Goal: Information Seeking & Learning: Learn about a topic

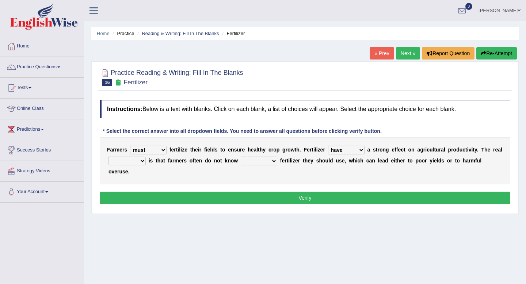
select select "must"
select select "have"
click at [135, 167] on div "F a r m e r s must should need can f e r t i l i z e t h e i r f i e l d s t o …" at bounding box center [305, 160] width 410 height 47
click at [135, 161] on select "problem question conclusion answer" at bounding box center [126, 161] width 37 height 9
select select "problem"
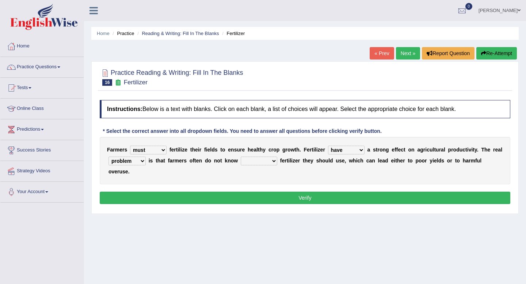
click at [266, 158] on select "how much how many however so much" at bounding box center [259, 161] width 36 height 9
select select "how much"
click at [275, 192] on button "Verify" at bounding box center [305, 198] width 410 height 12
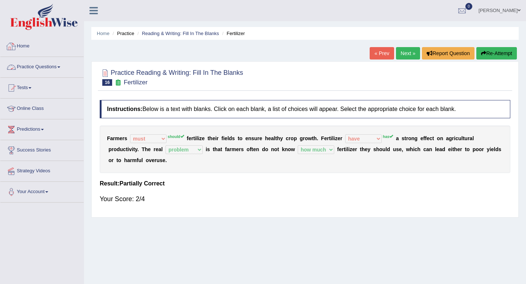
click at [25, 44] on link "Home" at bounding box center [41, 45] width 83 height 18
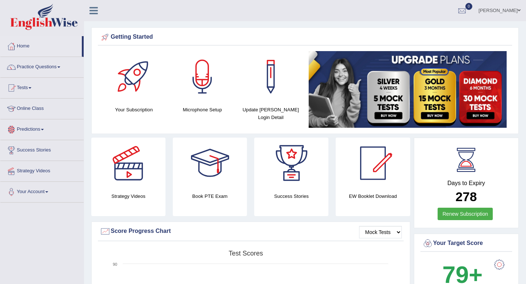
click at [32, 129] on link "Predictions" at bounding box center [41, 128] width 83 height 18
click at [36, 146] on link "Latest Predictions" at bounding box center [48, 146] width 68 height 13
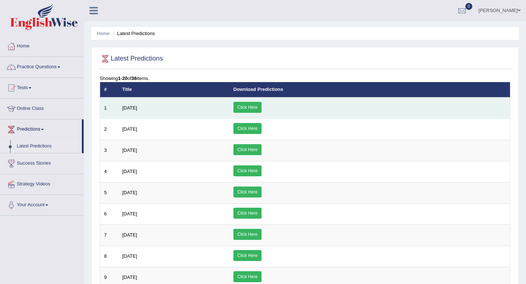
click at [261, 107] on link "Click Here" at bounding box center [247, 107] width 28 height 11
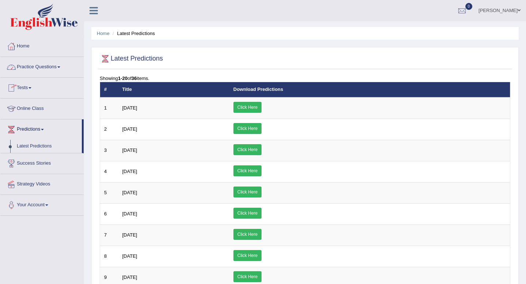
click at [31, 67] on link "Practice Questions" at bounding box center [41, 66] width 83 height 18
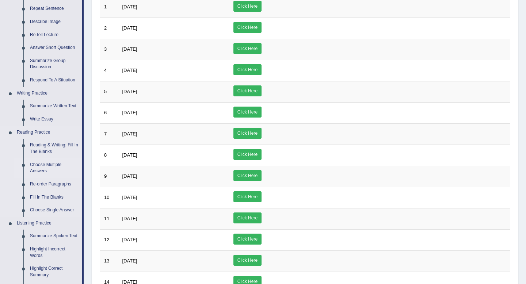
scroll to position [107, 0]
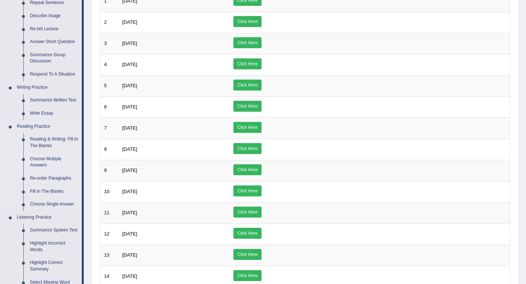
click at [41, 167] on link "Choose Multiple Answers" at bounding box center [54, 162] width 55 height 19
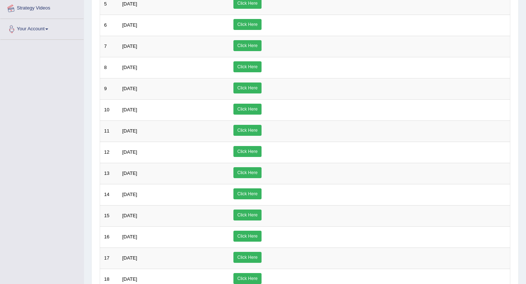
scroll to position [227, 0]
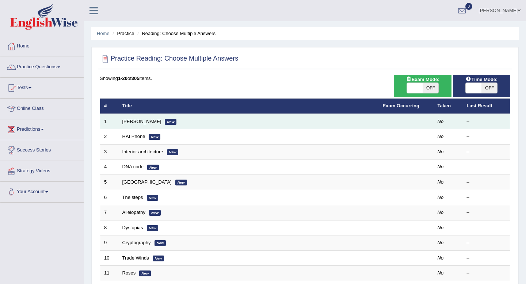
click at [283, 124] on td "[PERSON_NAME] New" at bounding box center [248, 121] width 260 height 15
click at [444, 124] on td "No" at bounding box center [447, 121] width 29 height 15
click at [134, 125] on td "[PERSON_NAME] New" at bounding box center [248, 121] width 260 height 15
click at [135, 123] on link "Damian Scarf" at bounding box center [141, 121] width 39 height 5
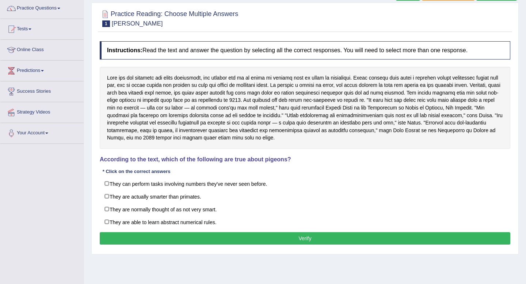
scroll to position [56, 0]
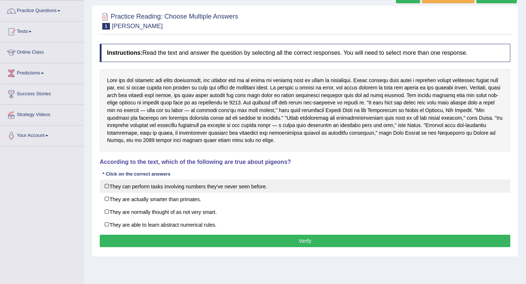
click at [269, 191] on label "They can perform tasks involving numbers they've never seen before." at bounding box center [305, 186] width 410 height 13
checkbox input "true"
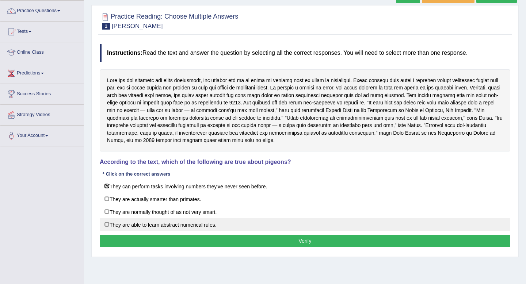
click at [255, 220] on label "They are able to learn abstract numerical rules." at bounding box center [305, 224] width 410 height 13
checkbox input "true"
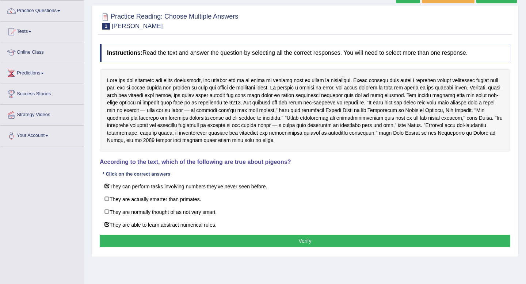
click at [267, 240] on button "Verify" at bounding box center [305, 241] width 410 height 12
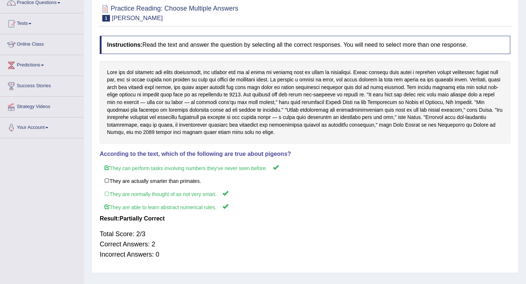
scroll to position [0, 0]
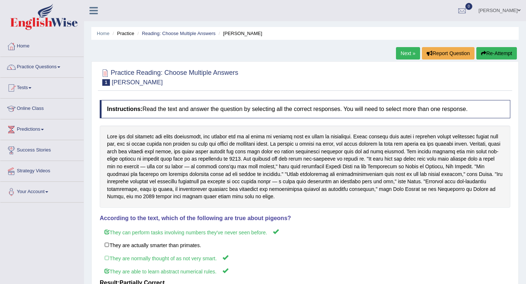
click at [403, 55] on link "Next »" at bounding box center [408, 53] width 24 height 12
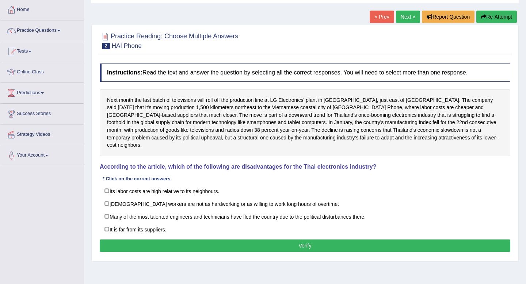
scroll to position [43, 0]
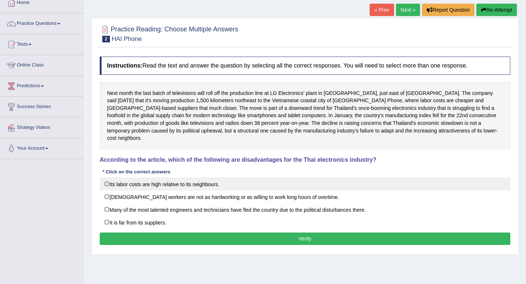
click at [328, 177] on label "Its labor costs are high relative to its neighbours." at bounding box center [305, 183] width 410 height 13
checkbox input "true"
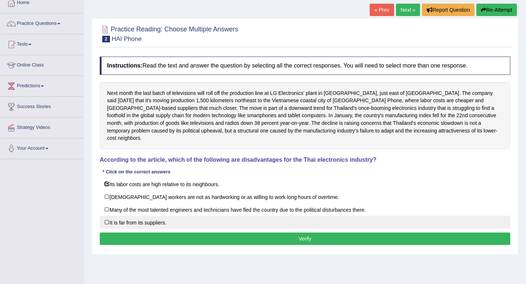
click at [322, 216] on label "It is far from its suppliers." at bounding box center [305, 222] width 410 height 13
checkbox input "true"
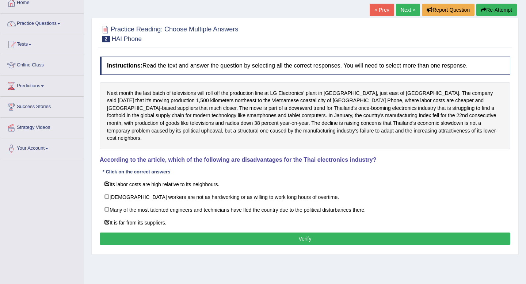
click at [325, 233] on button "Verify" at bounding box center [305, 239] width 410 height 12
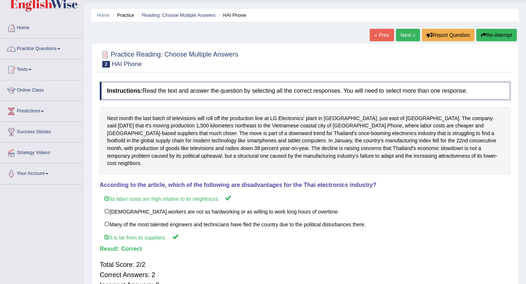
scroll to position [0, 0]
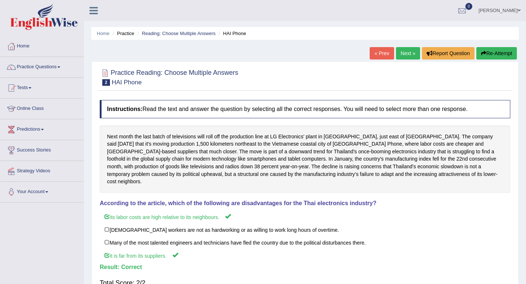
click at [405, 53] on link "Next »" at bounding box center [408, 53] width 24 height 12
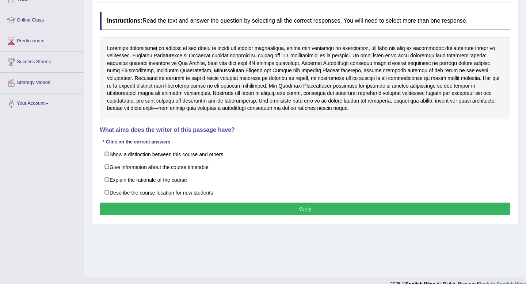
scroll to position [88, 0]
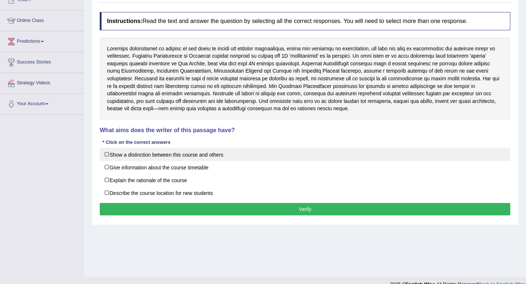
click at [220, 149] on label "Show a distinction between this course and others" at bounding box center [305, 154] width 410 height 13
checkbox input "true"
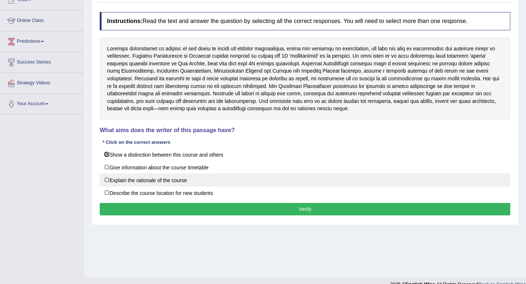
click at [212, 180] on label "Explain the rationale of the course" at bounding box center [305, 179] width 410 height 13
checkbox input "true"
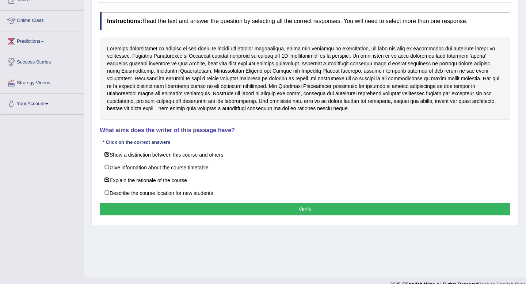
click at [222, 206] on button "Verify" at bounding box center [305, 209] width 410 height 12
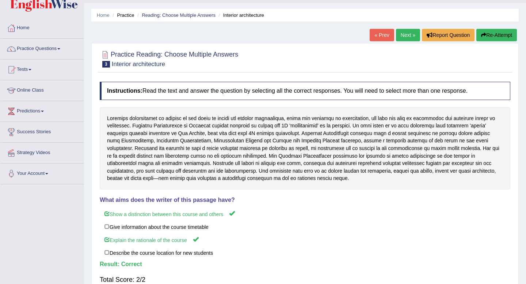
scroll to position [13, 0]
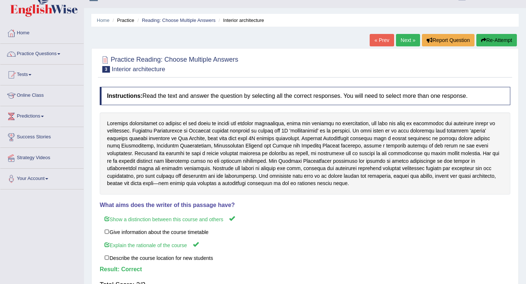
click at [407, 42] on link "Next »" at bounding box center [408, 40] width 24 height 12
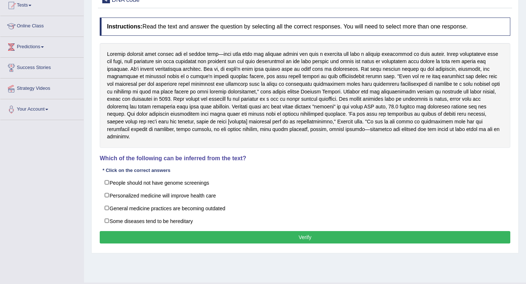
scroll to position [83, 0]
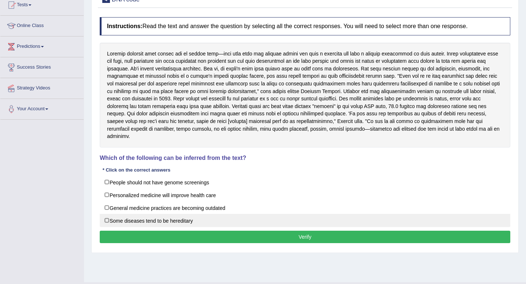
click at [274, 216] on label "Some diseases tend to be hereditary" at bounding box center [305, 220] width 410 height 13
checkbox input "true"
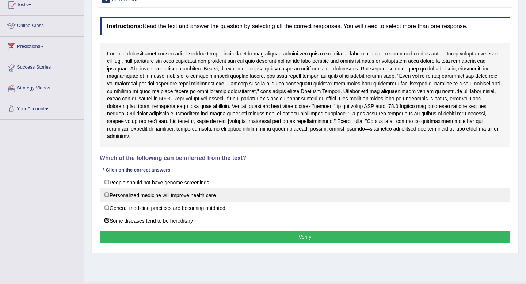
click at [276, 198] on label "Personalized medicine will improve health care" at bounding box center [305, 194] width 410 height 13
checkbox input "true"
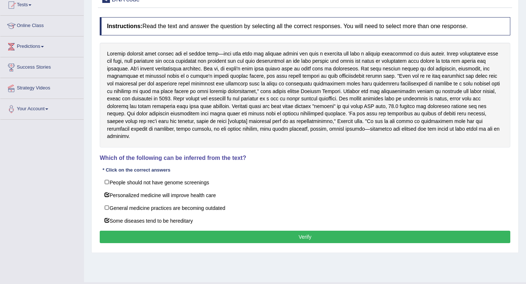
click at [294, 234] on button "Verify" at bounding box center [305, 237] width 410 height 12
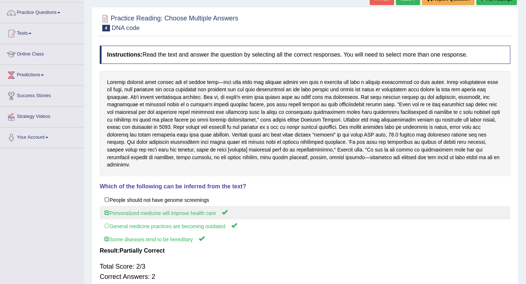
scroll to position [47, 0]
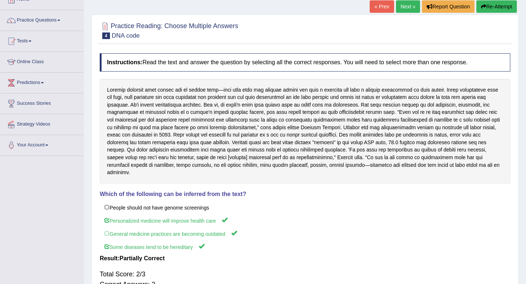
click at [403, 8] on link "Next »" at bounding box center [408, 6] width 24 height 12
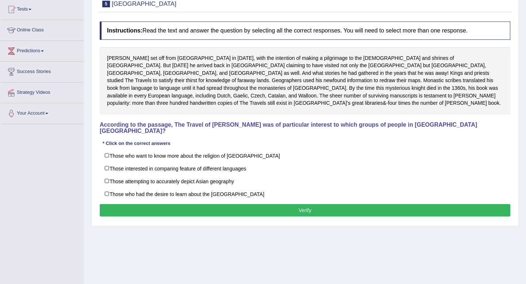
scroll to position [78, 0]
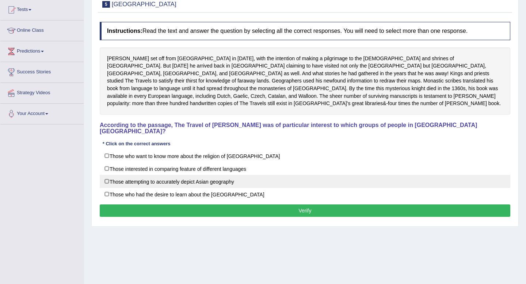
click at [299, 175] on label "Those attempting to accurately depict Asian geography" at bounding box center [305, 181] width 410 height 13
checkbox input "true"
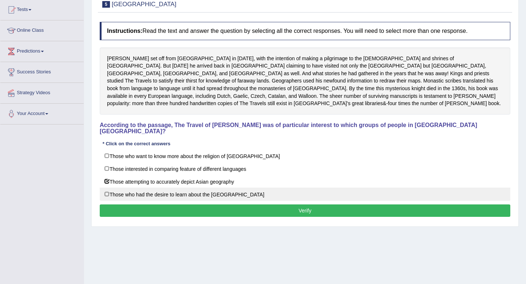
click at [300, 188] on label "Those who had the desire to learn about the [GEOGRAPHIC_DATA]" at bounding box center [305, 194] width 410 height 13
checkbox input "true"
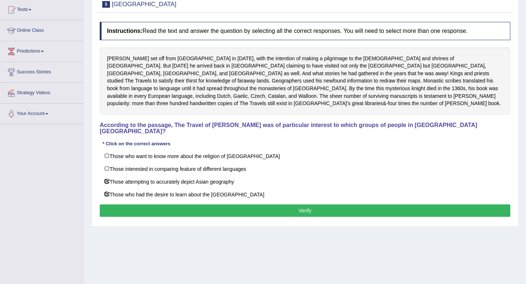
click at [304, 204] on button "Verify" at bounding box center [305, 210] width 410 height 12
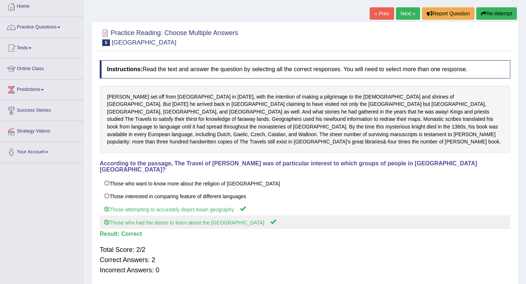
scroll to position [18, 0]
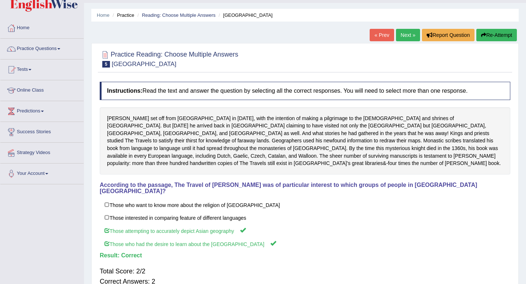
click at [400, 40] on link "Next »" at bounding box center [408, 35] width 24 height 12
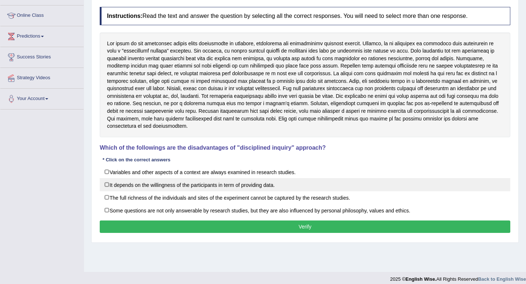
scroll to position [86, 0]
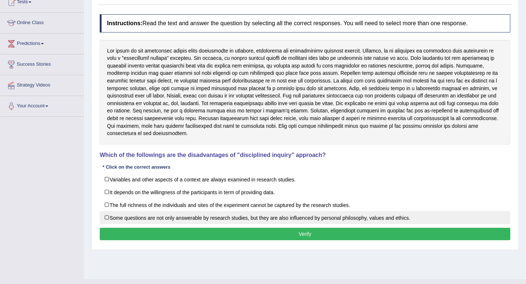
click at [383, 217] on label "Some questions are not only answerable by research studies, but they are also i…" at bounding box center [305, 217] width 410 height 13
checkbox input "true"
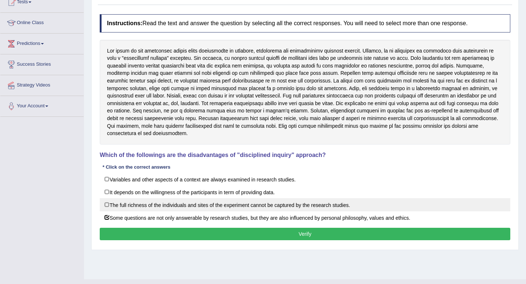
click at [384, 208] on label "The full richness of the individuals and sites of the experiment cannot be capt…" at bounding box center [305, 204] width 410 height 13
checkbox input "true"
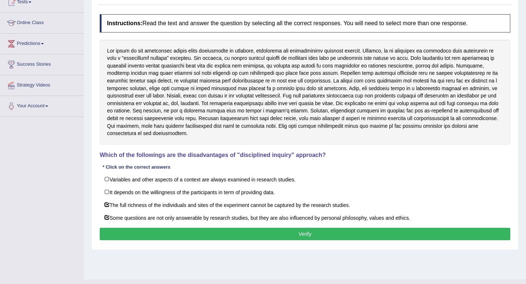
click at [378, 231] on button "Verify" at bounding box center [305, 234] width 410 height 12
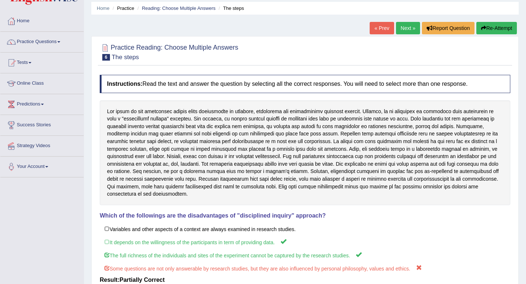
scroll to position [0, 0]
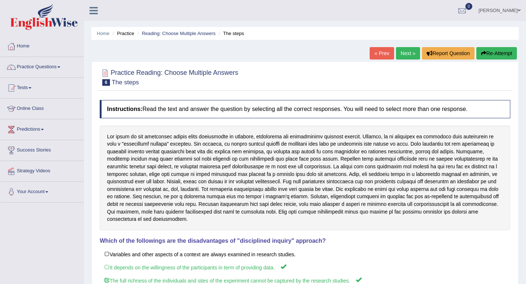
click at [402, 53] on link "Next »" at bounding box center [408, 53] width 24 height 12
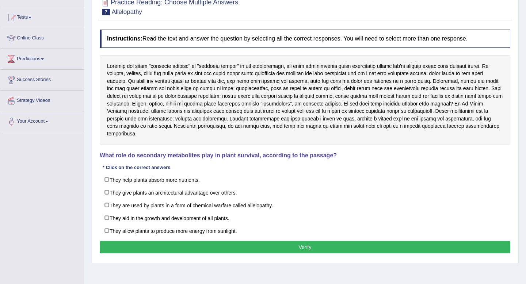
scroll to position [71, 0]
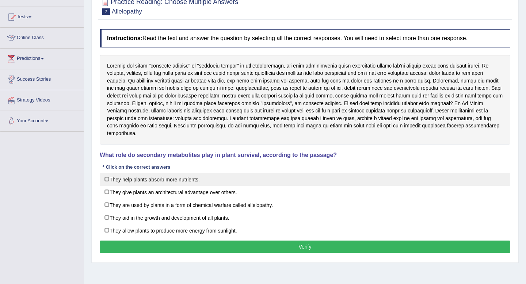
click at [317, 176] on label "They help plants absorb more nutrients." at bounding box center [305, 179] width 410 height 13
checkbox input "true"
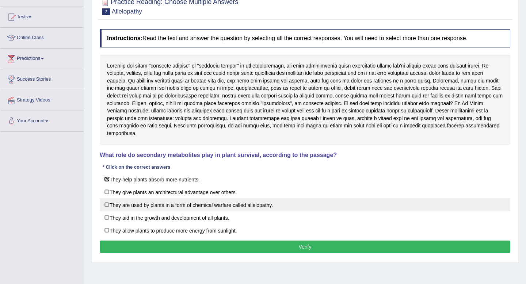
click at [318, 210] on label "They are used by plants in a form of chemical warfare called allelopathy." at bounding box center [305, 204] width 410 height 13
checkbox input "true"
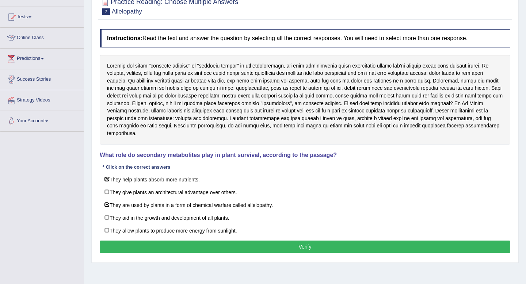
click at [294, 247] on button "Verify" at bounding box center [305, 247] width 410 height 12
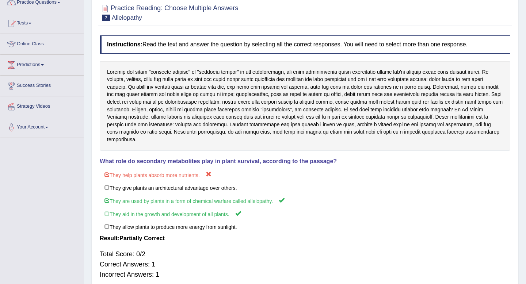
scroll to position [0, 0]
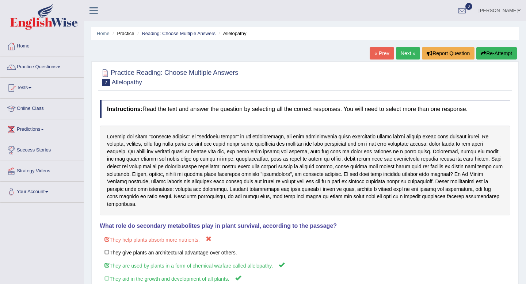
click at [400, 51] on link "Next »" at bounding box center [408, 53] width 24 height 12
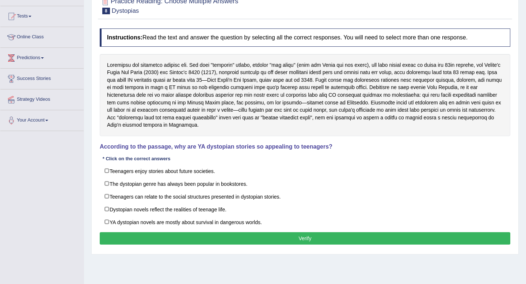
scroll to position [73, 0]
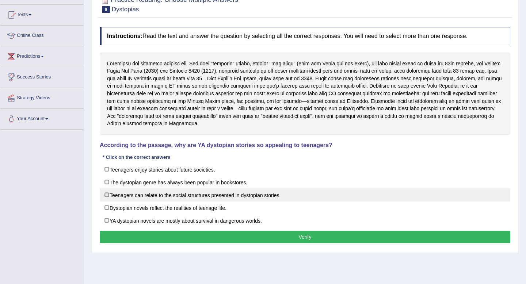
click at [257, 197] on label "Teenagers can relate to the social structures presented in dystopian stories." at bounding box center [305, 194] width 410 height 13
checkbox input "true"
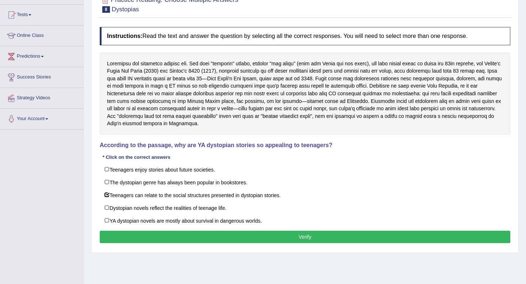
click at [258, 233] on button "Verify" at bounding box center [305, 237] width 410 height 12
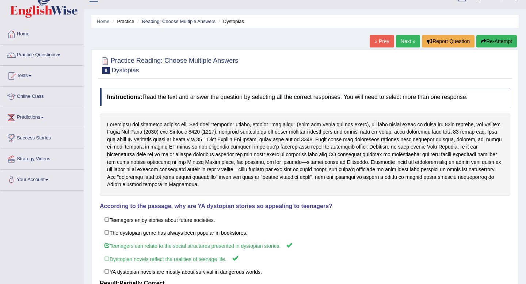
scroll to position [3, 0]
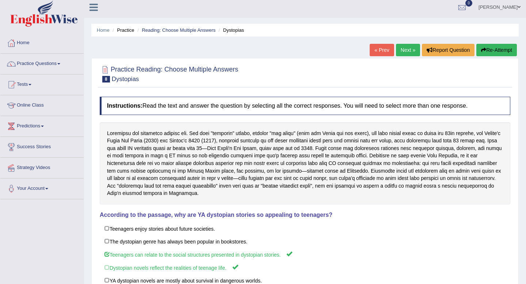
click at [406, 49] on link "Next »" at bounding box center [408, 50] width 24 height 12
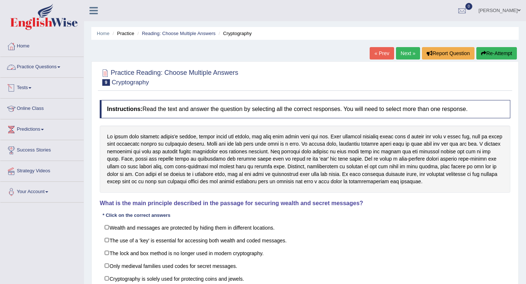
click at [45, 70] on link "Practice Questions" at bounding box center [41, 66] width 83 height 18
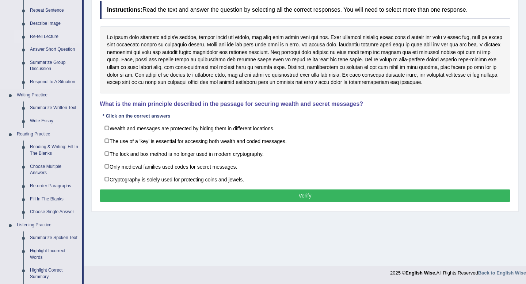
scroll to position [104, 0]
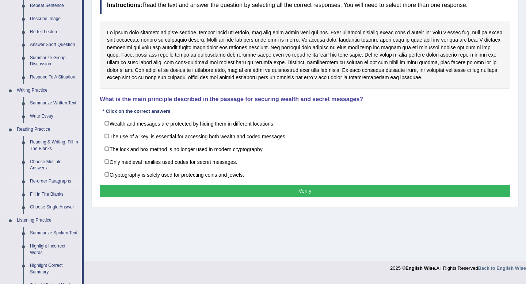
click at [52, 182] on link "Re-order Paragraphs" at bounding box center [54, 181] width 55 height 13
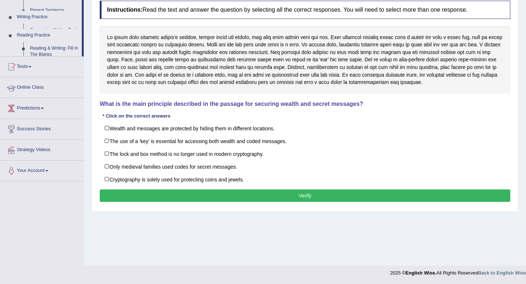
scroll to position [99, 0]
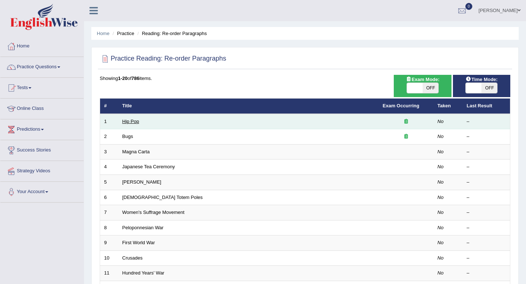
click at [130, 121] on link "Hip Pop" at bounding box center [130, 121] width 17 height 5
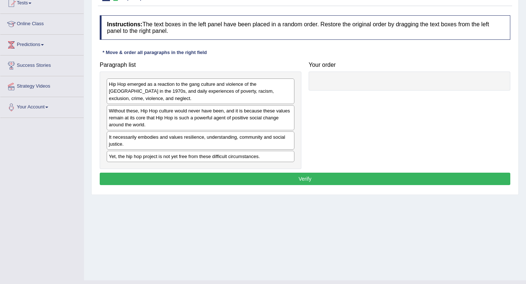
scroll to position [88, 0]
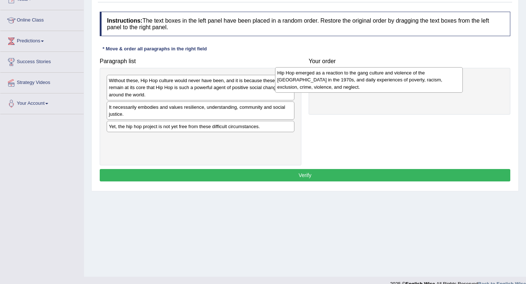
drag, startPoint x: 240, startPoint y: 89, endPoint x: 408, endPoint y: 81, distance: 168.4
click at [408, 81] on div "Hip Hop emerged as a reaction to the gang culture and violence of the [GEOGRAPH…" at bounding box center [369, 79] width 188 height 25
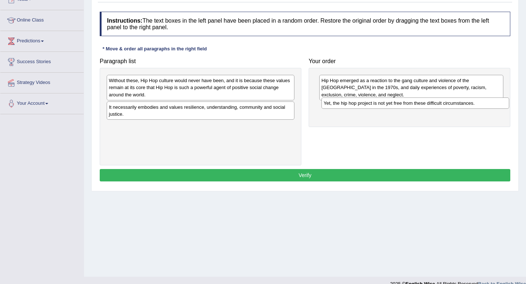
drag, startPoint x: 193, startPoint y: 130, endPoint x: 407, endPoint y: 107, distance: 215.5
click at [407, 107] on div "Yet, the hip hop project is not yet free from these difficult circumstances." at bounding box center [415, 102] width 188 height 11
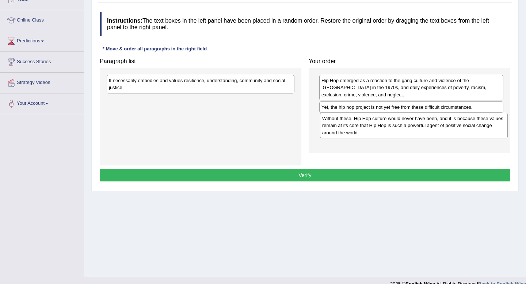
drag, startPoint x: 227, startPoint y: 89, endPoint x: 440, endPoint y: 127, distance: 216.5
click at [440, 127] on div "Without these, Hip Hop culture would never have been, and it is because these v…" at bounding box center [414, 125] width 188 height 25
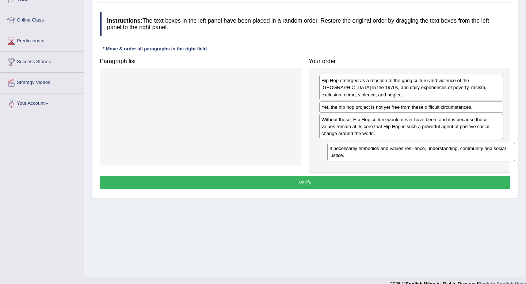
drag, startPoint x: 219, startPoint y: 84, endPoint x: 435, endPoint y: 156, distance: 227.6
click at [435, 156] on div "It necessarily embodies and values resilience, understanding, community and soc…" at bounding box center [421, 152] width 188 height 18
click at [372, 183] on button "Verify" at bounding box center [305, 182] width 410 height 12
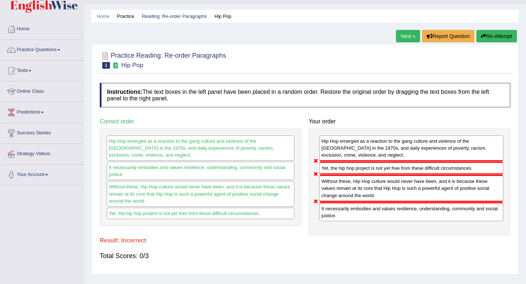
scroll to position [17, 0]
click at [495, 37] on button "Re-Attempt" at bounding box center [496, 36] width 41 height 12
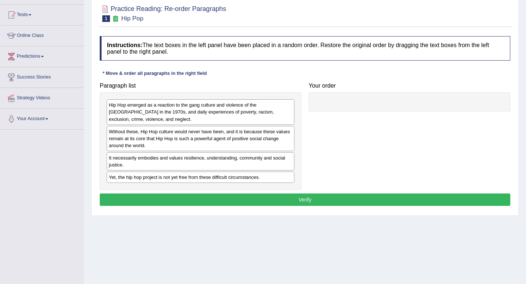
scroll to position [76, 0]
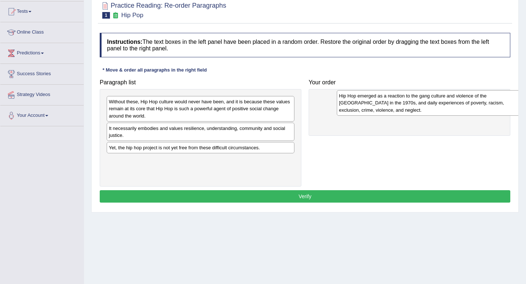
drag, startPoint x: 182, startPoint y: 105, endPoint x: 412, endPoint y: 99, distance: 230.0
click at [412, 99] on div "Hip Hop emerged as a reaction to the gang culture and violence of the South Bro…" at bounding box center [431, 102] width 188 height 25
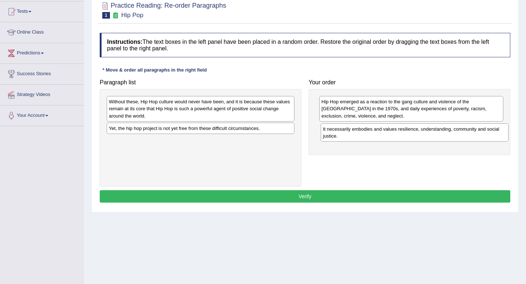
drag, startPoint x: 204, startPoint y: 137, endPoint x: 418, endPoint y: 138, distance: 213.9
click at [418, 138] on div "It necessarily embodies and values resilience, understanding, community and soc…" at bounding box center [414, 132] width 188 height 18
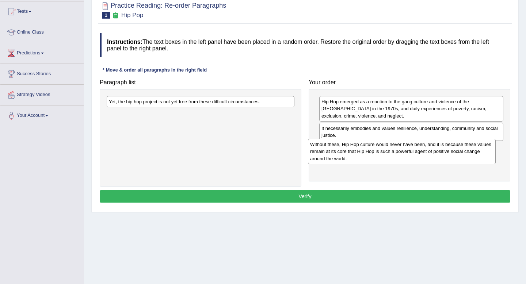
drag, startPoint x: 241, startPoint y: 108, endPoint x: 442, endPoint y: 151, distance: 205.6
click at [442, 151] on div "Without these, Hip Hop culture would never have been, and it is because these v…" at bounding box center [402, 151] width 188 height 25
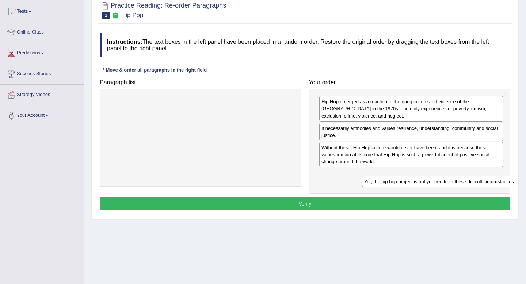
drag, startPoint x: 180, startPoint y: 103, endPoint x: 433, endPoint y: 183, distance: 264.9
click at [433, 183] on div "Yet, the hip hop project is not yet free from these difficult circumstances." at bounding box center [456, 181] width 188 height 11
click at [345, 206] on button "Verify" at bounding box center [305, 203] width 410 height 12
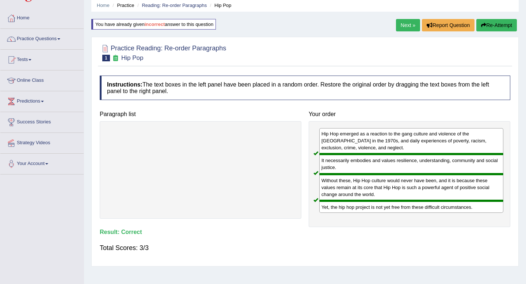
scroll to position [18, 0]
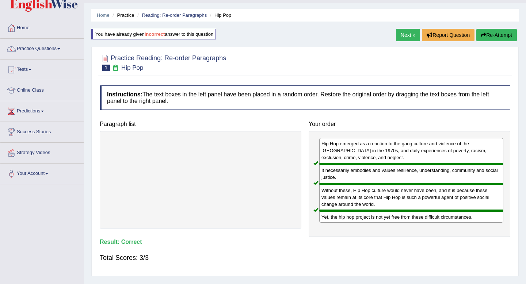
click at [407, 35] on link "Next »" at bounding box center [408, 35] width 24 height 12
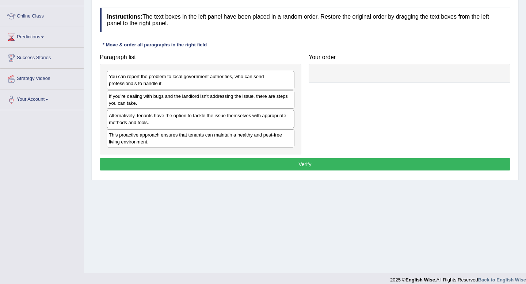
scroll to position [93, 0]
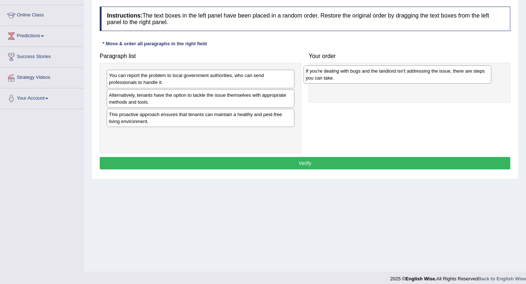
drag, startPoint x: 210, startPoint y: 99, endPoint x: 407, endPoint y: 75, distance: 198.2
click at [407, 75] on div "If you're dealing with bugs and the landlord isn't addressing the issue, there …" at bounding box center [397, 74] width 188 height 18
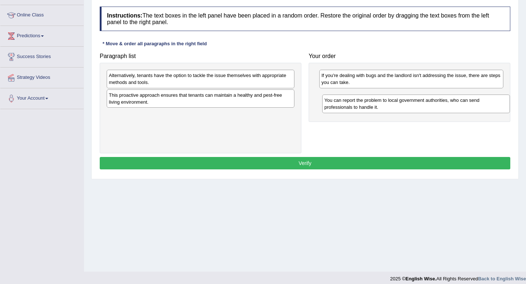
drag, startPoint x: 251, startPoint y: 75, endPoint x: 466, endPoint y: 100, distance: 216.4
click at [466, 100] on div "You can report the problem to local government authorities, who can send profes…" at bounding box center [416, 104] width 188 height 18
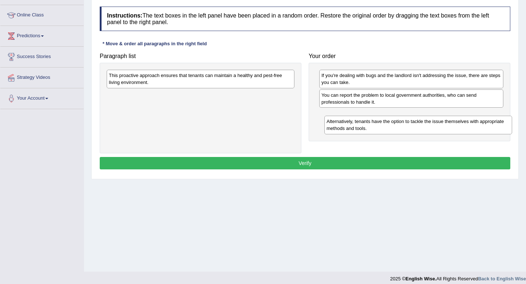
drag, startPoint x: 241, startPoint y: 76, endPoint x: 454, endPoint y: 120, distance: 217.3
click at [454, 120] on div "Alternatively, tenants have the option to tackle the issue themselves with appr…" at bounding box center [418, 125] width 188 height 18
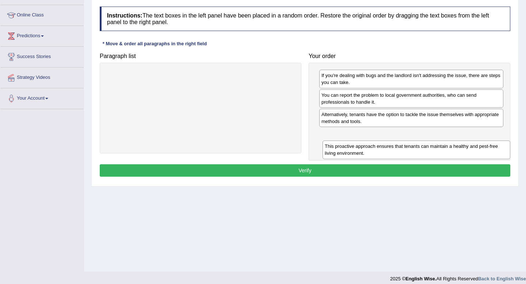
drag, startPoint x: 228, startPoint y: 85, endPoint x: 444, endPoint y: 156, distance: 227.0
click at [444, 156] on div "This proactive approach ensures that tenants can maintain a healthy and pest-fr…" at bounding box center [416, 150] width 188 height 18
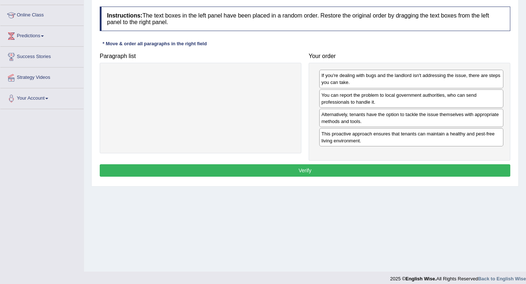
click at [367, 171] on button "Verify" at bounding box center [305, 170] width 410 height 12
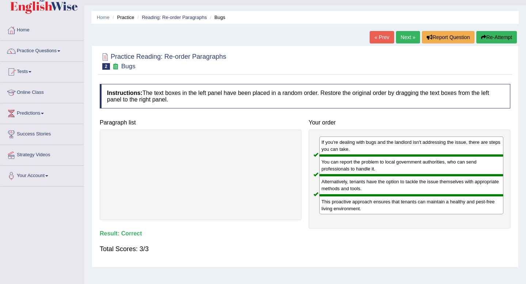
scroll to position [4, 0]
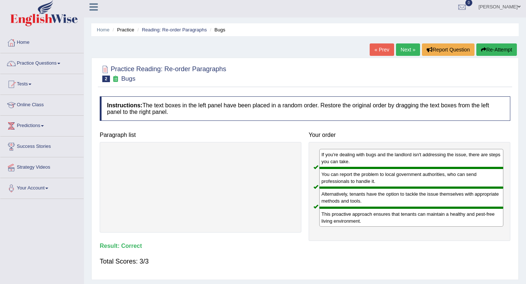
click at [404, 50] on link "Next »" at bounding box center [408, 49] width 24 height 12
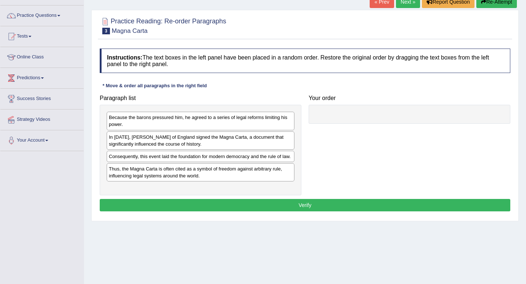
scroll to position [55, 0]
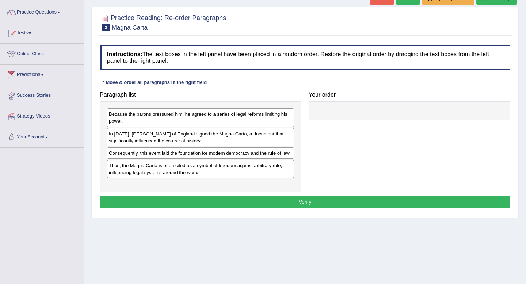
click at [324, 96] on h4 "Your order" at bounding box center [408, 95] width 201 height 7
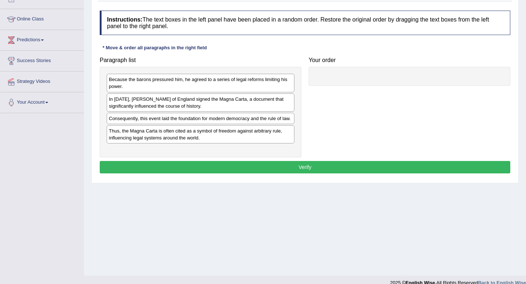
scroll to position [91, 0]
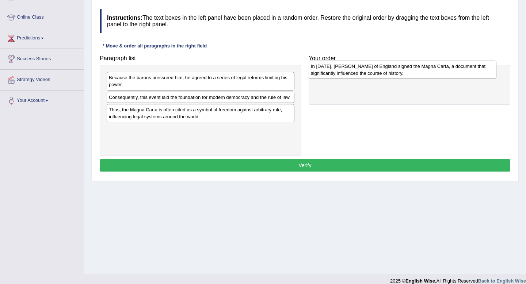
drag, startPoint x: 224, startPoint y: 99, endPoint x: 426, endPoint y: 68, distance: 204.2
click at [426, 68] on div "In 1215, King John of England signed the Magna Carta, a document that significa…" at bounding box center [402, 70] width 188 height 18
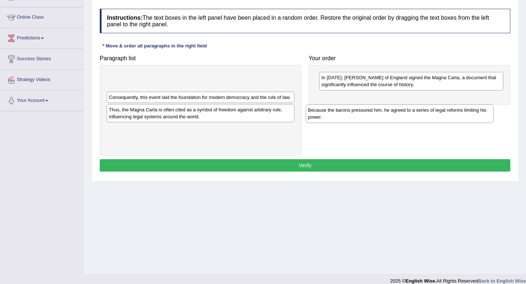
drag, startPoint x: 236, startPoint y: 79, endPoint x: 435, endPoint y: 111, distance: 201.6
click at [435, 111] on div "Because the barons pressured him, he agreed to a series of legal reforms limiti…" at bounding box center [400, 113] width 188 height 18
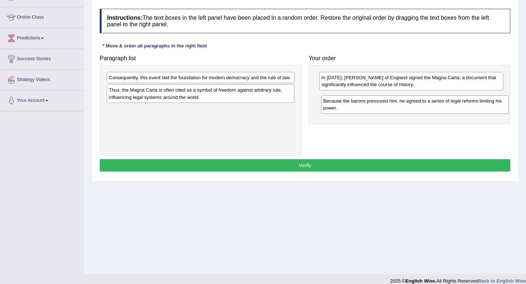
drag, startPoint x: 216, startPoint y: 85, endPoint x: 430, endPoint y: 108, distance: 215.2
click at [430, 108] on div "Because the barons pressured him, he agreed to a series of legal reforms limiti…" at bounding box center [415, 104] width 188 height 18
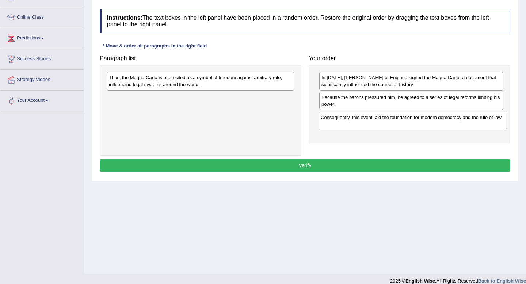
drag, startPoint x: 247, startPoint y: 85, endPoint x: 459, endPoint y: 125, distance: 215.5
click at [459, 125] on div "Consequently, this event laid the foundation for modern democracy and the rule …" at bounding box center [412, 121] width 188 height 18
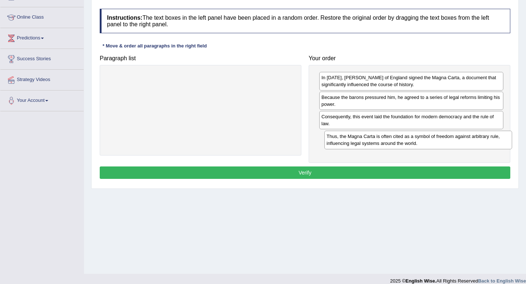
drag, startPoint x: 245, startPoint y: 80, endPoint x: 460, endPoint y: 141, distance: 223.7
click at [460, 141] on div "Thus, the Magna Carta is often cited as a symbol of freedom against arbitrary r…" at bounding box center [418, 140] width 188 height 18
click at [416, 173] on button "Verify" at bounding box center [305, 172] width 410 height 12
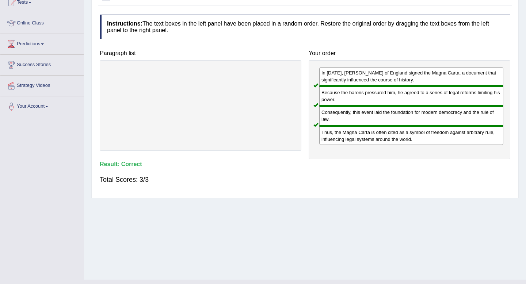
scroll to position [43, 0]
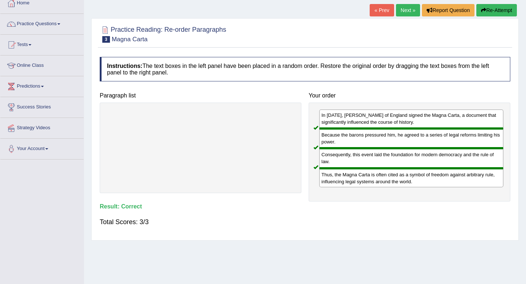
click at [403, 9] on link "Next »" at bounding box center [408, 10] width 24 height 12
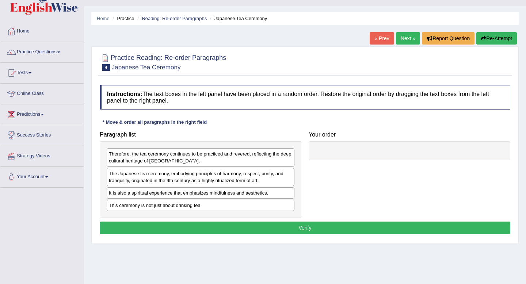
scroll to position [21, 0]
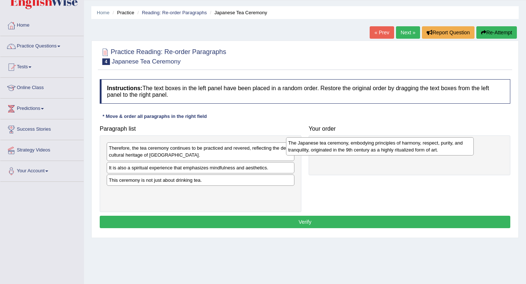
drag, startPoint x: 213, startPoint y: 176, endPoint x: 392, endPoint y: 151, distance: 181.3
click at [392, 151] on div "The Japanese tea ceremony, embodying principles of harmony, respect, purity, an…" at bounding box center [380, 146] width 188 height 18
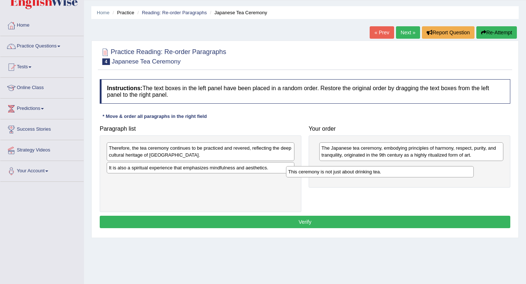
drag, startPoint x: 241, startPoint y: 180, endPoint x: 420, endPoint y: 172, distance: 179.4
click at [420, 172] on div "This ceremony is not just about drinking tea." at bounding box center [380, 171] width 188 height 11
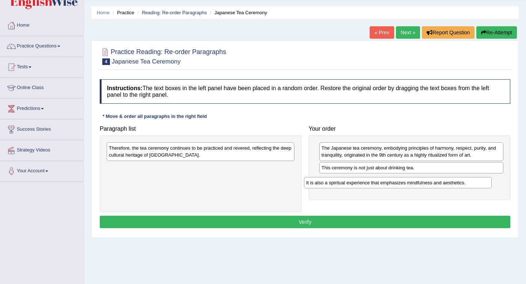
drag, startPoint x: 268, startPoint y: 168, endPoint x: 465, endPoint y: 183, distance: 198.0
click at [465, 183] on div "It is also a spiritual experience that emphasizes mindfulness and aesthetics." at bounding box center [398, 182] width 188 height 11
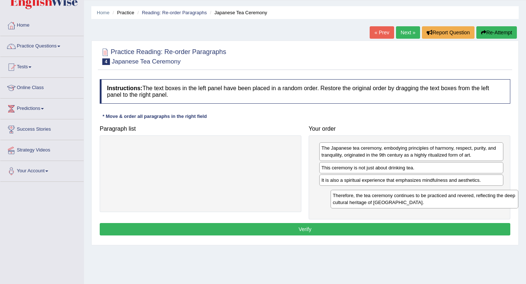
drag, startPoint x: 245, startPoint y: 150, endPoint x: 468, endPoint y: 197, distance: 227.9
click at [468, 197] on div "Therefore, the tea ceremony continues to be practiced and revered, reflecting t…" at bounding box center [424, 199] width 188 height 18
click at [372, 233] on button "Verify" at bounding box center [305, 229] width 410 height 12
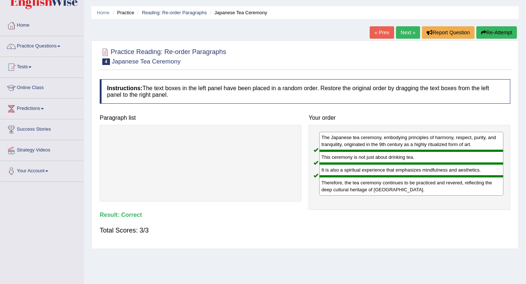
click at [405, 35] on link "Next »" at bounding box center [408, 32] width 24 height 12
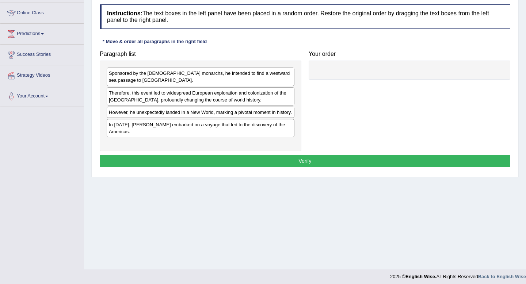
scroll to position [99, 0]
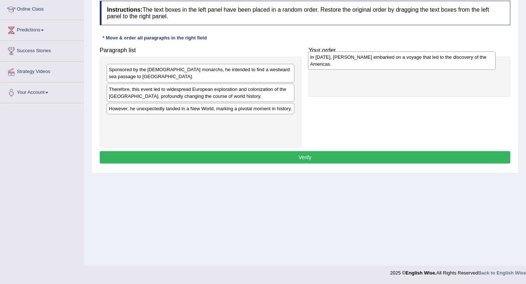
drag, startPoint x: 230, startPoint y: 130, endPoint x: 431, endPoint y: 59, distance: 213.3
click at [431, 59] on div "In [DATE], [PERSON_NAME] embarked on a voyage that led to the discovery of the …" at bounding box center [402, 60] width 188 height 18
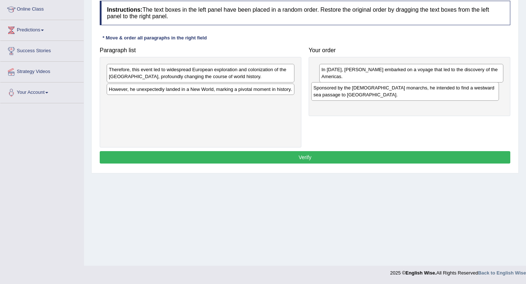
drag, startPoint x: 219, startPoint y: 76, endPoint x: 430, endPoint y: 94, distance: 211.0
click at [430, 94] on div "Sponsored by the [DEMOGRAPHIC_DATA] monarchs, he intended to find a westward se…" at bounding box center [405, 91] width 188 height 18
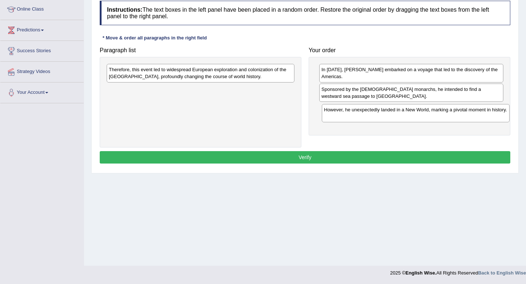
drag, startPoint x: 250, startPoint y: 93, endPoint x: 465, endPoint y: 113, distance: 216.0
click at [465, 113] on div "However, he unexpectedly landed in a New World, marking a pivotal moment in his…" at bounding box center [416, 113] width 188 height 18
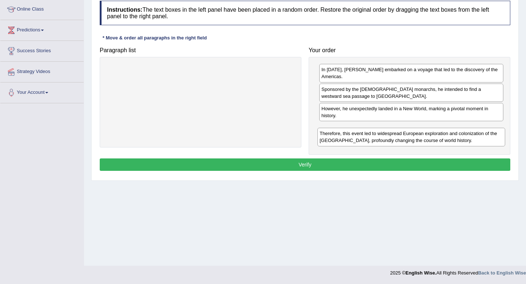
drag, startPoint x: 237, startPoint y: 77, endPoint x: 449, endPoint y: 141, distance: 221.4
click at [449, 141] on div "Therefore, this event led to widespread European exploration and colonization o…" at bounding box center [411, 137] width 188 height 18
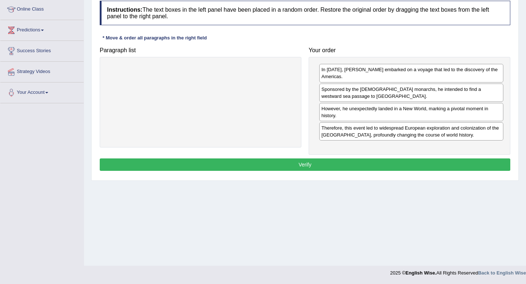
click at [297, 162] on button "Verify" at bounding box center [305, 164] width 410 height 12
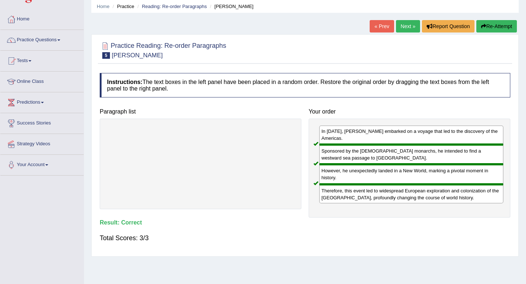
scroll to position [0, 0]
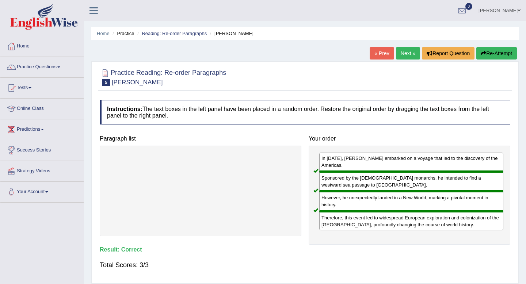
click at [402, 55] on link "Next »" at bounding box center [408, 53] width 24 height 12
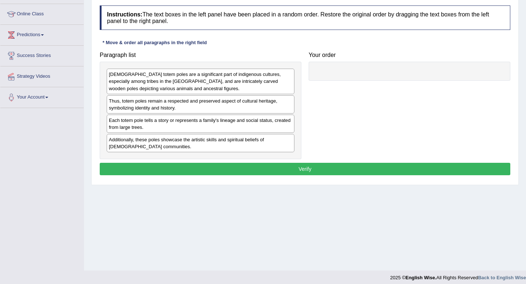
scroll to position [96, 0]
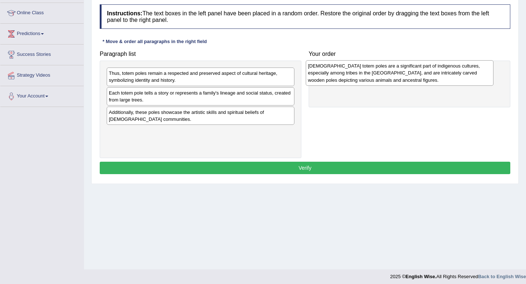
drag, startPoint x: 219, startPoint y: 84, endPoint x: 417, endPoint y: 76, distance: 198.4
click at [417, 76] on div "Native American totem poles are a significant part of indigenous cultures, espe…" at bounding box center [400, 72] width 188 height 25
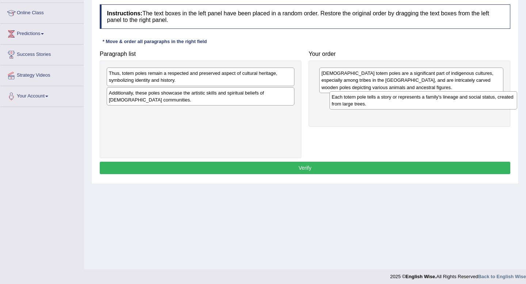
drag, startPoint x: 251, startPoint y: 95, endPoint x: 473, endPoint y: 99, distance: 222.7
click at [473, 99] on div "Each totem pole tells a story or represents a family's lineage and social statu…" at bounding box center [423, 100] width 188 height 18
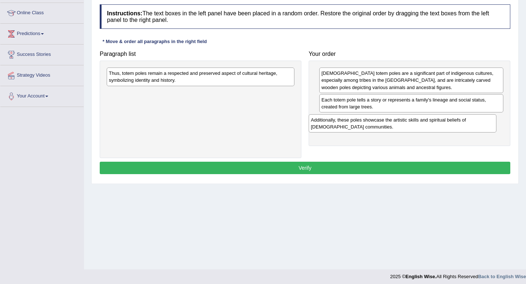
drag, startPoint x: 254, startPoint y: 101, endPoint x: 456, endPoint y: 128, distance: 203.6
click at [456, 128] on div "Additionally, these poles showcase the artistic skills and spiritual beliefs of…" at bounding box center [402, 123] width 188 height 18
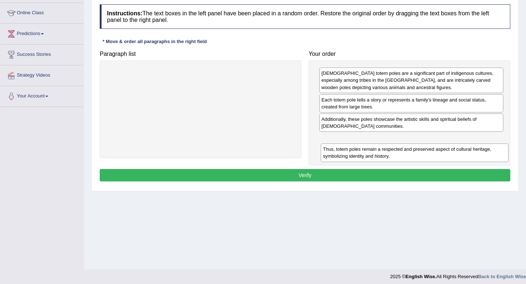
drag, startPoint x: 180, startPoint y: 72, endPoint x: 394, endPoint y: 148, distance: 227.0
click at [394, 148] on div "Thus, totem poles remain a respected and preserved aspect of cultural heritage,…" at bounding box center [414, 152] width 188 height 18
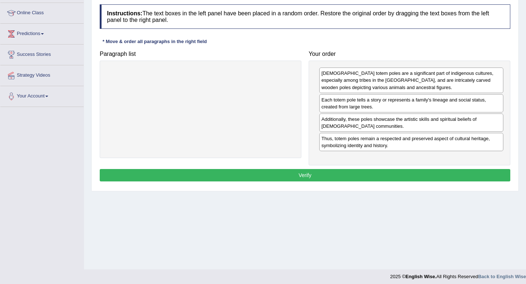
click at [324, 175] on button "Verify" at bounding box center [305, 175] width 410 height 12
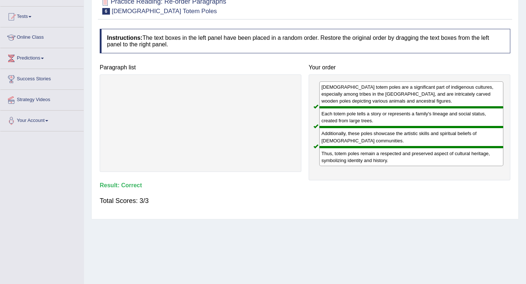
scroll to position [28, 0]
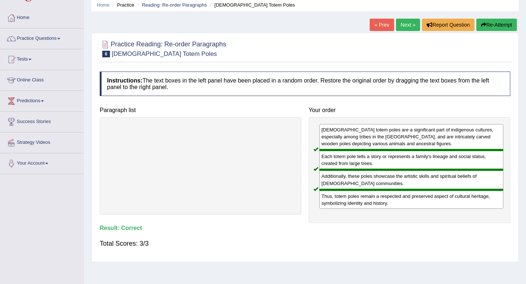
click at [403, 28] on link "Next »" at bounding box center [408, 25] width 24 height 12
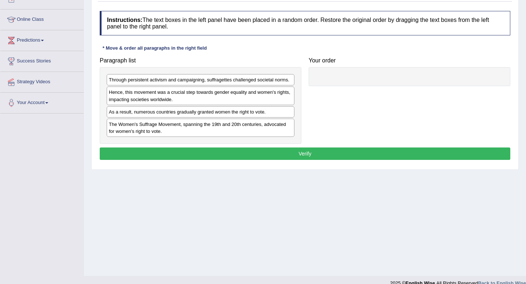
scroll to position [91, 0]
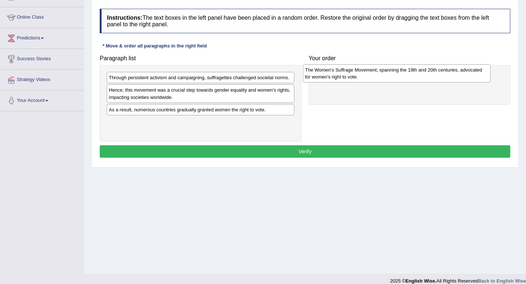
drag, startPoint x: 184, startPoint y: 128, endPoint x: 380, endPoint y: 76, distance: 202.5
click at [380, 76] on div "The Women's Suffrage Movement, spanning the 19th and 20th centuries, advocated …" at bounding box center [397, 73] width 188 height 18
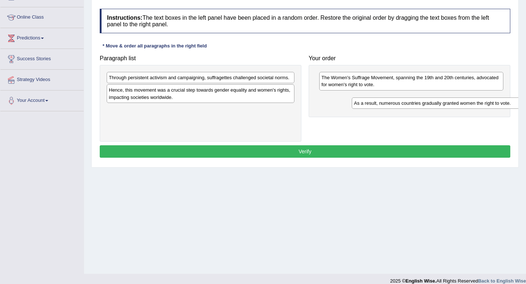
drag, startPoint x: 182, startPoint y: 114, endPoint x: 427, endPoint y: 107, distance: 245.0
click at [427, 107] on div "As a result, numerous countries gradually granted women the right to vote." at bounding box center [445, 102] width 188 height 11
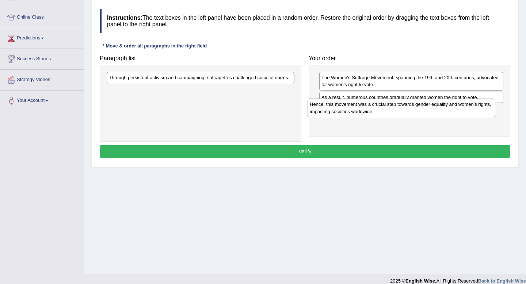
drag, startPoint x: 223, startPoint y: 94, endPoint x: 423, endPoint y: 109, distance: 201.3
click at [423, 109] on div "Hence, this movement was a crucial step towards gender equality and women's rig…" at bounding box center [401, 108] width 188 height 18
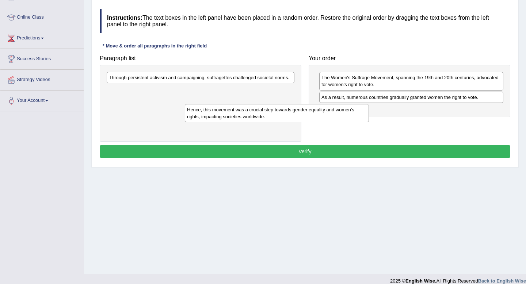
drag, startPoint x: 391, startPoint y: 116, endPoint x: 219, endPoint y: 116, distance: 171.9
click at [219, 116] on div "Hence, this movement was a crucial step towards gender equality and women's rig…" at bounding box center [277, 113] width 184 height 18
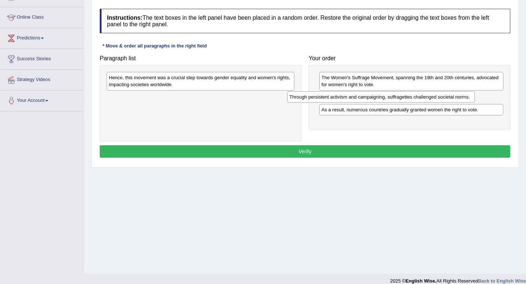
drag, startPoint x: 214, startPoint y: 80, endPoint x: 395, endPoint y: 98, distance: 181.3
click at [395, 98] on div "Through persistent activism and campaigning, suffragettes challenged societal n…" at bounding box center [381, 96] width 188 height 11
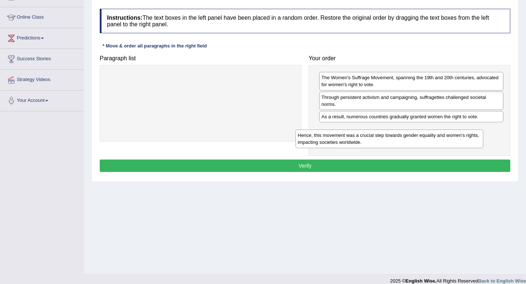
drag, startPoint x: 211, startPoint y: 80, endPoint x: 412, endPoint y: 129, distance: 207.2
click at [412, 130] on div "Hence, this movement was a crucial step towards gender equality and women's rig…" at bounding box center [389, 139] width 188 height 18
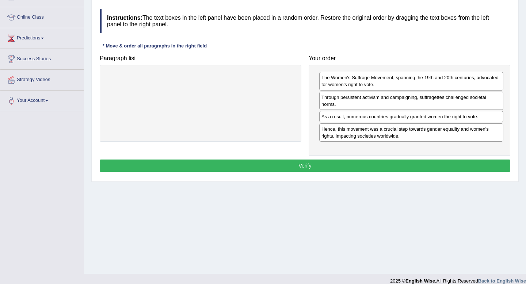
click at [353, 164] on button "Verify" at bounding box center [305, 166] width 410 height 12
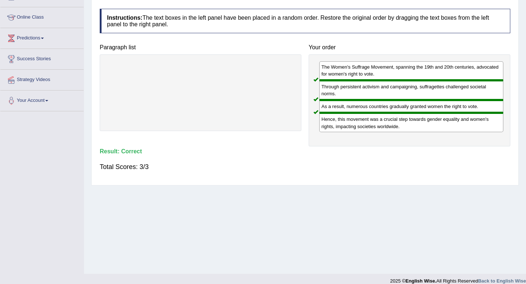
scroll to position [12, 0]
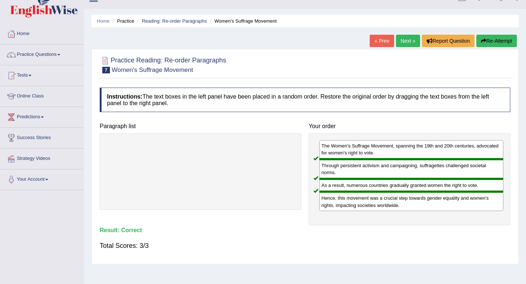
click at [404, 39] on link "Next »" at bounding box center [408, 41] width 24 height 12
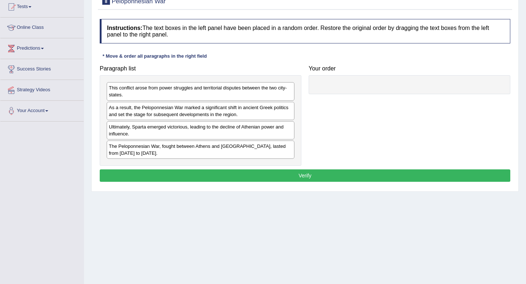
scroll to position [79, 0]
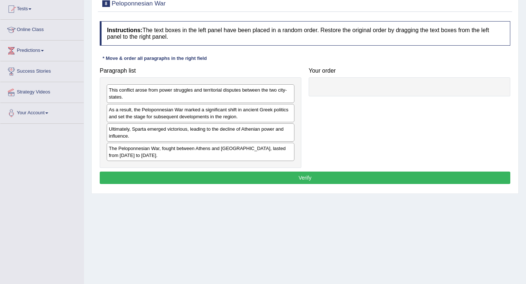
click at [344, 71] on h4 "Your order" at bounding box center [408, 71] width 201 height 7
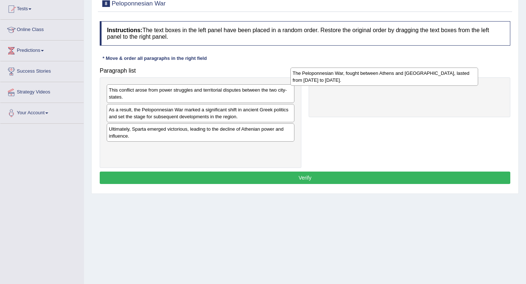
drag, startPoint x: 220, startPoint y: 153, endPoint x: 404, endPoint y: 78, distance: 198.3
click at [404, 78] on div "The Peloponnesian War, fought between Athens and [GEOGRAPHIC_DATA], lasted from…" at bounding box center [384, 77] width 188 height 18
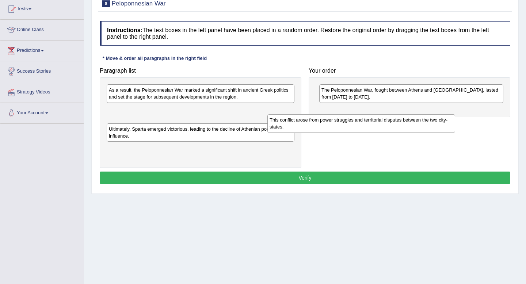
drag, startPoint x: 201, startPoint y: 92, endPoint x: 362, endPoint y: 120, distance: 163.1
click at [362, 120] on div "This conflict arose from power struggles and territorial disputes between the t…" at bounding box center [361, 123] width 188 height 18
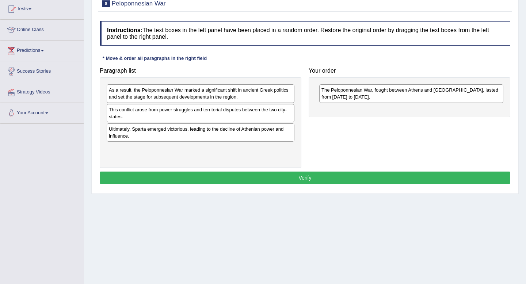
drag, startPoint x: 198, startPoint y: 114, endPoint x: 246, endPoint y: 114, distance: 48.2
click at [223, 114] on div "This conflict arose from power struggles and territorial disputes between the t…" at bounding box center [201, 113] width 188 height 18
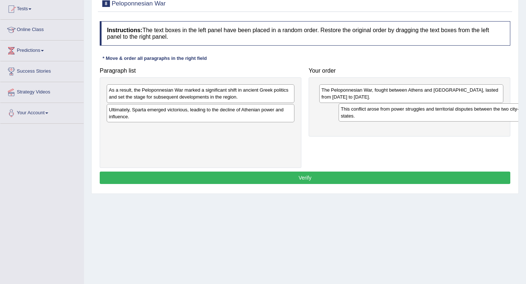
drag, startPoint x: 220, startPoint y: 114, endPoint x: 449, endPoint y: 110, distance: 228.9
click at [449, 110] on div "This conflict arose from power struggles and territorial disputes between the t…" at bounding box center [432, 112] width 188 height 18
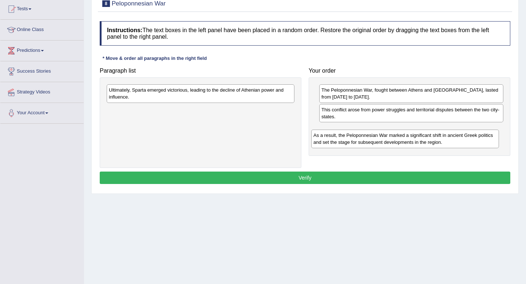
drag, startPoint x: 242, startPoint y: 96, endPoint x: 446, endPoint y: 141, distance: 208.8
click at [446, 141] on div "As a result, the Peloponnesian War marked a significant shift in ancient Greek …" at bounding box center [405, 139] width 188 height 18
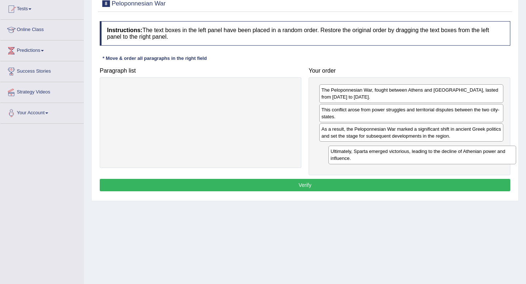
drag, startPoint x: 214, startPoint y: 96, endPoint x: 435, endPoint y: 157, distance: 229.9
click at [435, 157] on div "Ultimately, Sparta emerged victorious, leading to the decline of Athenian power…" at bounding box center [422, 155] width 188 height 18
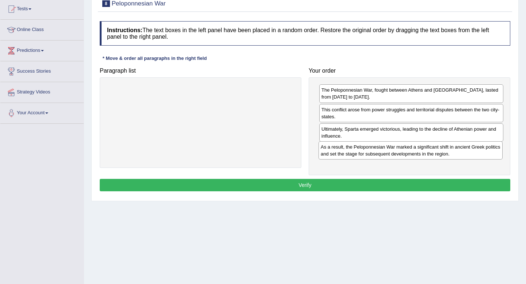
drag, startPoint x: 382, startPoint y: 131, endPoint x: 380, endPoint y: 150, distance: 18.3
click at [380, 150] on div "As a result, the Peloponnesian War marked a significant shift in ancient Greek …" at bounding box center [410, 150] width 184 height 18
click at [335, 185] on button "Verify" at bounding box center [305, 185] width 410 height 12
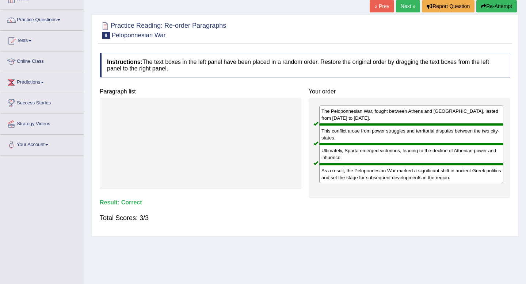
scroll to position [0, 0]
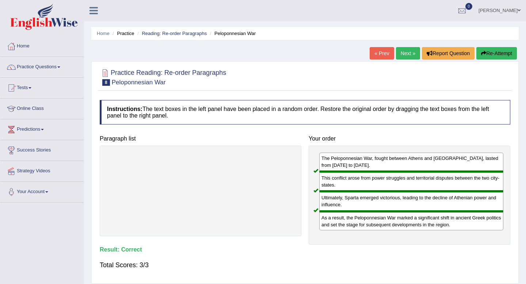
click at [404, 52] on link "Next »" at bounding box center [408, 53] width 24 height 12
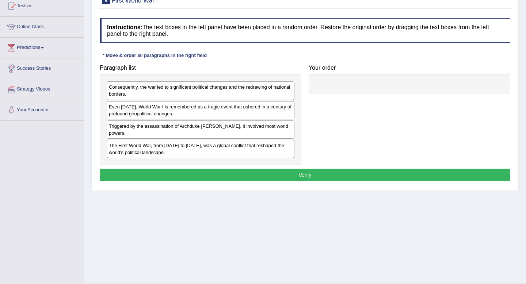
scroll to position [84, 0]
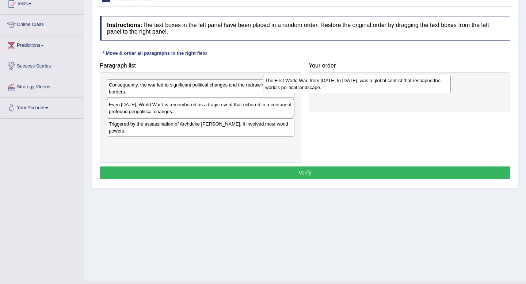
drag, startPoint x: 227, startPoint y: 148, endPoint x: 383, endPoint y: 85, distance: 168.4
click at [383, 85] on div "The First World War, from [DATE] to [DATE], was a global conflict that reshaped…" at bounding box center [357, 84] width 188 height 18
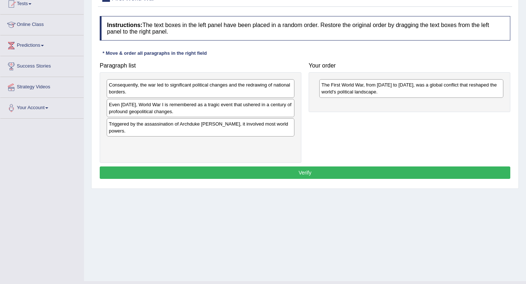
drag, startPoint x: 236, startPoint y: 128, endPoint x: 326, endPoint y: 126, distance: 89.8
click at [285, 127] on div "Triggered by the assassination of Archduke [PERSON_NAME], it involved most worl…" at bounding box center [201, 127] width 188 height 18
click at [361, 126] on div "Paragraph list Consequently, the war led to significant political changes and t…" at bounding box center [305, 111] width 418 height 104
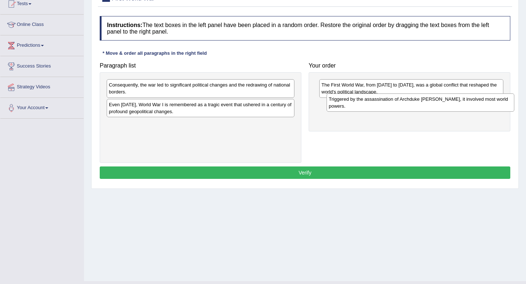
drag, startPoint x: 194, startPoint y: 128, endPoint x: 414, endPoint y: 103, distance: 220.8
click at [414, 103] on div "Triggered by the assassination of Archduke Franz Ferdinand, it involved most wo…" at bounding box center [420, 102] width 188 height 18
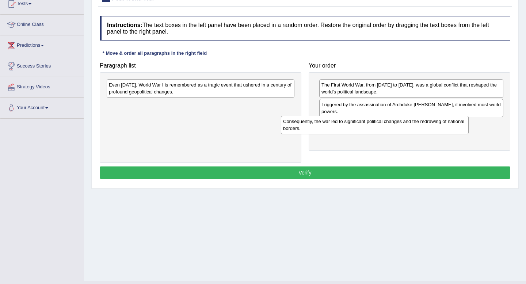
drag, startPoint x: 222, startPoint y: 86, endPoint x: 396, endPoint y: 122, distance: 177.9
click at [396, 122] on div "Consequently, the war led to significant political changes and the redrawing of…" at bounding box center [375, 125] width 188 height 18
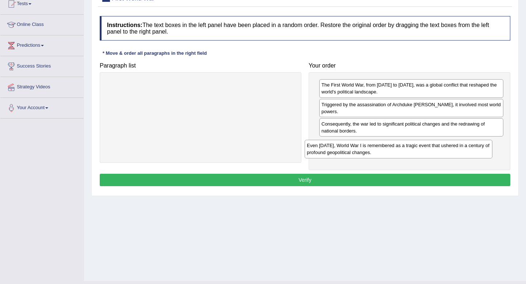
drag, startPoint x: 214, startPoint y: 87, endPoint x: 412, endPoint y: 147, distance: 206.9
click at [412, 147] on div "Even today, World War I is remembered as a tragic event that ushered in a centu…" at bounding box center [398, 149] width 188 height 18
click at [307, 179] on button "Verify" at bounding box center [305, 180] width 410 height 12
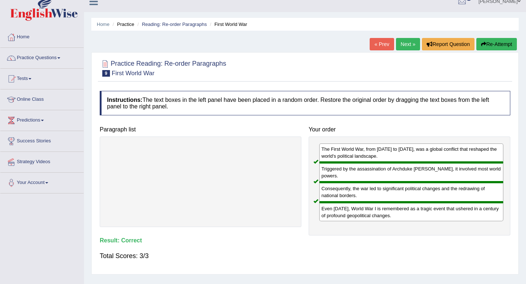
scroll to position [2, 0]
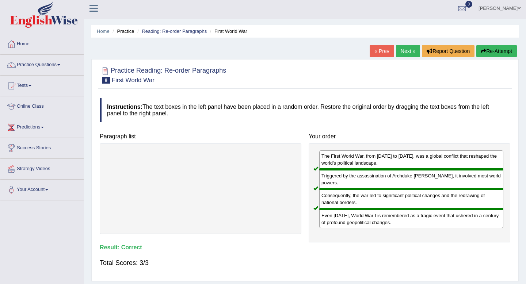
click at [402, 51] on link "Next »" at bounding box center [408, 51] width 24 height 12
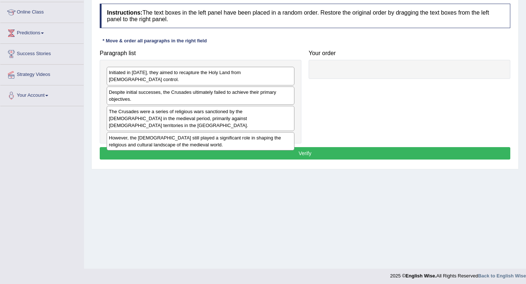
scroll to position [98, 0]
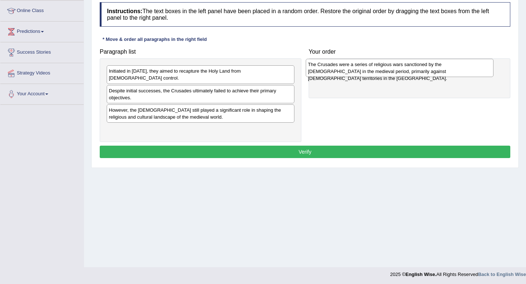
drag, startPoint x: 204, startPoint y: 109, endPoint x: 403, endPoint y: 71, distance: 202.7
click at [403, 71] on div "The Crusades were a series of religious wars sanctioned by the [DEMOGRAPHIC_DAT…" at bounding box center [400, 68] width 188 height 18
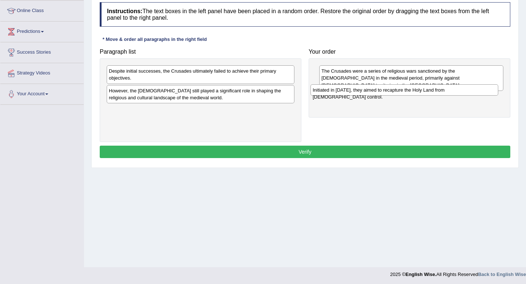
drag, startPoint x: 174, startPoint y: 69, endPoint x: 377, endPoint y: 88, distance: 204.6
click at [377, 88] on div "Initiated in [DATE], they aimed to recapture the Holy Land from [DEMOGRAPHIC_DA…" at bounding box center [404, 89] width 188 height 11
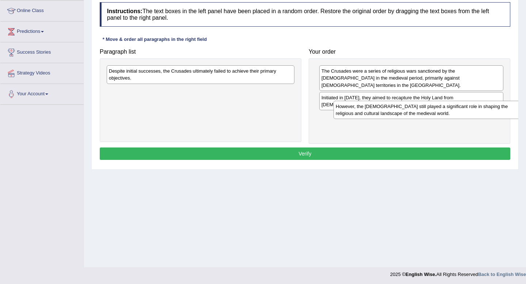
drag, startPoint x: 208, startPoint y: 96, endPoint x: 433, endPoint y: 112, distance: 225.8
click at [433, 112] on div "However, the [DEMOGRAPHIC_DATA] still played a significant role in shaping the …" at bounding box center [427, 110] width 188 height 18
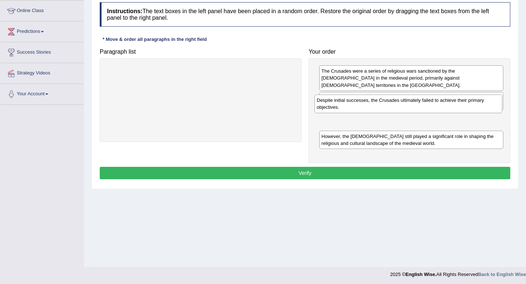
drag, startPoint x: 233, startPoint y: 77, endPoint x: 441, endPoint y: 107, distance: 209.8
click at [441, 107] on div "Despite initial successes, the Crusades ultimately failed to achieve their prim…" at bounding box center [408, 104] width 188 height 18
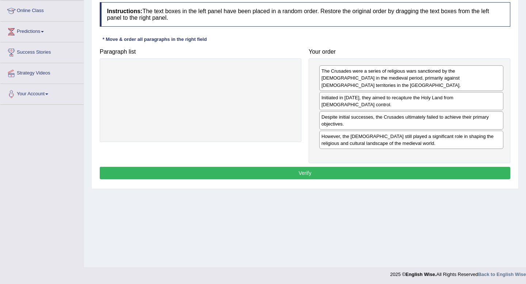
click at [355, 166] on div "Instructions: The text boxes in the left panel have been placed in a random ord…" at bounding box center [305, 92] width 414 height 187
click at [356, 167] on button "Verify" at bounding box center [305, 173] width 410 height 12
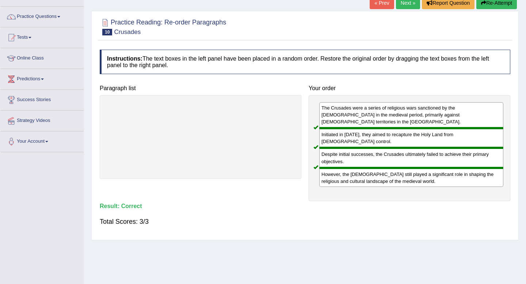
scroll to position [47, 0]
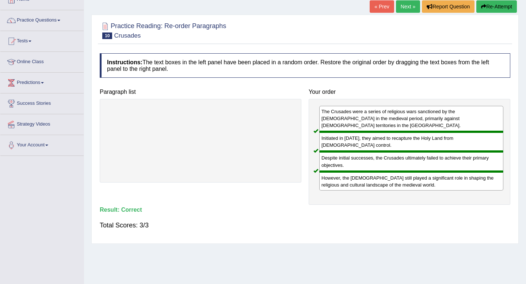
click at [404, 5] on link "Next »" at bounding box center [408, 6] width 24 height 12
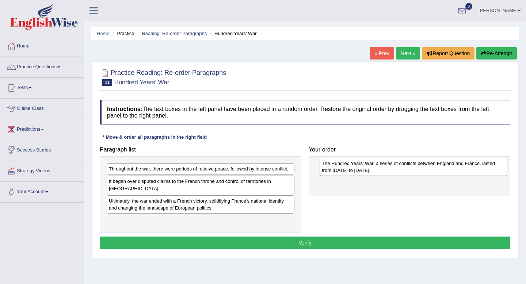
drag, startPoint x: 208, startPoint y: 215, endPoint x: 420, endPoint y: 165, distance: 218.6
click at [420, 165] on div "The Hundred Years' War, a series of conflicts between England and France, laste…" at bounding box center [413, 167] width 188 height 18
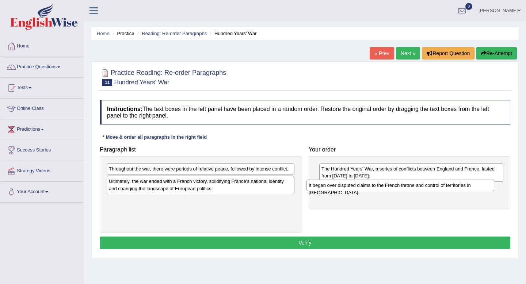
drag, startPoint x: 249, startPoint y: 181, endPoint x: 449, endPoint y: 185, distance: 199.7
click at [449, 185] on div "It began over disputed claims to the French throne and control of territories i…" at bounding box center [400, 185] width 188 height 11
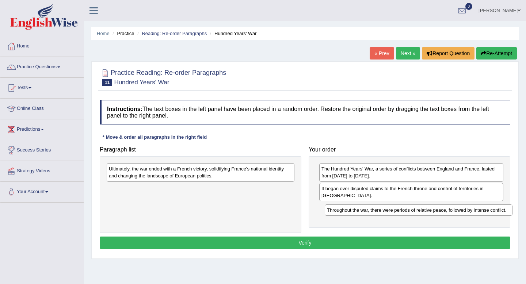
drag, startPoint x: 169, startPoint y: 172, endPoint x: 387, endPoint y: 213, distance: 221.1
click at [387, 213] on div "Throughout the war, there were periods of relative peace, followed by intense c…" at bounding box center [418, 209] width 188 height 11
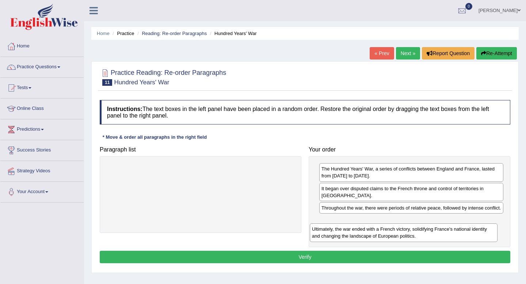
drag, startPoint x: 155, startPoint y: 173, endPoint x: 358, endPoint y: 234, distance: 211.8
click at [358, 234] on div "Ultimately, the war ended with a French victory, solidifying France's national …" at bounding box center [404, 232] width 188 height 18
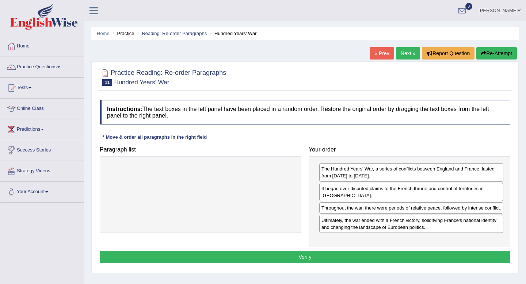
click at [342, 263] on button "Verify" at bounding box center [305, 257] width 410 height 12
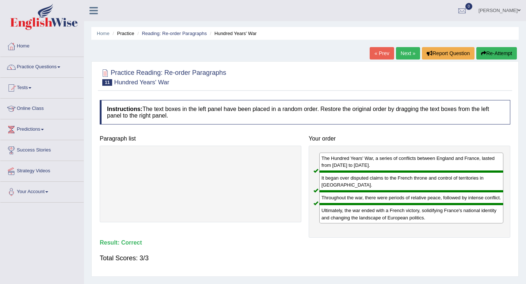
click at [405, 51] on link "Next »" at bounding box center [408, 53] width 24 height 12
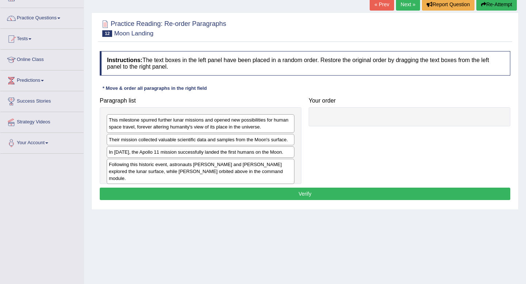
scroll to position [49, 0]
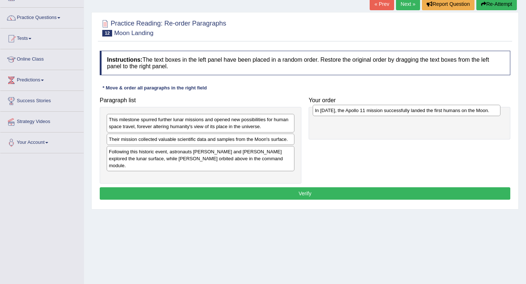
drag, startPoint x: 213, startPoint y: 152, endPoint x: 419, endPoint y: 111, distance: 210.0
click at [419, 111] on div "In [DATE], the Apollo 11 mission successfully landed the first humans on the Mo…" at bounding box center [406, 110] width 188 height 11
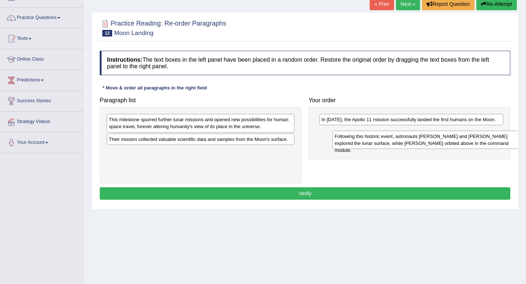
drag, startPoint x: 203, startPoint y: 158, endPoint x: 426, endPoint y: 142, distance: 224.3
click at [426, 142] on div "Following this historic event, astronauts [PERSON_NAME] and [PERSON_NAME] explo…" at bounding box center [426, 140] width 188 height 18
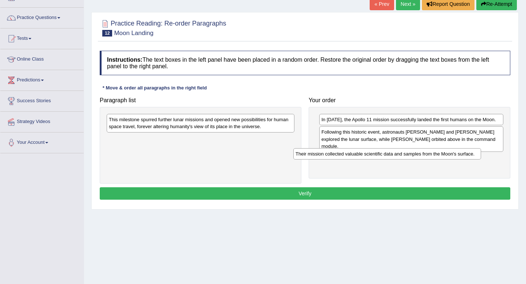
drag, startPoint x: 240, startPoint y: 139, endPoint x: 426, endPoint y: 154, distance: 186.7
click at [426, 154] on div "Their mission collected valuable scientific data and samples from the Moon's su…" at bounding box center [387, 153] width 188 height 11
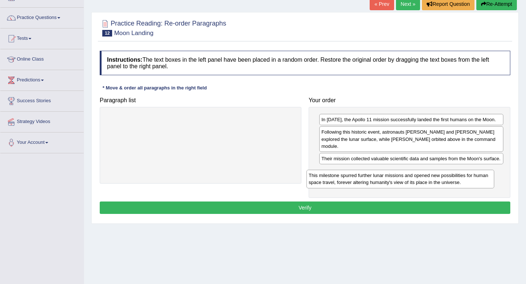
drag, startPoint x: 191, startPoint y: 127, endPoint x: 391, endPoint y: 184, distance: 208.7
click at [391, 184] on div "This milestone spurred further lunar missions and opened new possibilities for …" at bounding box center [400, 179] width 188 height 18
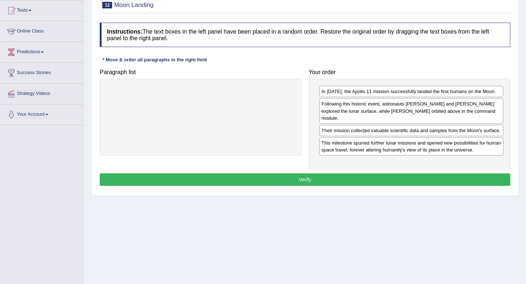
scroll to position [78, 0]
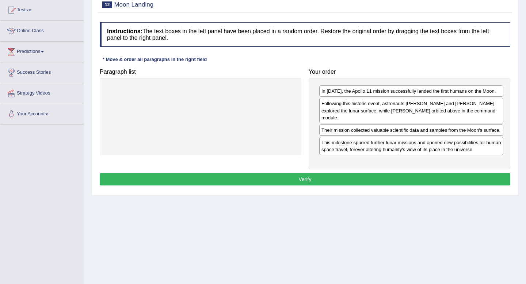
click at [384, 181] on button "Verify" at bounding box center [305, 179] width 410 height 12
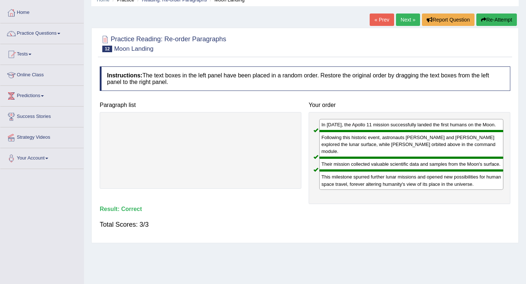
scroll to position [30, 0]
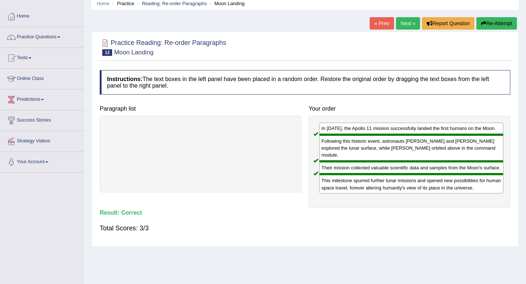
click at [403, 23] on link "Next »" at bounding box center [408, 23] width 24 height 12
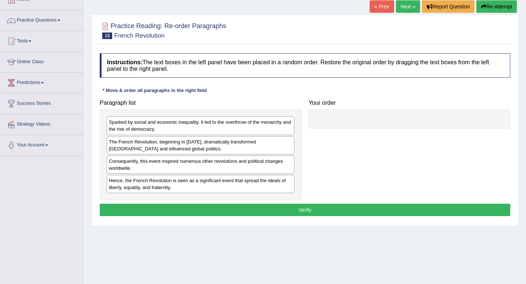
scroll to position [50, 0]
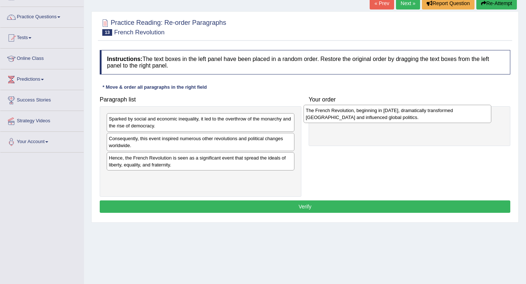
drag, startPoint x: 129, startPoint y: 142, endPoint x: 326, endPoint y: 113, distance: 198.8
click at [326, 113] on div "The French Revolution, beginning in [DATE], dramatically transformed [GEOGRAPHI…" at bounding box center [397, 114] width 188 height 18
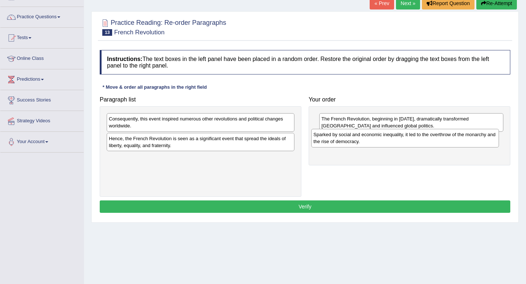
drag, startPoint x: 230, startPoint y: 127, endPoint x: 435, endPoint y: 142, distance: 205.7
click at [435, 142] on div "Sparked by social and economic inequality, it led to the overthrow of the monar…" at bounding box center [405, 138] width 188 height 18
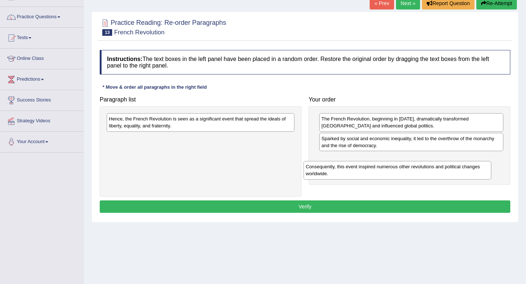
drag, startPoint x: 207, startPoint y: 117, endPoint x: 404, endPoint y: 165, distance: 202.5
click at [404, 165] on div "Consequently, this event inspired numerous other revolutions and political chan…" at bounding box center [397, 170] width 188 height 18
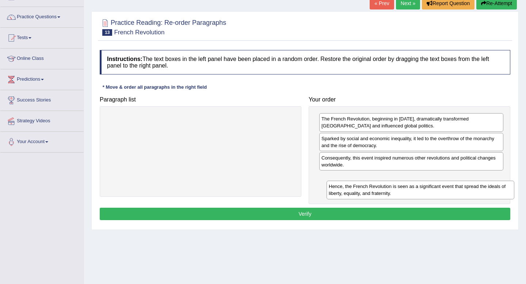
drag, startPoint x: 162, startPoint y: 122, endPoint x: 382, endPoint y: 189, distance: 229.9
click at [382, 189] on div "Hence, the French Revolution is seen as a significant event that spread the ide…" at bounding box center [420, 190] width 188 height 18
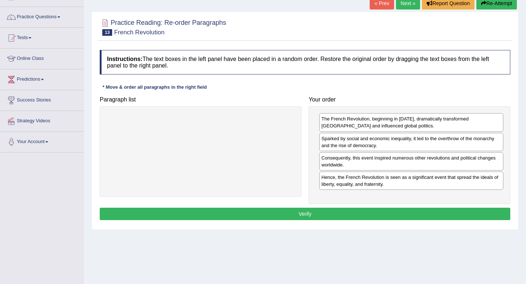
click at [366, 215] on button "Verify" at bounding box center [305, 214] width 410 height 12
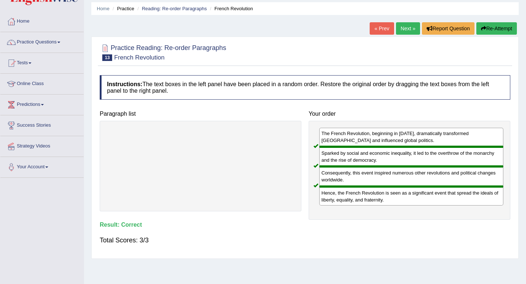
scroll to position [0, 0]
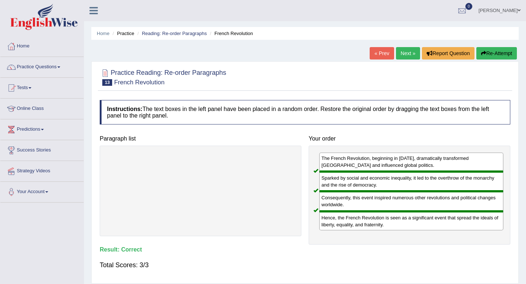
click at [403, 54] on link "Next »" at bounding box center [408, 53] width 24 height 12
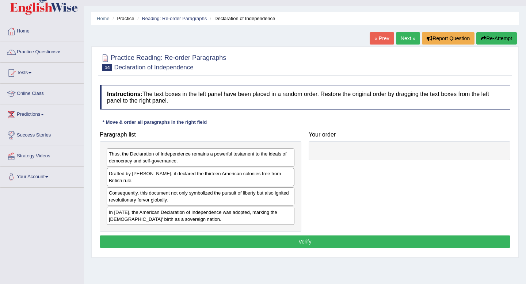
scroll to position [15, 0]
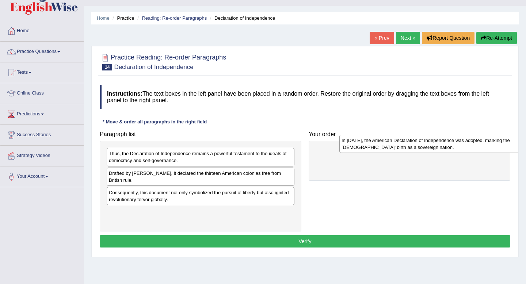
drag, startPoint x: 180, startPoint y: 218, endPoint x: 412, endPoint y: 146, distance: 242.8
click at [412, 146] on div "In [DATE], the American Declaration of Independence was adopted, marking the [D…" at bounding box center [433, 144] width 188 height 18
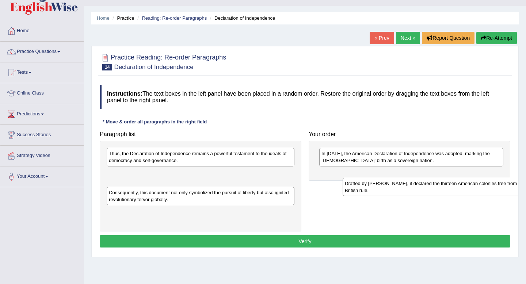
drag, startPoint x: 162, startPoint y: 174, endPoint x: 397, endPoint y: 184, distance: 235.3
click at [397, 184] on div "Drafted by [PERSON_NAME], it declared the thirteen American colonies free from …" at bounding box center [436, 187] width 188 height 18
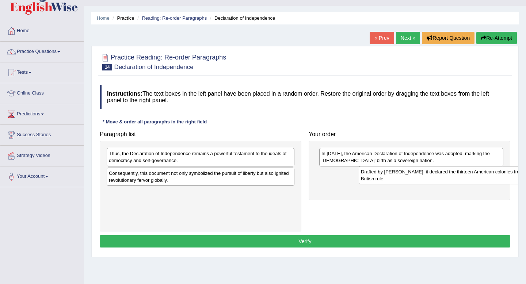
drag, startPoint x: 162, startPoint y: 176, endPoint x: 413, endPoint y: 175, distance: 251.1
click at [413, 175] on div "Drafted by [PERSON_NAME], it declared the thirteen American colonies free from …" at bounding box center [452, 175] width 188 height 18
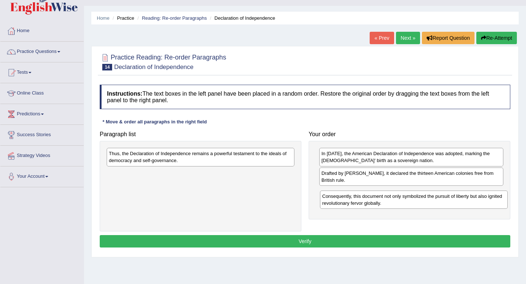
drag, startPoint x: 190, startPoint y: 173, endPoint x: 403, endPoint y: 196, distance: 214.3
click at [403, 196] on div "Consequently, this document not only symbolized the pursuit of liberty but also…" at bounding box center [414, 200] width 188 height 18
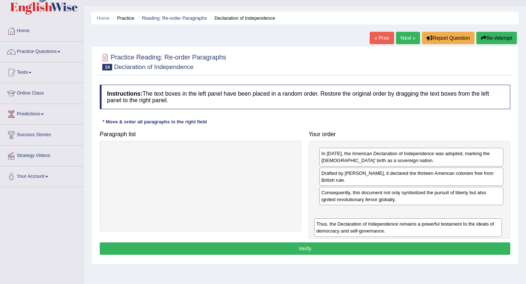
drag, startPoint x: 207, startPoint y: 155, endPoint x: 415, endPoint y: 225, distance: 219.0
click at [415, 225] on div "Thus, the Declaration of Independence remains a powerful testament to the ideal…" at bounding box center [408, 227] width 188 height 18
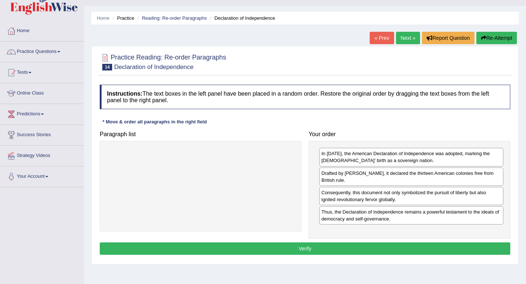
click at [325, 249] on button "Verify" at bounding box center [305, 248] width 410 height 12
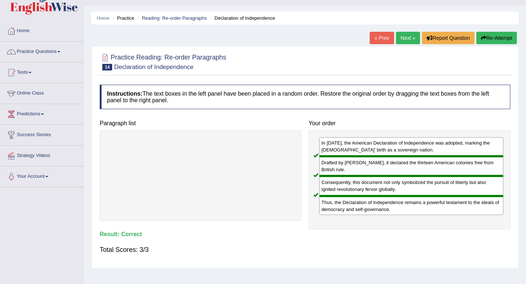
click at [404, 40] on link "Next »" at bounding box center [408, 38] width 24 height 12
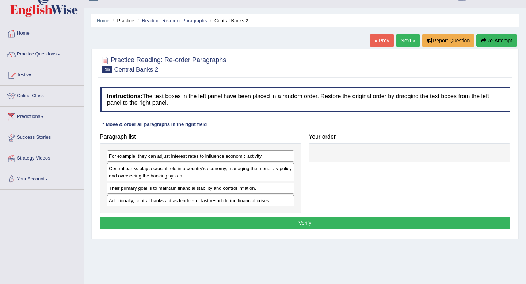
scroll to position [13, 0]
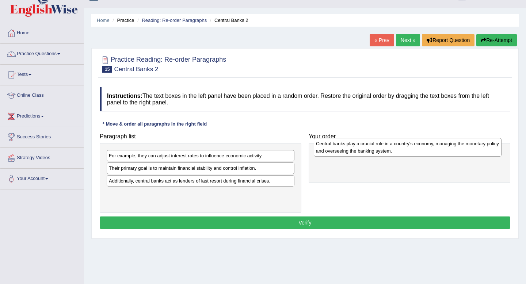
drag, startPoint x: 183, startPoint y: 168, endPoint x: 390, endPoint y: 143, distance: 208.4
click at [390, 143] on div "Central banks play a crucial role in a country's economy, managing the monetary…" at bounding box center [408, 147] width 188 height 18
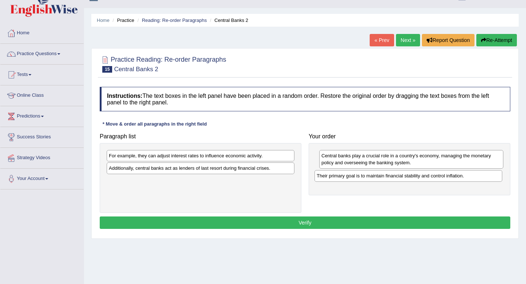
drag, startPoint x: 226, startPoint y: 169, endPoint x: 432, endPoint y: 176, distance: 206.7
click at [432, 176] on div "Their primary goal is to maintain financial stability and control inflation." at bounding box center [408, 175] width 188 height 11
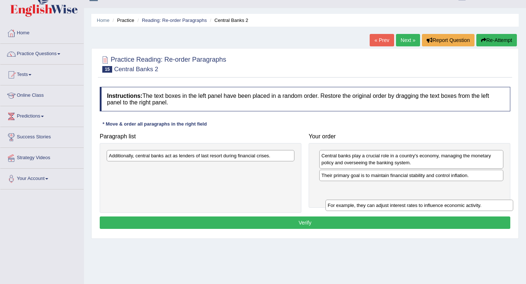
drag, startPoint x: 246, startPoint y: 154, endPoint x: 458, endPoint y: 193, distance: 216.1
click at [458, 200] on div "For example, they can adjust interest rates to influence economic activity." at bounding box center [419, 205] width 188 height 11
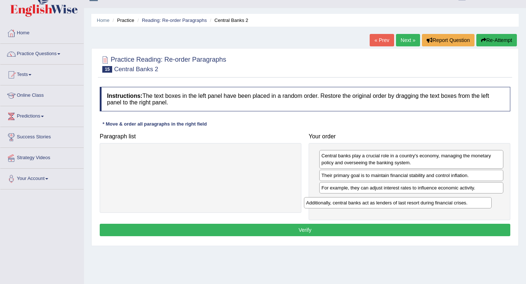
drag, startPoint x: 259, startPoint y: 159, endPoint x: 456, endPoint y: 206, distance: 202.6
click at [456, 206] on div "Additionally, central banks act as lenders of last resort during financial cris…" at bounding box center [398, 202] width 188 height 11
click at [371, 228] on button "Verify" at bounding box center [305, 230] width 410 height 12
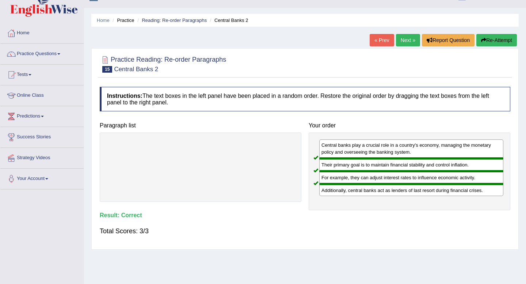
click at [404, 37] on link "Next »" at bounding box center [408, 40] width 24 height 12
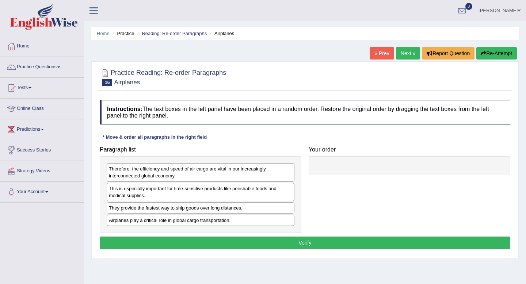
scroll to position [17, 0]
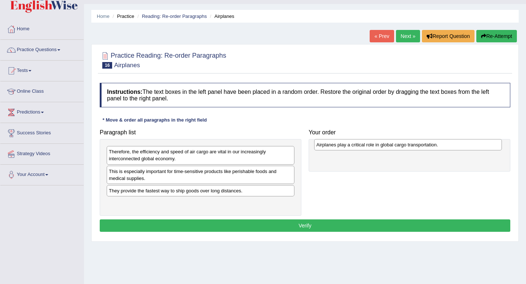
drag, startPoint x: 176, startPoint y: 206, endPoint x: 381, endPoint y: 146, distance: 214.4
click at [381, 146] on div "Airplanes play a critical role in global cargo transportation." at bounding box center [408, 144] width 188 height 11
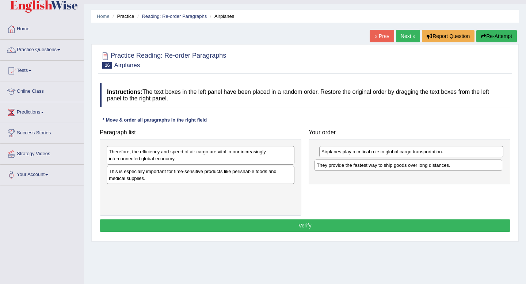
drag, startPoint x: 214, startPoint y: 195, endPoint x: 420, endPoint y: 169, distance: 208.6
click at [420, 169] on div "They provide the fastest way to ship goods over long distances." at bounding box center [408, 165] width 188 height 11
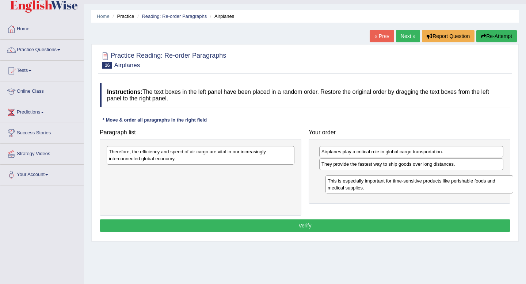
drag, startPoint x: 210, startPoint y: 174, endPoint x: 428, endPoint y: 183, distance: 218.1
click at [428, 183] on div "This is especially important for time-sensitive products like perishable foods …" at bounding box center [419, 184] width 188 height 18
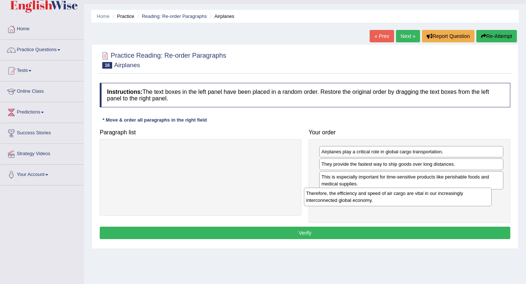
drag, startPoint x: 250, startPoint y: 157, endPoint x: 448, endPoint y: 199, distance: 202.6
click at [448, 199] on div "Therefore, the efficiency and speed of air cargo are vital in our increasingly …" at bounding box center [398, 197] width 188 height 18
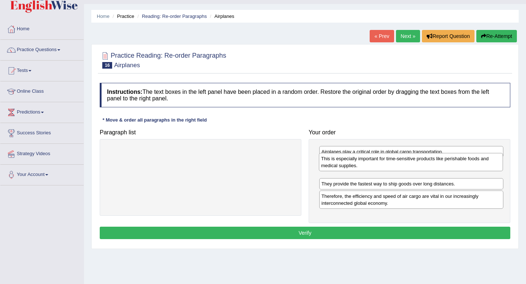
drag, startPoint x: 366, startPoint y: 182, endPoint x: 365, endPoint y: 165, distance: 17.6
click at [365, 165] on div "This is especially important for time-sensitive products like perishable foods …" at bounding box center [411, 162] width 184 height 18
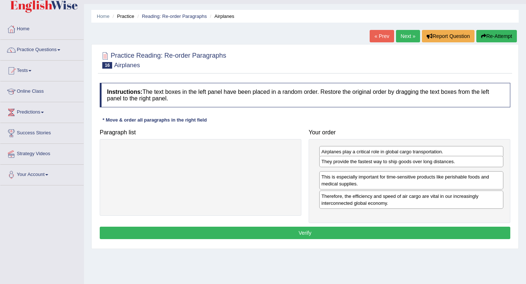
drag, startPoint x: 357, startPoint y: 185, endPoint x: 356, endPoint y: 163, distance: 22.3
click at [356, 163] on div "They provide the fastest way to ship goods over long distances." at bounding box center [411, 161] width 184 height 11
click at [320, 234] on button "Verify" at bounding box center [305, 233] width 410 height 12
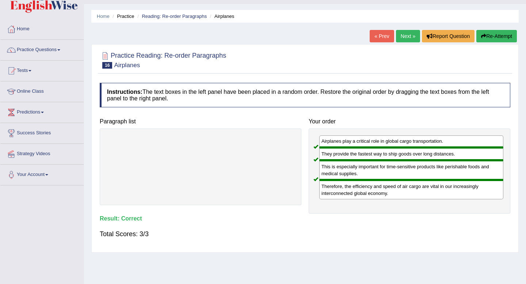
click at [403, 36] on link "Next »" at bounding box center [408, 36] width 24 height 12
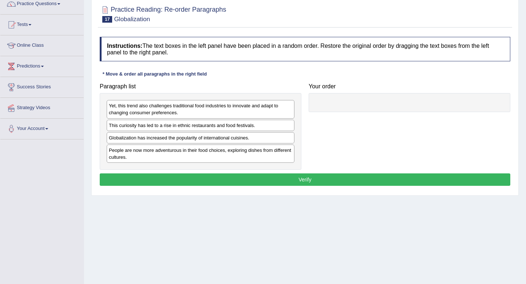
scroll to position [63, 0]
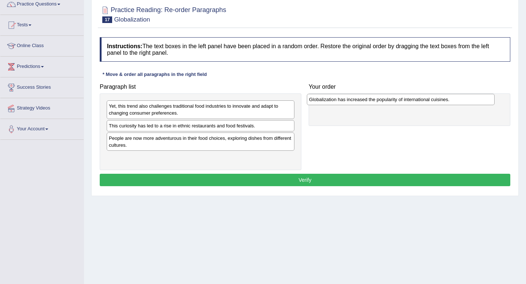
drag, startPoint x: 174, startPoint y: 142, endPoint x: 374, endPoint y: 102, distance: 203.5
click at [374, 102] on div "Globalization has increased the popularity of international cuisines." at bounding box center [401, 99] width 188 height 11
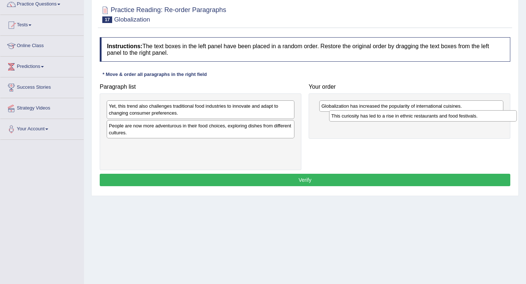
drag, startPoint x: 200, startPoint y: 129, endPoint x: 423, endPoint y: 119, distance: 222.5
click at [423, 119] on div "This curiosity has led to a rise in ethnic restaurants and food festivals." at bounding box center [423, 115] width 188 height 11
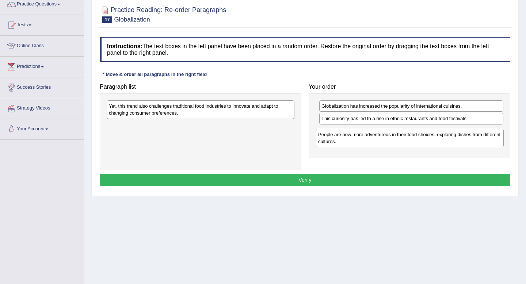
drag, startPoint x: 212, startPoint y: 131, endPoint x: 421, endPoint y: 140, distance: 209.3
click at [421, 140] on div "People are now more adventurous in their food choices, exploring dishes from di…" at bounding box center [410, 138] width 188 height 18
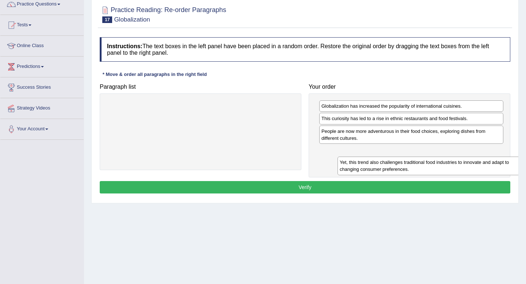
drag, startPoint x: 191, startPoint y: 109, endPoint x: 422, endPoint y: 165, distance: 237.4
click at [422, 165] on div "Yet, this trend also challenges traditional food industries to innovate and ada…" at bounding box center [431, 166] width 188 height 18
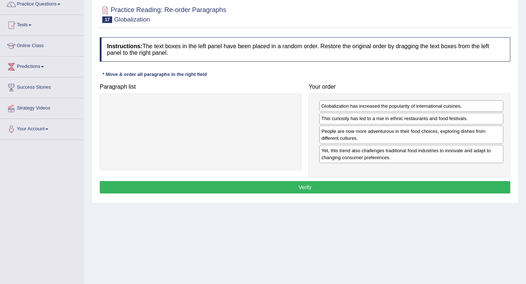
click at [394, 187] on button "Verify" at bounding box center [305, 187] width 410 height 12
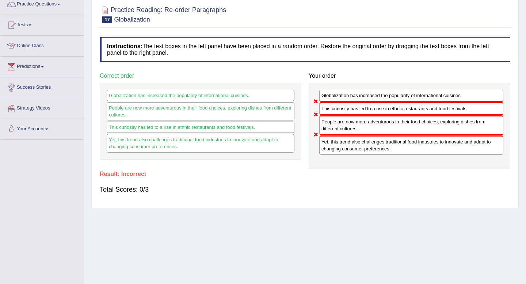
scroll to position [0, 0]
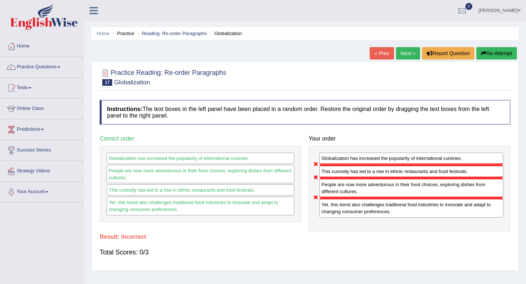
click at [491, 51] on button "Re-Attempt" at bounding box center [496, 53] width 41 height 12
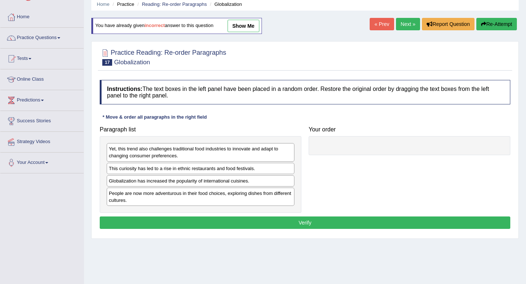
scroll to position [30, 0]
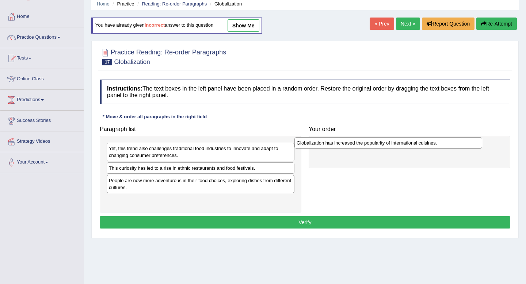
drag, startPoint x: 235, startPoint y: 184, endPoint x: 423, endPoint y: 146, distance: 191.3
click at [423, 146] on div "Globalization has increased the popularity of international cuisines." at bounding box center [388, 142] width 188 height 11
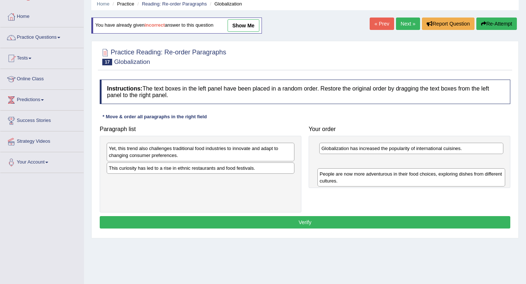
drag, startPoint x: 210, startPoint y: 184, endPoint x: 420, endPoint y: 178, distance: 210.7
click at [420, 178] on div "People are now more adventurous in their food choices, exploring dishes from di…" at bounding box center [411, 177] width 188 height 18
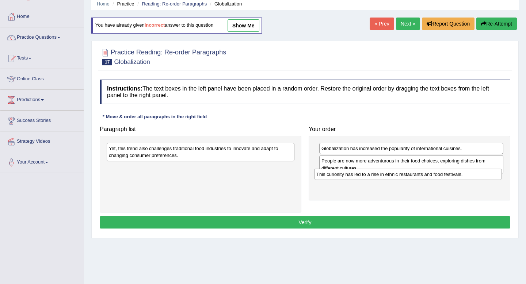
drag, startPoint x: 214, startPoint y: 170, endPoint x: 421, endPoint y: 176, distance: 207.4
click at [421, 176] on div "This curiosity has led to a rise in ethnic restaurants and food festivals." at bounding box center [408, 174] width 188 height 11
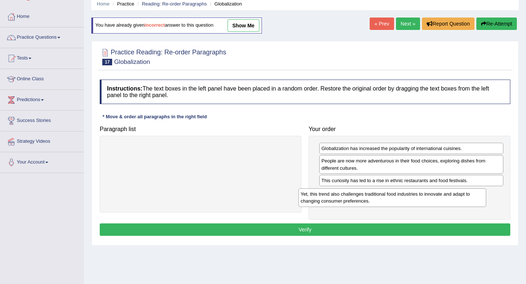
drag, startPoint x: 247, startPoint y: 158, endPoint x: 440, endPoint y: 205, distance: 198.3
click at [440, 205] on div "Yet, this trend also challenges traditional food industries to innovate and ada…" at bounding box center [392, 197] width 188 height 18
click at [397, 231] on button "Verify" at bounding box center [305, 229] width 410 height 12
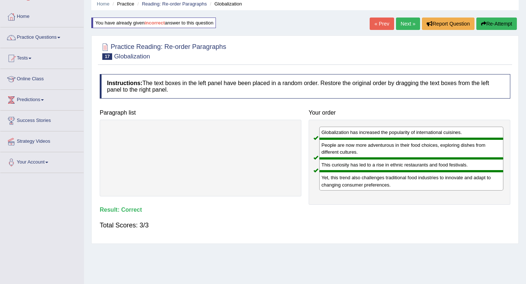
click at [406, 22] on link "Next »" at bounding box center [408, 24] width 24 height 12
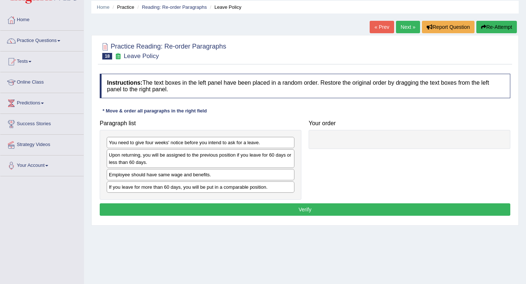
scroll to position [40, 0]
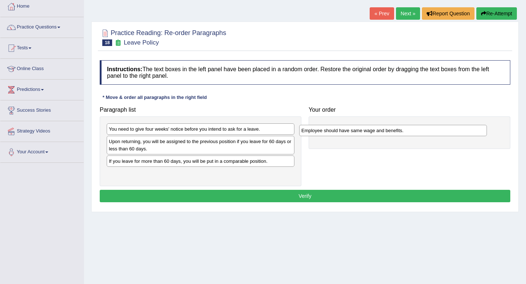
drag, startPoint x: 227, startPoint y: 165, endPoint x: 418, endPoint y: 134, distance: 194.1
click at [418, 134] on div "Employee should have same wage and benefits." at bounding box center [393, 130] width 188 height 11
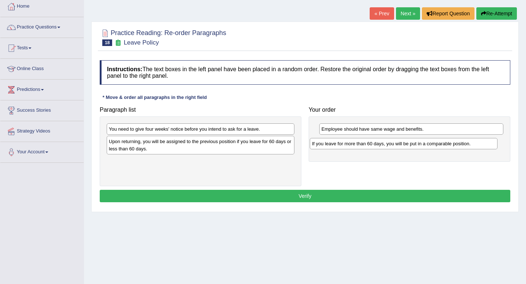
drag, startPoint x: 193, startPoint y: 163, endPoint x: 396, endPoint y: 145, distance: 203.7
click at [396, 145] on div "If you leave for more than 60 days, you will be put in a comparable position." at bounding box center [404, 143] width 188 height 11
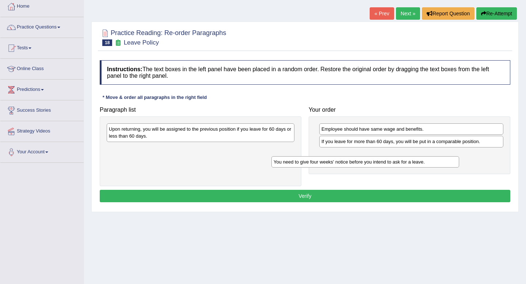
drag, startPoint x: 189, startPoint y: 131, endPoint x: 354, endPoint y: 164, distance: 167.4
click at [354, 164] on div "You need to give four weeks' notice before you intend to ask for a leave." at bounding box center [365, 161] width 188 height 11
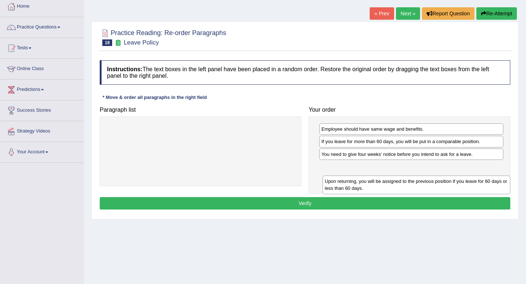
drag, startPoint x: 223, startPoint y: 131, endPoint x: 439, endPoint y: 183, distance: 222.0
click at [439, 183] on div "Upon returning, you will be assigned to the previous position if you leave for …" at bounding box center [416, 185] width 188 height 18
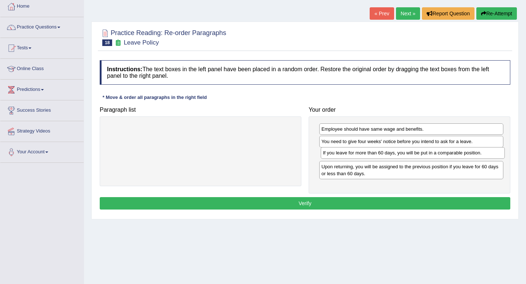
drag, startPoint x: 434, startPoint y: 143, endPoint x: 435, endPoint y: 155, distance: 11.4
click at [435, 155] on div "If you leave for more than 60 days, you will be put in a comparable position." at bounding box center [412, 152] width 184 height 11
click at [374, 204] on button "Verify" at bounding box center [305, 203] width 410 height 12
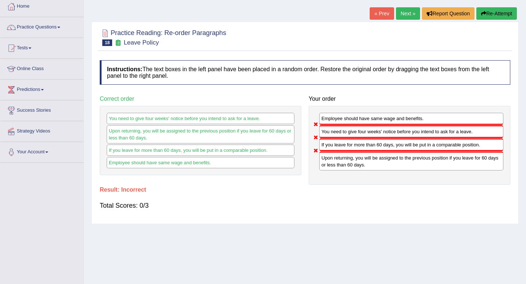
click at [486, 15] on button "Re-Attempt" at bounding box center [496, 13] width 41 height 12
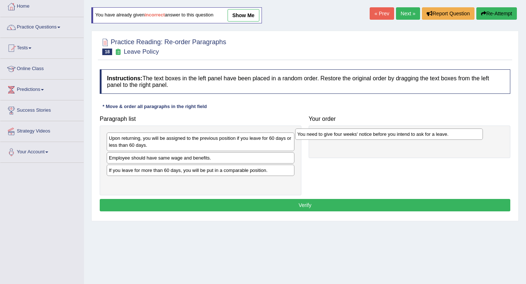
drag, startPoint x: 203, startPoint y: 139, endPoint x: 392, endPoint y: 135, distance: 189.1
click at [392, 135] on div "You need to give four weeks' notice before you intend to ask for a leave." at bounding box center [389, 133] width 188 height 11
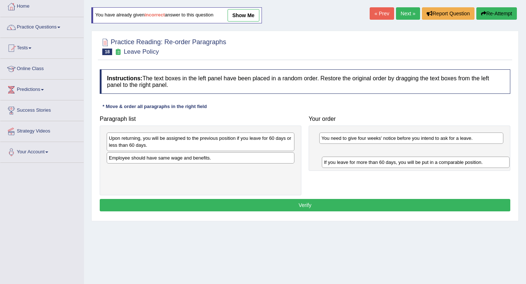
drag, startPoint x: 191, startPoint y: 171, endPoint x: 406, endPoint y: 163, distance: 215.1
click at [406, 163] on div "If you leave for more than 60 days, you will be put in a comparable position." at bounding box center [416, 162] width 188 height 11
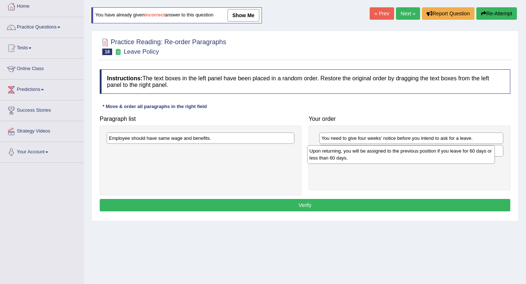
drag, startPoint x: 239, startPoint y: 143, endPoint x: 440, endPoint y: 156, distance: 200.8
click at [440, 156] on div "Upon returning, you will be assigned to the previous position if you leave for …" at bounding box center [401, 154] width 188 height 18
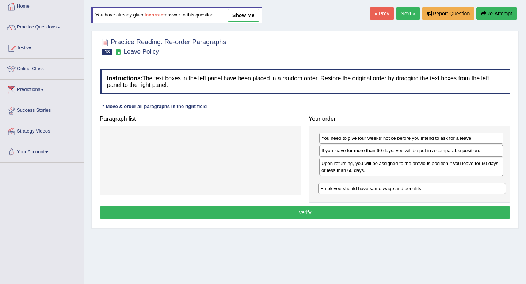
drag, startPoint x: 195, startPoint y: 139, endPoint x: 406, endPoint y: 190, distance: 217.3
click at [406, 190] on div "Employee should have same wage and benefits." at bounding box center [412, 188] width 188 height 11
click at [366, 218] on button "Verify" at bounding box center [305, 212] width 410 height 12
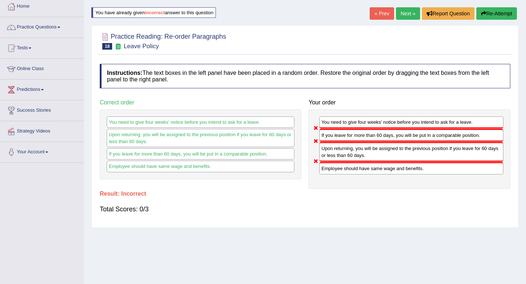
click at [494, 11] on button "Re-Attempt" at bounding box center [496, 13] width 41 height 12
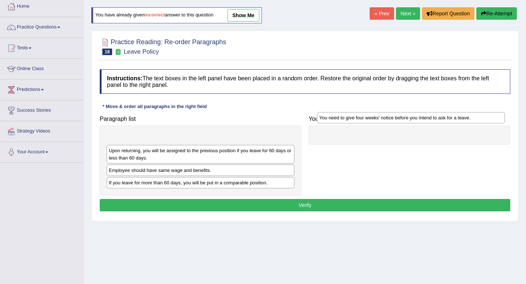
drag, startPoint x: 203, startPoint y: 139, endPoint x: 414, endPoint y: 121, distance: 211.4
click at [414, 121] on div "You need to give four weeks' notice before you intend to ask for a leave." at bounding box center [411, 117] width 188 height 11
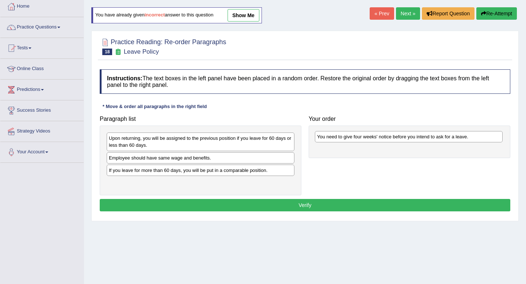
drag, startPoint x: 259, startPoint y: 138, endPoint x: 467, endPoint y: 137, distance: 208.1
click at [467, 137] on div "You need to give four weeks' notice before you intend to ask for a leave." at bounding box center [409, 136] width 188 height 11
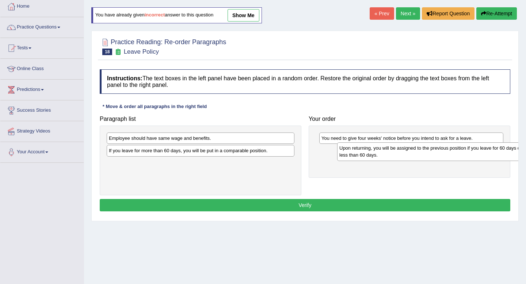
drag, startPoint x: 224, startPoint y: 143, endPoint x: 453, endPoint y: 154, distance: 229.4
click at [453, 154] on div "Upon returning, you will be assigned to the previous position if you leave for …" at bounding box center [431, 151] width 188 height 18
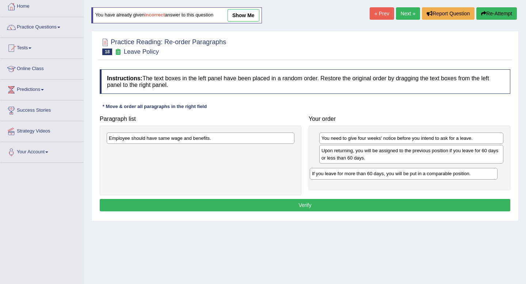
drag, startPoint x: 251, startPoint y: 152, endPoint x: 454, endPoint y: 175, distance: 204.2
click at [454, 175] on div "If you leave for more than 60 days, you will be put in a comparable position." at bounding box center [404, 173] width 188 height 11
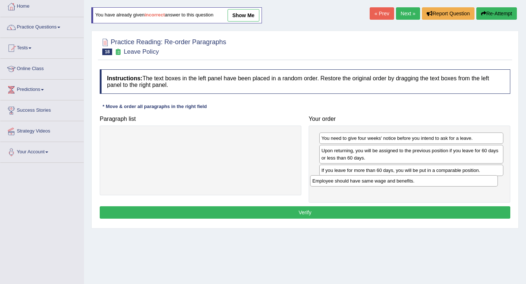
drag, startPoint x: 277, startPoint y: 142, endPoint x: 480, endPoint y: 184, distance: 207.7
click at [480, 184] on div "Employee should have same wage and benefits." at bounding box center [404, 180] width 188 height 11
click at [403, 215] on button "Verify" at bounding box center [305, 212] width 410 height 12
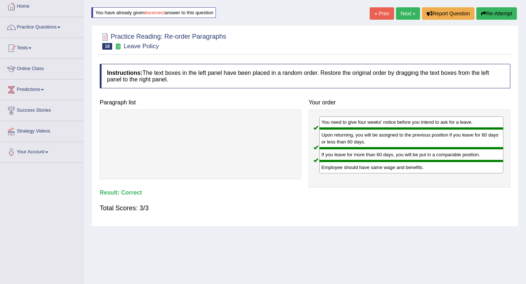
click at [404, 15] on link "Next »" at bounding box center [408, 13] width 24 height 12
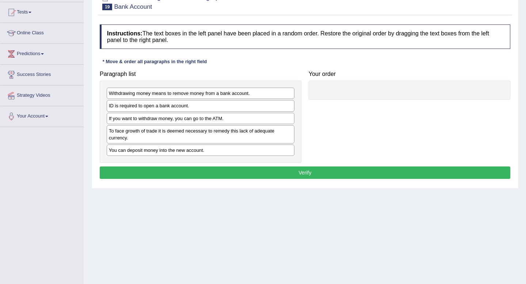
scroll to position [99, 0]
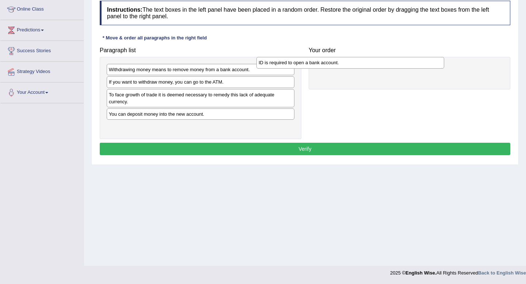
drag, startPoint x: 246, startPoint y: 84, endPoint x: 395, endPoint y: 64, distance: 150.9
click at [395, 64] on div "ID is required to open a bank account." at bounding box center [350, 62] width 188 height 11
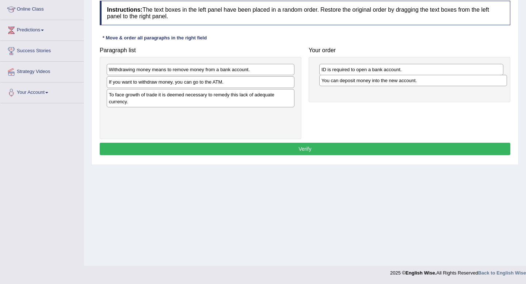
drag, startPoint x: 188, startPoint y: 117, endPoint x: 400, endPoint y: 84, distance: 215.0
click at [400, 84] on div "You can deposit money into the new account." at bounding box center [413, 80] width 188 height 11
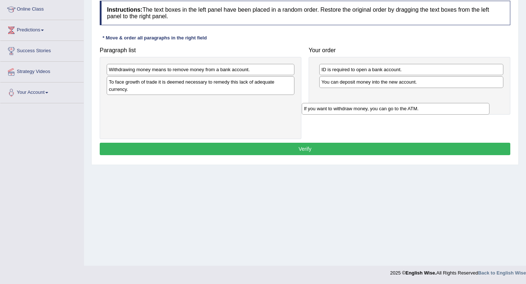
drag, startPoint x: 241, startPoint y: 82, endPoint x: 436, endPoint y: 108, distance: 196.7
click at [436, 108] on div "If you want to withdraw money, you can go to the ATM." at bounding box center [395, 108] width 188 height 11
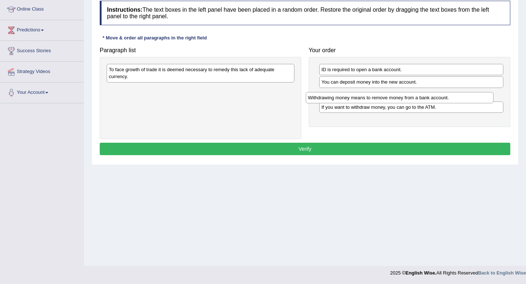
drag, startPoint x: 257, startPoint y: 67, endPoint x: 456, endPoint y: 95, distance: 200.9
click at [456, 95] on div "Withdrawing money means to remove money from a bank account." at bounding box center [400, 97] width 188 height 11
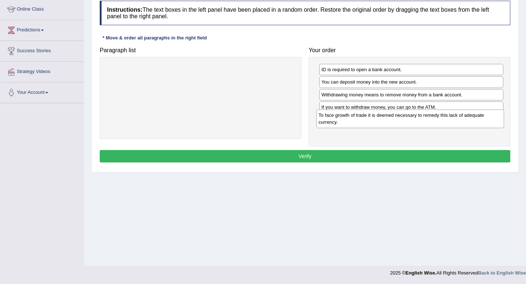
drag, startPoint x: 203, startPoint y: 77, endPoint x: 412, endPoint y: 123, distance: 214.4
click at [412, 123] on div "To face growth of trade it is deemed necessary to remedy this lack of adequate …" at bounding box center [410, 118] width 188 height 18
click at [365, 158] on button "Verify" at bounding box center [305, 156] width 410 height 12
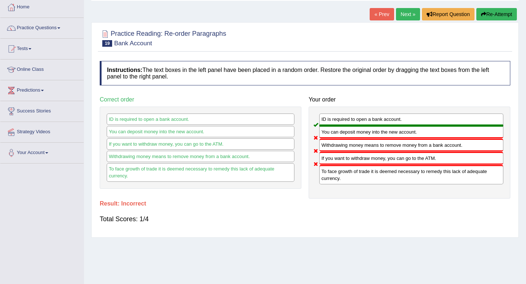
scroll to position [29, 0]
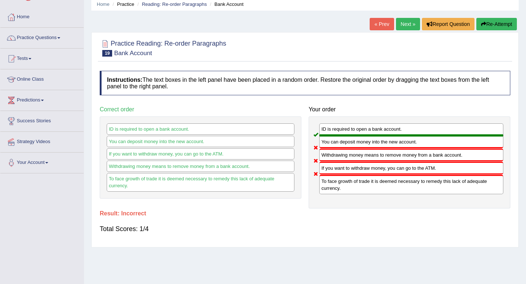
click at [506, 28] on button "Re-Attempt" at bounding box center [496, 24] width 41 height 12
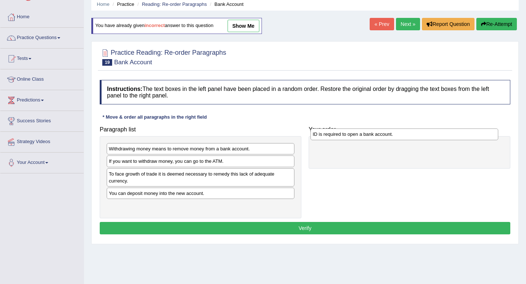
drag, startPoint x: 212, startPoint y: 162, endPoint x: 416, endPoint y: 135, distance: 205.5
click at [416, 135] on div "ID is required to open a bank account." at bounding box center [404, 133] width 188 height 11
click at [248, 164] on div "If you want to withdraw money, you can go to the ATM." at bounding box center [201, 160] width 188 height 11
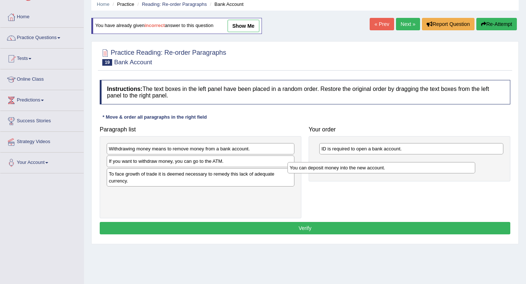
drag, startPoint x: 247, startPoint y: 195, endPoint x: 428, endPoint y: 169, distance: 182.5
click at [428, 169] on div "You can deposit money into the new account." at bounding box center [381, 167] width 188 height 11
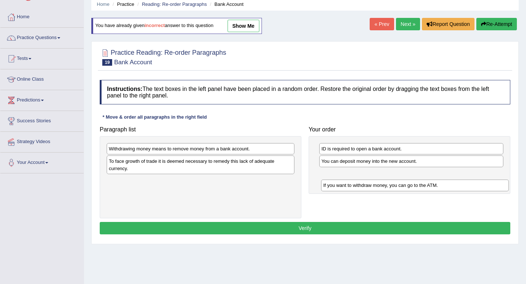
drag, startPoint x: 231, startPoint y: 164, endPoint x: 445, endPoint y: 188, distance: 215.6
click at [445, 188] on div "If you want to withdraw money, you can go to the ATM." at bounding box center [415, 185] width 188 height 11
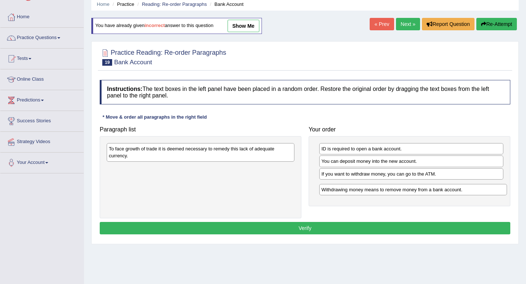
drag, startPoint x: 174, startPoint y: 151, endPoint x: 386, endPoint y: 192, distance: 216.3
click at [386, 192] on div "Withdrawing money means to remove money from a bank account." at bounding box center [413, 189] width 188 height 11
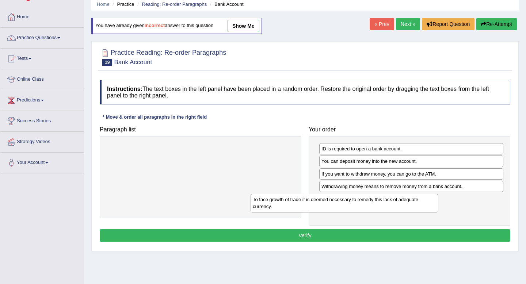
drag, startPoint x: 220, startPoint y: 149, endPoint x: 364, endPoint y: 200, distance: 152.5
click at [364, 200] on div "To face growth of trade it is deemed necessary to remedy this lack of adequate …" at bounding box center [344, 203] width 188 height 18
click at [357, 234] on button "Verify" at bounding box center [305, 235] width 410 height 12
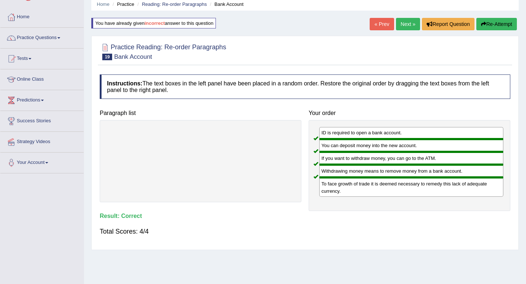
click at [407, 27] on link "Next »" at bounding box center [408, 24] width 24 height 12
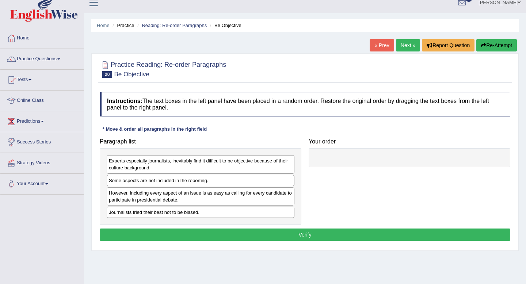
scroll to position [9, 0]
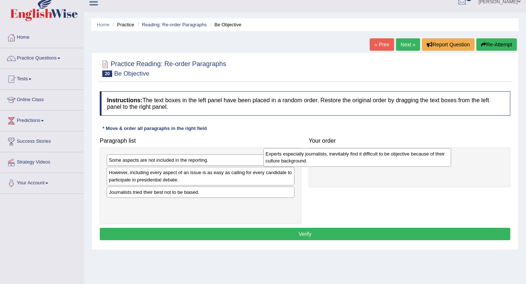
drag, startPoint x: 215, startPoint y: 169, endPoint x: 371, endPoint y: 162, distance: 156.4
click at [371, 162] on div "Experts especially journalists, inevitably find it difficult to be objective be…" at bounding box center [357, 157] width 188 height 18
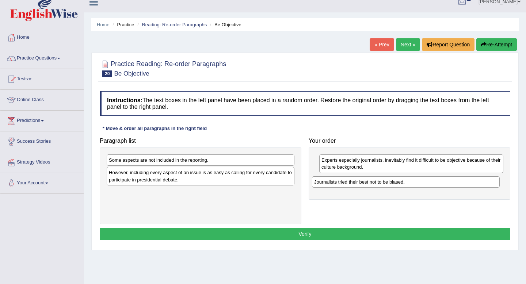
drag, startPoint x: 165, startPoint y: 195, endPoint x: 371, endPoint y: 183, distance: 206.2
click at [371, 183] on div "Journalists tried their best not to be biased." at bounding box center [406, 181] width 188 height 11
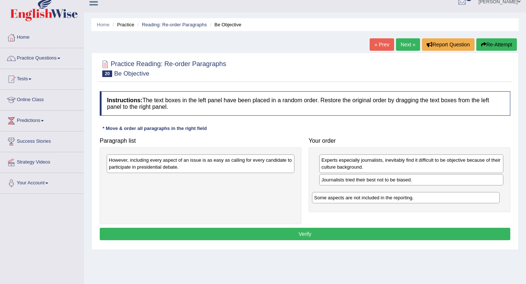
drag, startPoint x: 227, startPoint y: 158, endPoint x: 432, endPoint y: 195, distance: 208.5
click at [432, 195] on div "Some aspects are not included in the reporting." at bounding box center [406, 197] width 188 height 11
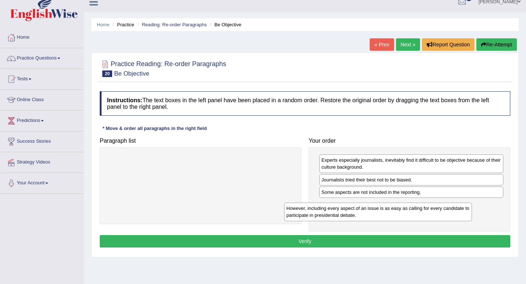
drag, startPoint x: 208, startPoint y: 164, endPoint x: 385, endPoint y: 212, distance: 183.5
click at [385, 212] on div "However, including every aspect of an issue is as easy as calling for every can…" at bounding box center [378, 212] width 188 height 18
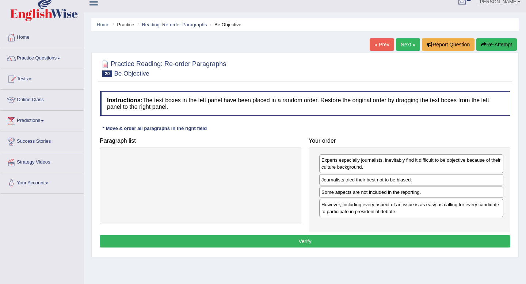
click at [354, 243] on button "Verify" at bounding box center [305, 241] width 410 height 12
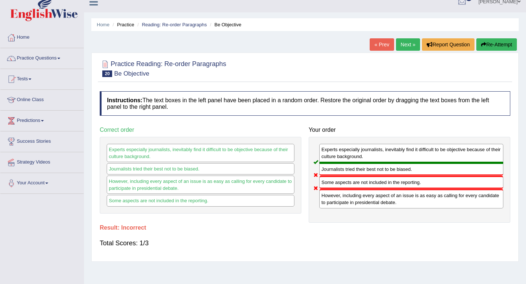
click at [495, 49] on button "Re-Attempt" at bounding box center [496, 44] width 41 height 12
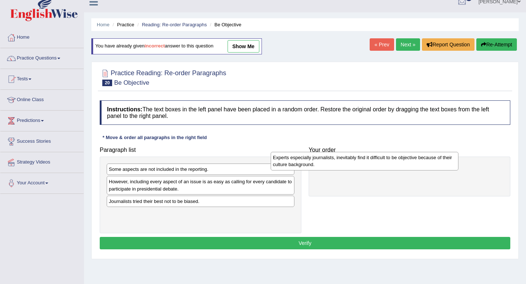
drag, startPoint x: 211, startPoint y: 170, endPoint x: 383, endPoint y: 159, distance: 172.3
click at [383, 159] on div "Experts especially journalists, inevitably find it difficult to be objective be…" at bounding box center [364, 161] width 188 height 18
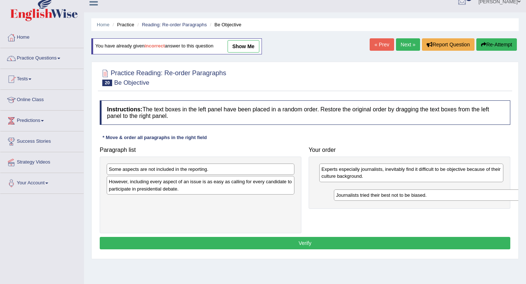
drag, startPoint x: 174, startPoint y: 203, endPoint x: 393, endPoint y: 193, distance: 220.0
click at [393, 193] on div "Journalists tried their best not to be biased." at bounding box center [428, 194] width 188 height 11
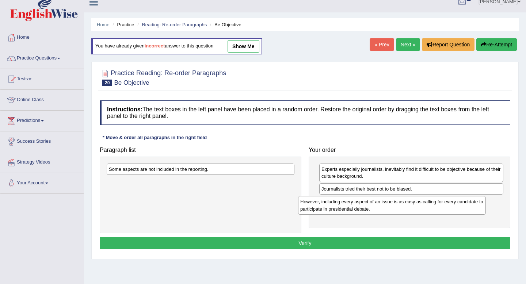
drag, startPoint x: 224, startPoint y: 186, endPoint x: 416, endPoint y: 206, distance: 192.7
click at [416, 206] on div "However, including every aspect of an issue is as easy as calling for every can…" at bounding box center [392, 205] width 188 height 18
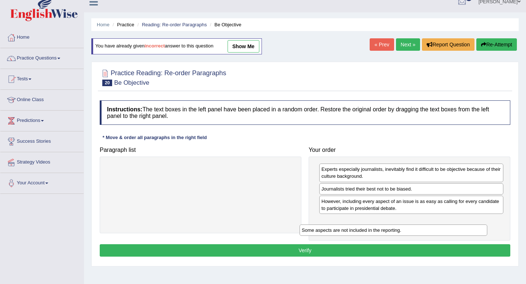
drag, startPoint x: 252, startPoint y: 167, endPoint x: 445, endPoint y: 228, distance: 202.1
click at [445, 228] on div "Some aspects are not included in the reporting." at bounding box center [393, 229] width 188 height 11
click at [394, 250] on button "Verify" at bounding box center [305, 250] width 410 height 12
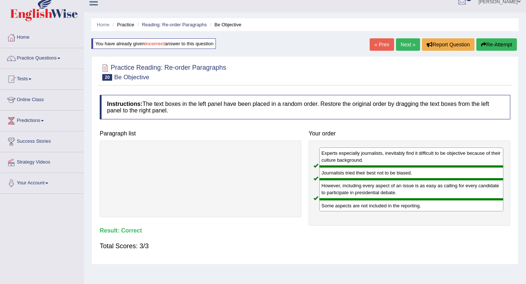
click at [404, 42] on link "Next »" at bounding box center [408, 44] width 24 height 12
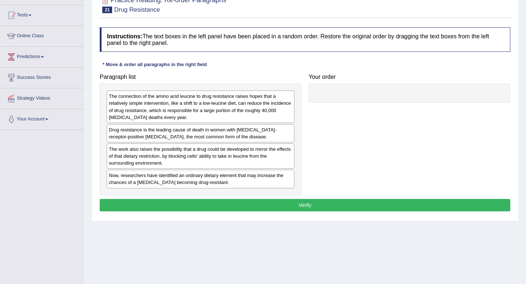
scroll to position [74, 0]
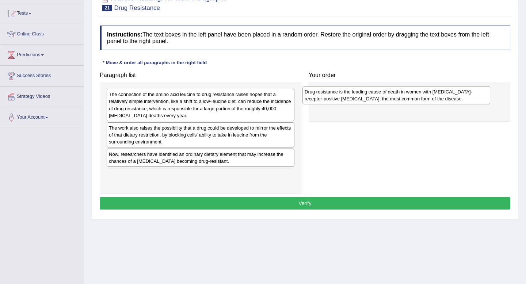
drag, startPoint x: 226, startPoint y: 134, endPoint x: 422, endPoint y: 98, distance: 199.0
click at [422, 98] on div "Drug resistance is the leading cause of death in women with [MEDICAL_DATA]-rece…" at bounding box center [396, 95] width 188 height 18
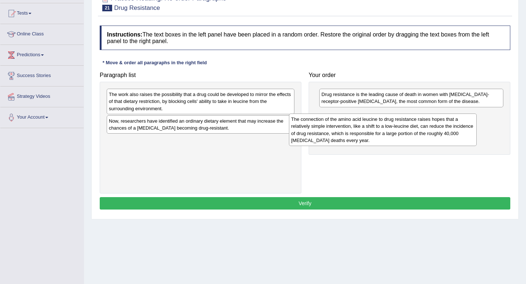
drag, startPoint x: 214, startPoint y: 101, endPoint x: 406, endPoint y: 123, distance: 192.9
click at [406, 123] on div "The connection of the amino acid leucine to drug resistance raises hopes that a…" at bounding box center [383, 130] width 188 height 32
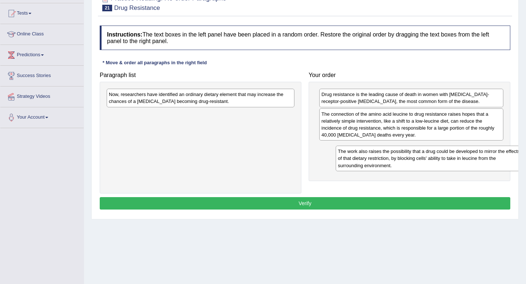
drag, startPoint x: 170, startPoint y: 97, endPoint x: 399, endPoint y: 154, distance: 235.9
click at [399, 154] on div "The work also raises the possibility that a drug could be developed to mirror t…" at bounding box center [429, 158] width 188 height 25
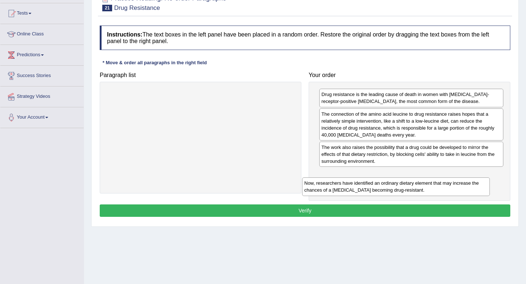
drag, startPoint x: 186, startPoint y: 97, endPoint x: 381, endPoint y: 185, distance: 214.5
click at [381, 185] on div "Now, researchers have identified an ordinary dietary element that may increase …" at bounding box center [396, 186] width 188 height 18
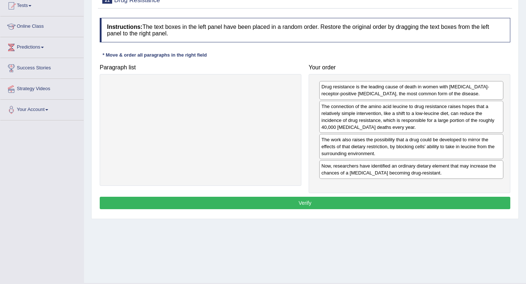
scroll to position [86, 0]
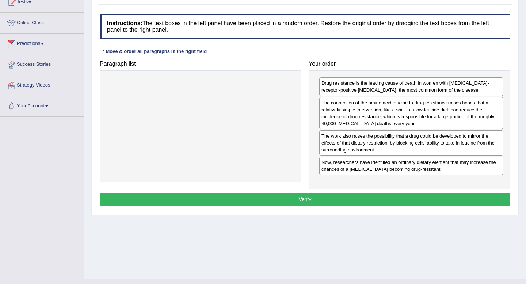
click at [383, 194] on button "Verify" at bounding box center [305, 199] width 410 height 12
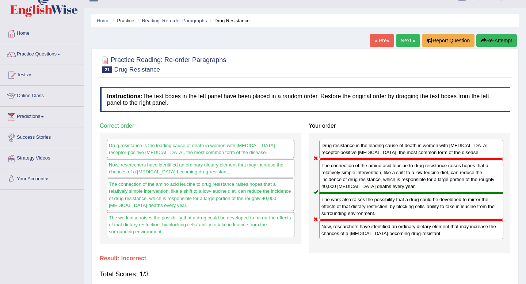
scroll to position [0, 0]
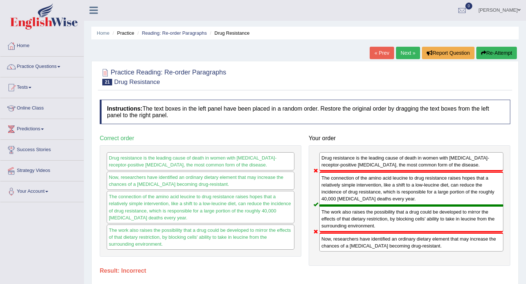
click at [499, 53] on button "Re-Attempt" at bounding box center [496, 53] width 41 height 12
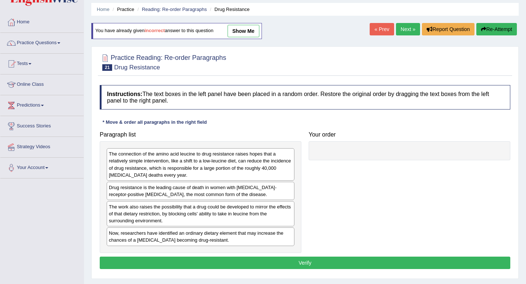
scroll to position [34, 0]
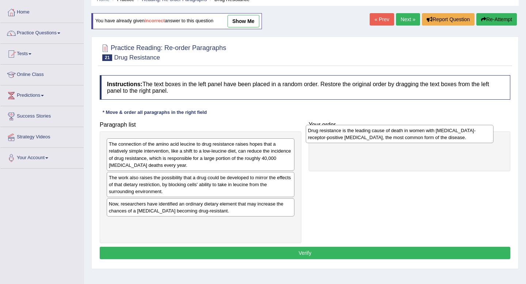
drag, startPoint x: 204, startPoint y: 187, endPoint x: 407, endPoint y: 146, distance: 207.8
click at [407, 143] on div "Drug resistance is the leading cause of death in women with estrogen-receptor-p…" at bounding box center [400, 134] width 188 height 18
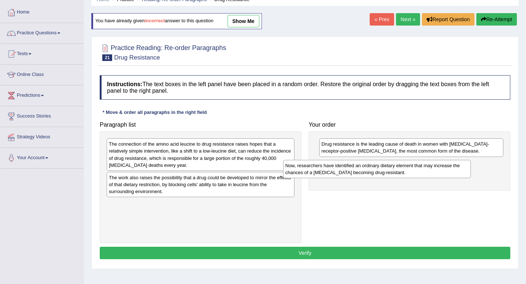
drag, startPoint x: 241, startPoint y: 211, endPoint x: 419, endPoint y: 173, distance: 182.9
click at [419, 173] on div "Now, researchers have identified an ordinary dietary element that may increase …" at bounding box center [377, 169] width 188 height 18
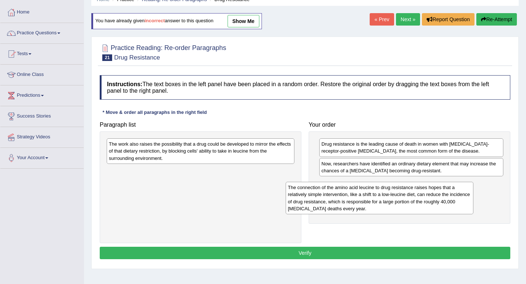
drag, startPoint x: 226, startPoint y: 164, endPoint x: 405, endPoint y: 207, distance: 184.0
click at [405, 207] on div "The connection of the amino acid leucine to drug resistance raises hopes that a…" at bounding box center [379, 198] width 188 height 32
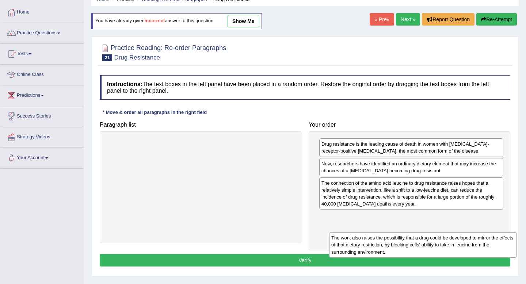
drag, startPoint x: 222, startPoint y: 146, endPoint x: 445, endPoint y: 240, distance: 241.3
click at [445, 240] on div "The work also raises the possibility that a drug could be developed to mirror t…" at bounding box center [423, 244] width 188 height 25
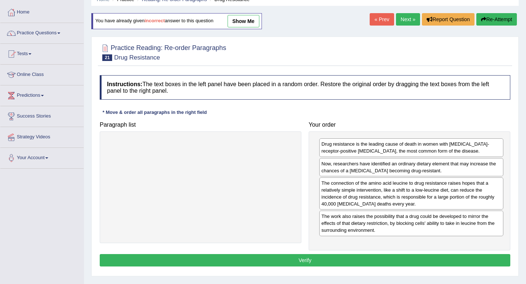
click at [391, 260] on button "Verify" at bounding box center [305, 260] width 410 height 12
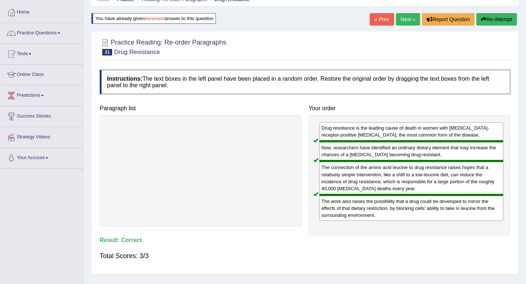
click at [401, 14] on link "Next »" at bounding box center [408, 19] width 24 height 12
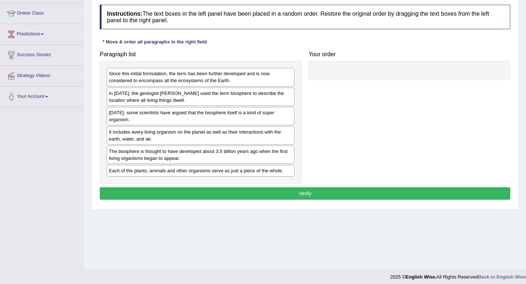
scroll to position [95, 0]
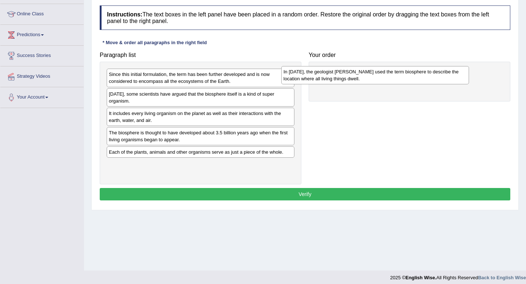
drag, startPoint x: 247, startPoint y: 96, endPoint x: 422, endPoint y: 73, distance: 176.3
click at [422, 73] on div "In [DATE], the geologist [PERSON_NAME] used the term biosphere to describe the …" at bounding box center [375, 75] width 188 height 18
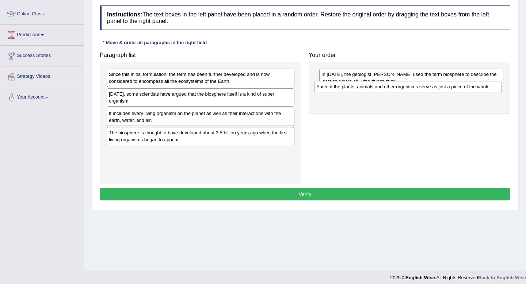
drag, startPoint x: 195, startPoint y: 153, endPoint x: 404, endPoint y: 89, distance: 218.7
click at [404, 89] on div "Each of the plants, animals and other organisms serve as just a piece of the wh…" at bounding box center [408, 86] width 188 height 11
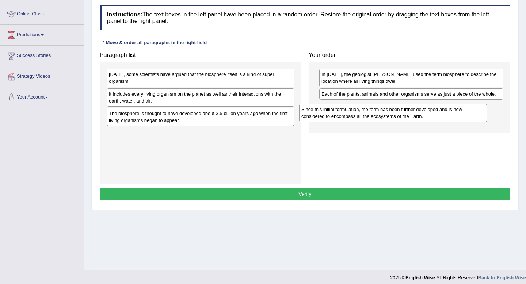
drag, startPoint x: 215, startPoint y: 79, endPoint x: 409, endPoint y: 114, distance: 197.2
click at [409, 114] on div "Since this initial formulation, the term has been further developed and is now …" at bounding box center [393, 113] width 188 height 18
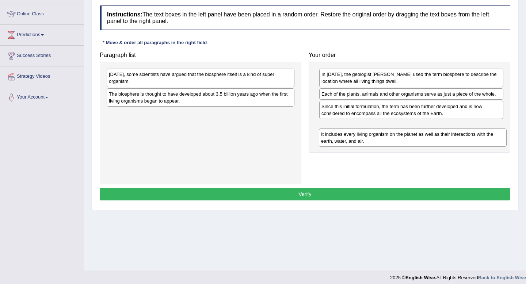
drag, startPoint x: 213, startPoint y: 103, endPoint x: 424, endPoint y: 141, distance: 213.9
click at [424, 141] on div "It includes every living organism on the planet as well as their interactions w…" at bounding box center [413, 137] width 188 height 18
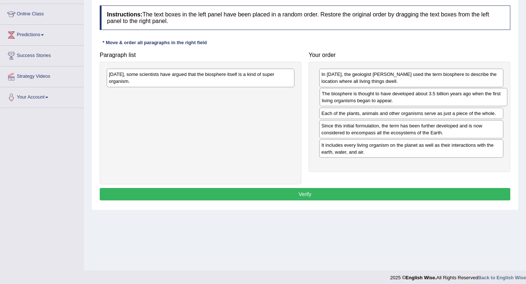
drag, startPoint x: 218, startPoint y: 99, endPoint x: 430, endPoint y: 98, distance: 212.1
click at [430, 98] on div "The biosphere is thought to have developed about 3.5 billion years ago when the…" at bounding box center [413, 97] width 188 height 18
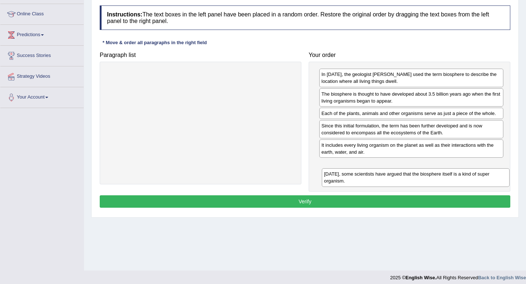
drag, startPoint x: 203, startPoint y: 74, endPoint x: 418, endPoint y: 173, distance: 236.5
click at [418, 173] on div "Today, some scientists have argued that the biosphere itself is a kind of super…" at bounding box center [416, 177] width 188 height 18
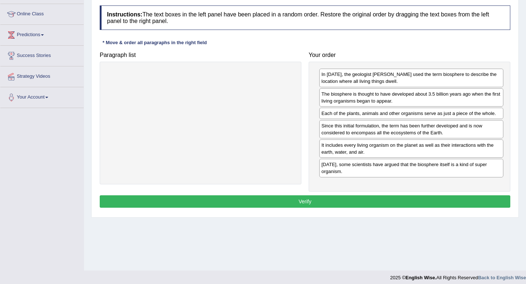
click at [411, 205] on button "Verify" at bounding box center [305, 201] width 410 height 12
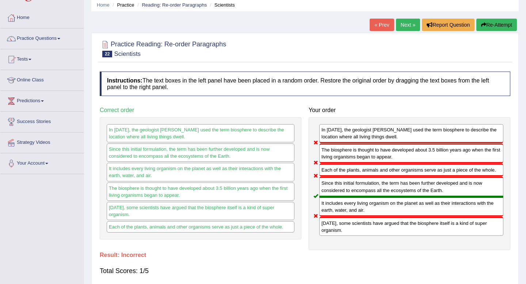
scroll to position [0, 0]
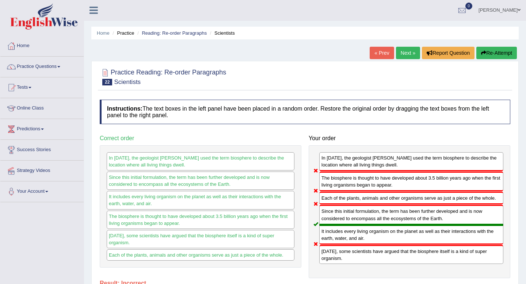
click at [492, 55] on button "Re-Attempt" at bounding box center [496, 53] width 41 height 12
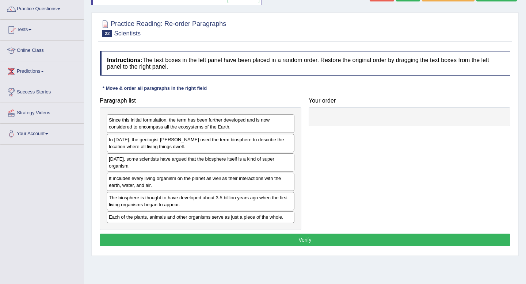
scroll to position [99, 0]
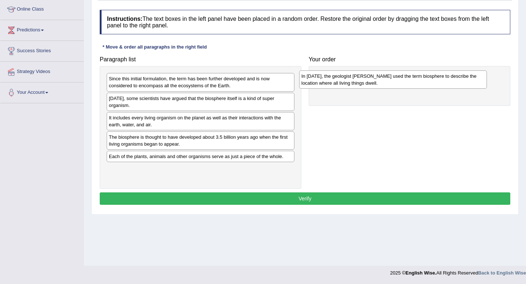
drag, startPoint x: 206, startPoint y: 110, endPoint x: 399, endPoint y: 87, distance: 193.7
click at [399, 87] on div "In 1875, the geologist Eduard Suess used the term biosphere to describe the loc…" at bounding box center [393, 79] width 188 height 18
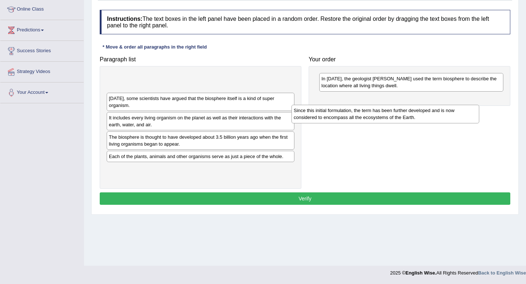
drag, startPoint x: 250, startPoint y: 85, endPoint x: 435, endPoint y: 117, distance: 187.3
click at [435, 117] on div "Since this initial formulation, the term has been further developed and is now …" at bounding box center [385, 114] width 188 height 18
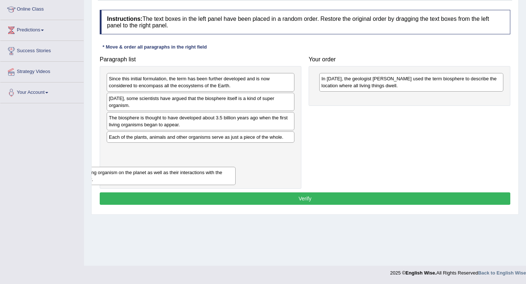
drag, startPoint x: 221, startPoint y: 122, endPoint x: 162, endPoint y: 178, distance: 81.3
click at [162, 178] on div "It includes every living organism on the planet as well as their interactions w…" at bounding box center [142, 176] width 188 height 18
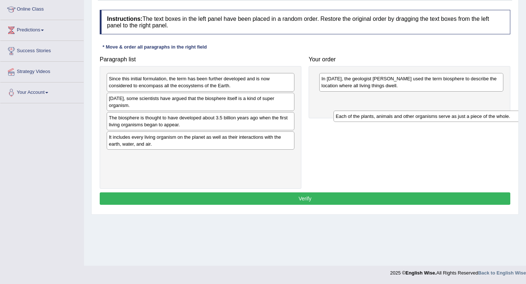
drag, startPoint x: 169, startPoint y: 135, endPoint x: 395, endPoint y: 115, distance: 227.6
click at [395, 115] on div "Each of the plants, animals and other organisms serve as just a piece of the wh…" at bounding box center [427, 116] width 188 height 11
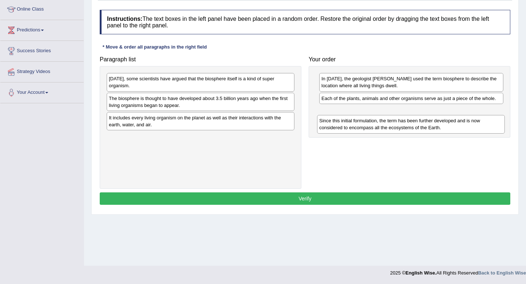
drag, startPoint x: 219, startPoint y: 88, endPoint x: 430, endPoint y: 130, distance: 214.3
click at [430, 130] on div "Since this initial formulation, the term has been further developed and is now …" at bounding box center [411, 124] width 188 height 18
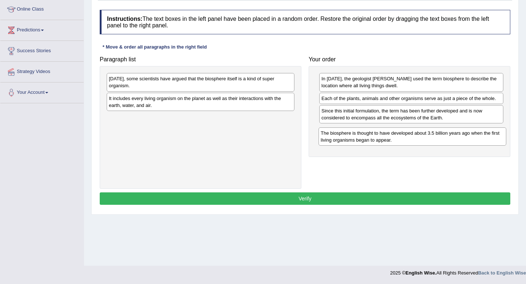
drag, startPoint x: 210, startPoint y: 105, endPoint x: 422, endPoint y: 140, distance: 214.2
click at [422, 140] on div "The biosphere is thought to have developed about 3.5 billion years ago when the…" at bounding box center [412, 136] width 188 height 18
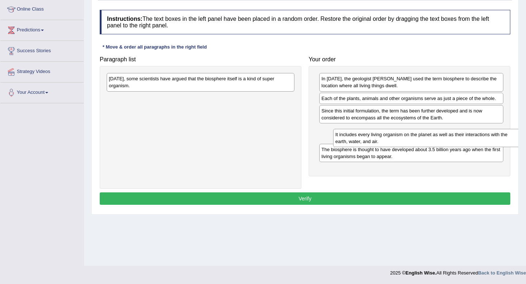
drag, startPoint x: 141, startPoint y: 102, endPoint x: 366, endPoint y: 138, distance: 228.4
click at [366, 138] on div "It includes every living organism on the planet as well as their interactions w…" at bounding box center [427, 138] width 188 height 18
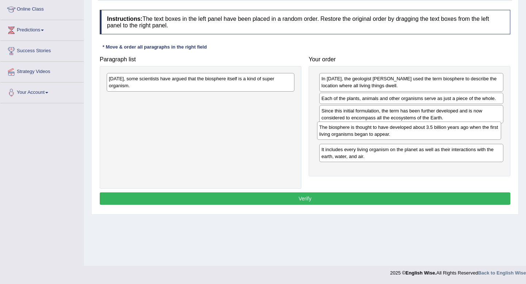
drag, startPoint x: 342, startPoint y: 153, endPoint x: 340, endPoint y: 131, distance: 22.7
click at [340, 131] on div "The biosphere is thought to have developed about 3.5 billion years ago when the…" at bounding box center [409, 131] width 184 height 18
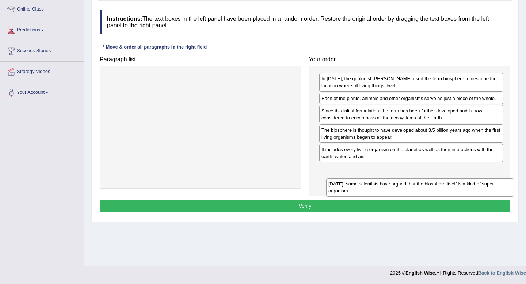
drag, startPoint x: 224, startPoint y: 78, endPoint x: 442, endPoint y: 181, distance: 240.7
click at [442, 181] on div "[DATE], some scientists have argued that the biosphere itself is a kind of supe…" at bounding box center [420, 187] width 188 height 18
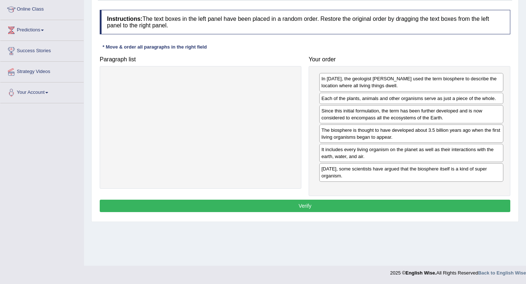
click at [400, 206] on button "Verify" at bounding box center [305, 206] width 410 height 12
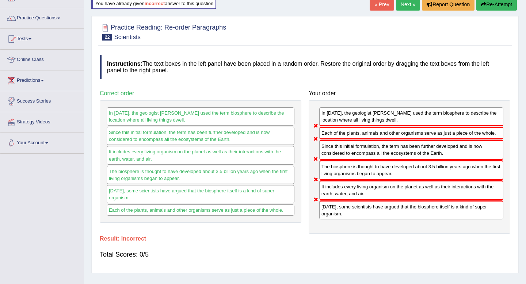
scroll to position [44, 0]
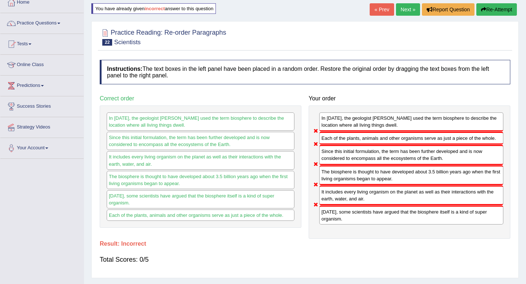
click at [487, 13] on button "Re-Attempt" at bounding box center [496, 9] width 41 height 12
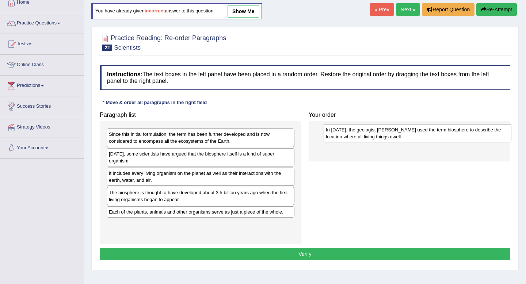
drag, startPoint x: 155, startPoint y: 157, endPoint x: 372, endPoint y: 133, distance: 218.1
click at [372, 133] on div "In [DATE], the geologist [PERSON_NAME] used the term biosphere to describe the …" at bounding box center [417, 133] width 188 height 18
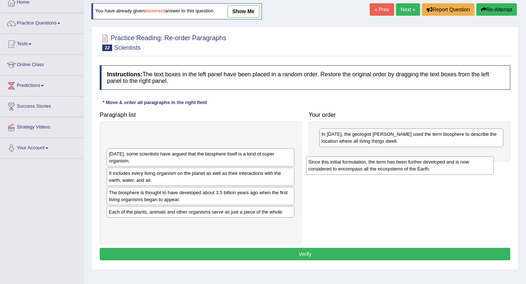
drag, startPoint x: 235, startPoint y: 138, endPoint x: 433, endPoint y: 165, distance: 200.4
click at [433, 165] on div "Since this initial formulation, the term has been further developed and is now …" at bounding box center [400, 165] width 188 height 18
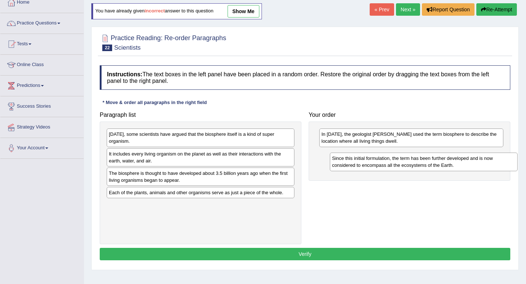
drag, startPoint x: 223, startPoint y: 139, endPoint x: 439, endPoint y: 163, distance: 217.3
click at [439, 163] on div "Since this initial formulation, the term has been further developed and is now …" at bounding box center [424, 162] width 188 height 18
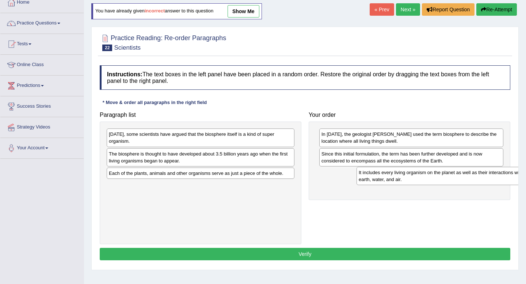
drag, startPoint x: 221, startPoint y: 157, endPoint x: 458, endPoint y: 185, distance: 239.2
click at [458, 185] on div "It includes every living organism on the planet as well as their interactions w…" at bounding box center [450, 176] width 188 height 18
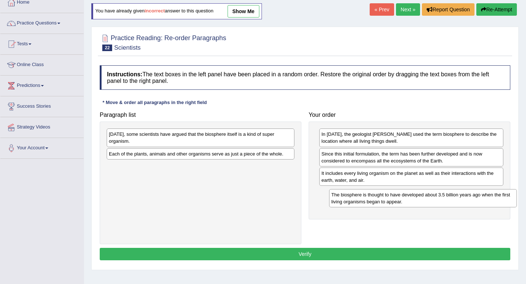
drag, startPoint x: 247, startPoint y: 153, endPoint x: 469, endPoint y: 193, distance: 226.3
click at [469, 193] on div "The biosphere is thought to have developed about 3.5 billion years ago when the…" at bounding box center [423, 198] width 188 height 18
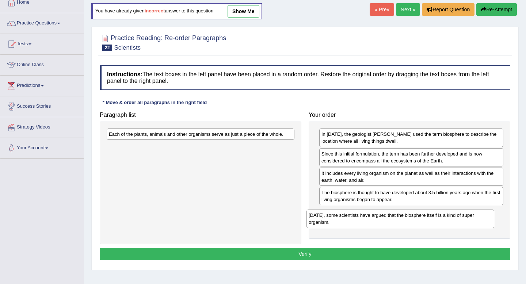
drag, startPoint x: 233, startPoint y: 136, endPoint x: 435, endPoint y: 215, distance: 217.0
click at [435, 215] on div "[DATE], some scientists have argued that the biosphere itself is a kind of supe…" at bounding box center [400, 219] width 188 height 18
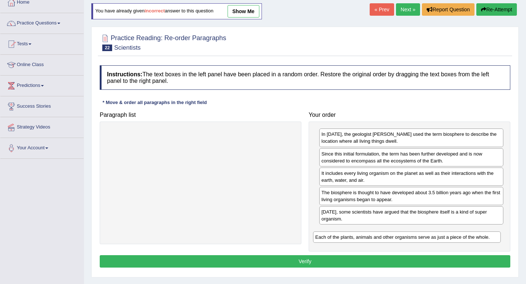
drag, startPoint x: 166, startPoint y: 136, endPoint x: 372, endPoint y: 239, distance: 230.5
click at [372, 239] on div "Each of the plants, animals and other organisms serve as just a piece of the wh…" at bounding box center [407, 236] width 188 height 11
click at [349, 262] on button "Verify" at bounding box center [305, 261] width 410 height 12
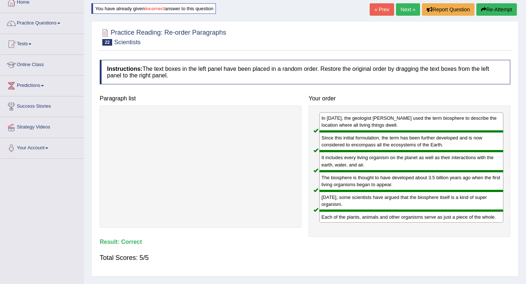
click at [406, 12] on link "Next »" at bounding box center [408, 9] width 24 height 12
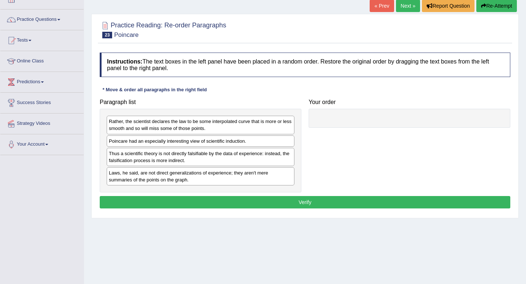
scroll to position [48, 0]
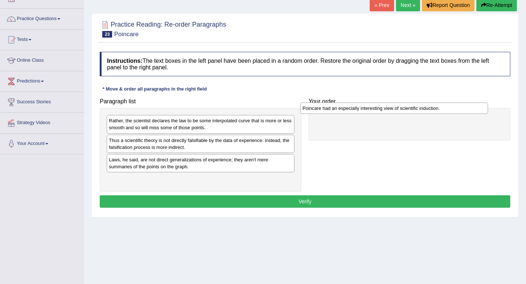
drag, startPoint x: 215, startPoint y: 142, endPoint x: 408, endPoint y: 110, distance: 196.1
click at [408, 110] on div "Poincare had an especially interesting view of scientific induction." at bounding box center [394, 108] width 188 height 11
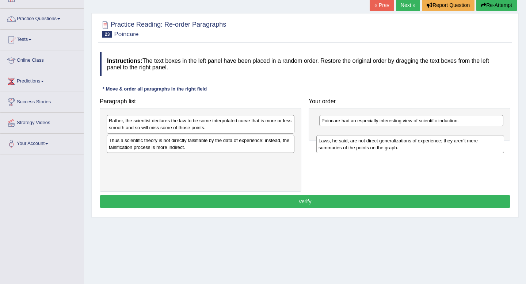
drag, startPoint x: 208, startPoint y: 167, endPoint x: 418, endPoint y: 148, distance: 210.0
click at [418, 148] on div "Laws, he said, are not direct generalizations of experience; they aren't mere s…" at bounding box center [410, 144] width 188 height 18
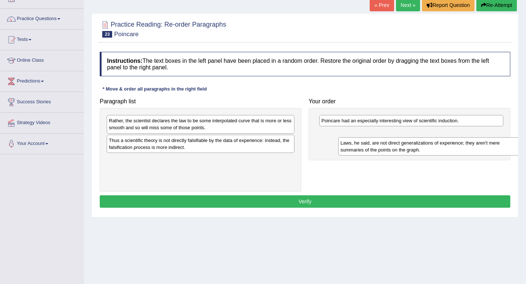
drag, startPoint x: 247, startPoint y: 161, endPoint x: 479, endPoint y: 145, distance: 232.0
click at [479, 145] on div "Laws, he said, are not direct generalizations of experience; they aren't mere s…" at bounding box center [432, 146] width 188 height 18
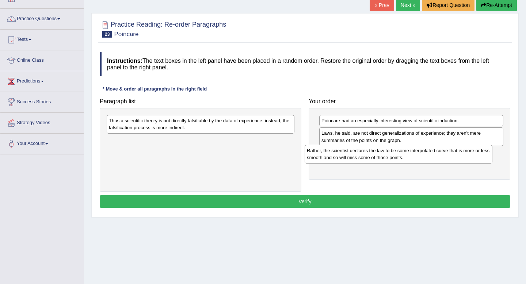
drag, startPoint x: 230, startPoint y: 125, endPoint x: 427, endPoint y: 155, distance: 200.1
click at [427, 155] on div "Rather, the scientist declares the law to be some interpolated curve that is mo…" at bounding box center [398, 154] width 188 height 18
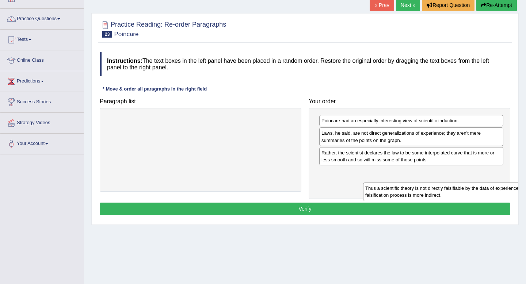
drag, startPoint x: 205, startPoint y: 128, endPoint x: 456, endPoint y: 195, distance: 259.3
click at [456, 195] on div "Thus a scientific theory is not directly falsifiable by the data of experience:…" at bounding box center [457, 191] width 188 height 18
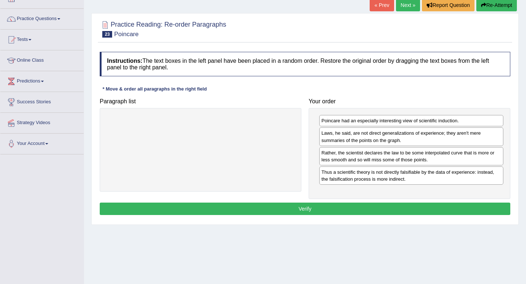
click at [415, 205] on button "Verify" at bounding box center [305, 209] width 410 height 12
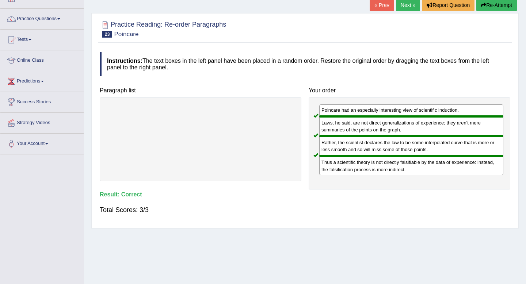
click at [404, 4] on link "Next »" at bounding box center [408, 5] width 24 height 12
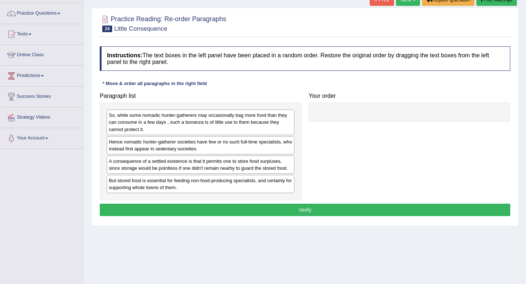
scroll to position [54, 0]
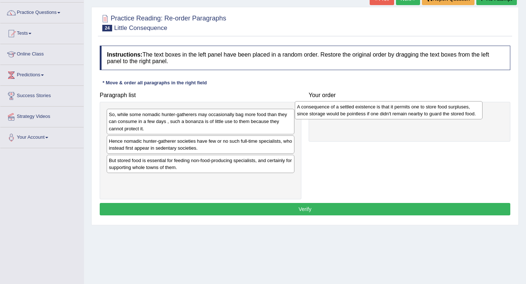
drag, startPoint x: 201, startPoint y: 169, endPoint x: 389, endPoint y: 115, distance: 195.9
click at [389, 115] on div "A consequence of a settled existence is that it permits one to store food surpl…" at bounding box center [389, 110] width 188 height 18
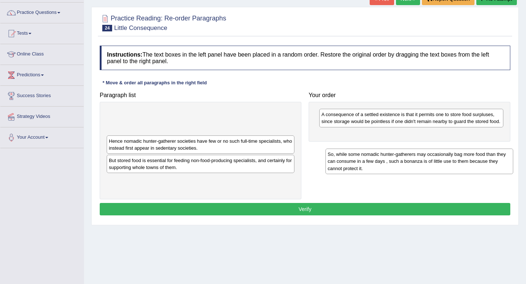
drag, startPoint x: 183, startPoint y: 118, endPoint x: 402, endPoint y: 158, distance: 222.2
click at [402, 158] on div "So, while some nomadic hunter-gatherers may occasionally bag more food than the…" at bounding box center [419, 161] width 188 height 25
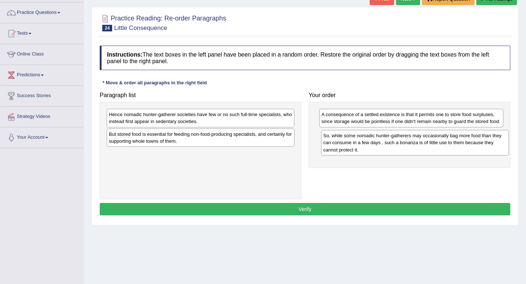
drag, startPoint x: 178, startPoint y: 127, endPoint x: 393, endPoint y: 149, distance: 215.3
click at [393, 149] on div "So, while some nomadic hunter-gatherers may occasionally bag more food than the…" at bounding box center [415, 142] width 188 height 25
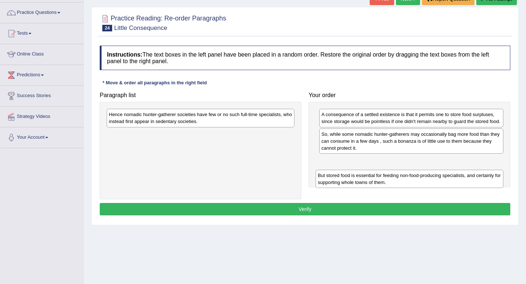
drag, startPoint x: 200, startPoint y: 138, endPoint x: 409, endPoint y: 180, distance: 212.8
click at [409, 180] on div "But stored food is essential for feeding non-food-producing specialists, and ce…" at bounding box center [409, 179] width 188 height 18
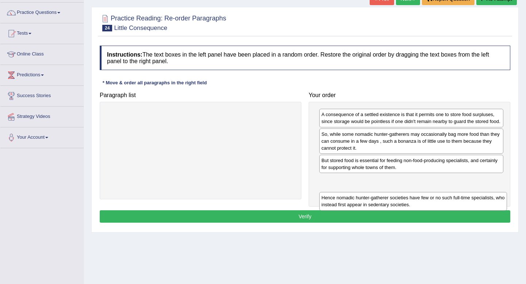
drag, startPoint x: 228, startPoint y: 118, endPoint x: 441, endPoint y: 201, distance: 227.5
click at [441, 201] on div "Hence nomadic hunter-gatherer societies have few or no such full-time specialis…" at bounding box center [413, 201] width 188 height 18
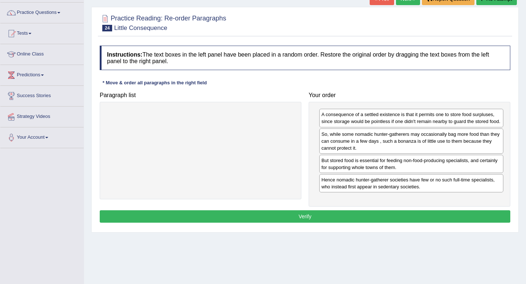
click at [339, 218] on button "Verify" at bounding box center [305, 216] width 410 height 12
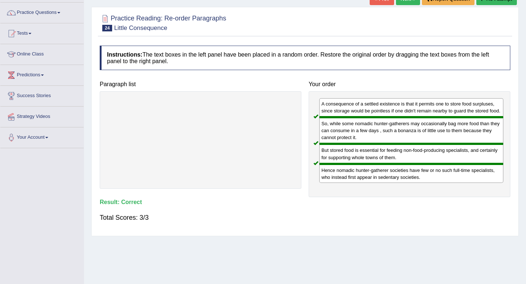
scroll to position [0, 0]
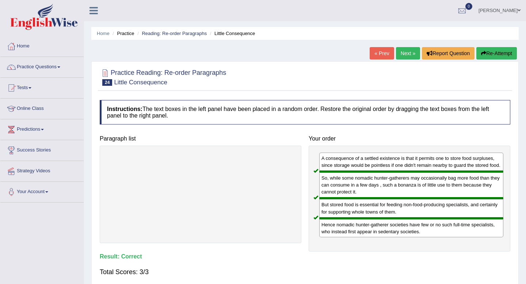
click at [404, 54] on link "Next »" at bounding box center [408, 53] width 24 height 12
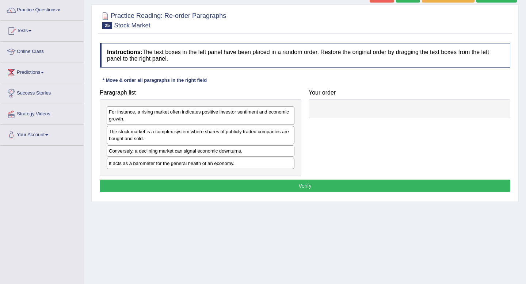
scroll to position [61, 0]
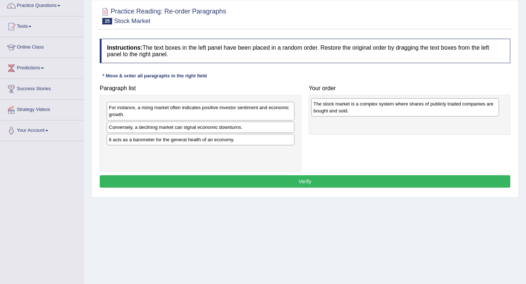
drag, startPoint x: 177, startPoint y: 133, endPoint x: 381, endPoint y: 110, distance: 205.4
click at [381, 110] on div "The stock market is a complex system where shares of publicly traded companies …" at bounding box center [405, 107] width 188 height 18
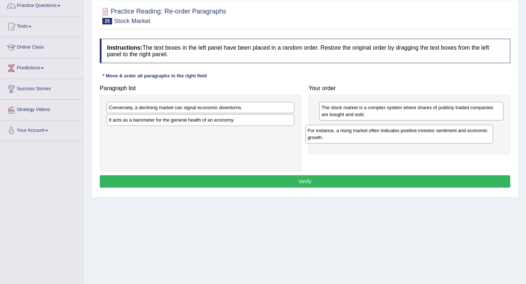
drag, startPoint x: 213, startPoint y: 113, endPoint x: 412, endPoint y: 135, distance: 200.2
click at [412, 135] on div "For instance, a rising market often indicates positive investor sentiment and e…" at bounding box center [399, 134] width 188 height 18
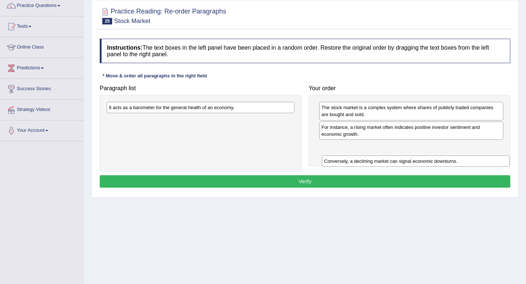
drag, startPoint x: 210, startPoint y: 110, endPoint x: 424, endPoint y: 164, distance: 221.2
click at [424, 164] on div "Conversely, a declining market can signal economic downturns." at bounding box center [416, 160] width 188 height 11
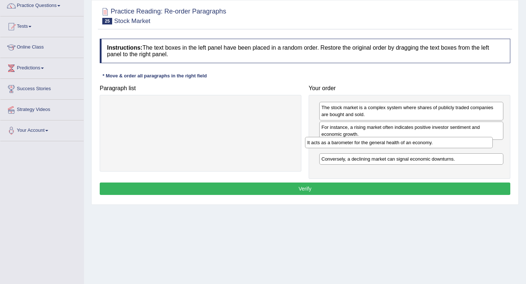
drag, startPoint x: 220, startPoint y: 110, endPoint x: 418, endPoint y: 145, distance: 201.3
click at [418, 145] on div "It acts as a barometer for the general health of an economy." at bounding box center [399, 142] width 188 height 11
click at [404, 188] on button "Verify" at bounding box center [305, 188] width 410 height 12
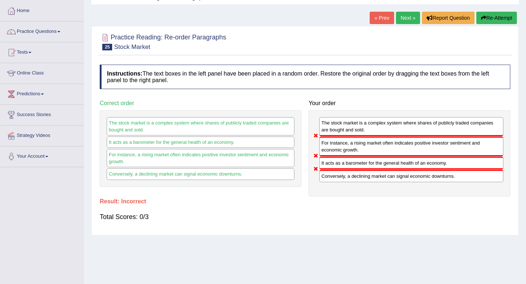
scroll to position [19, 0]
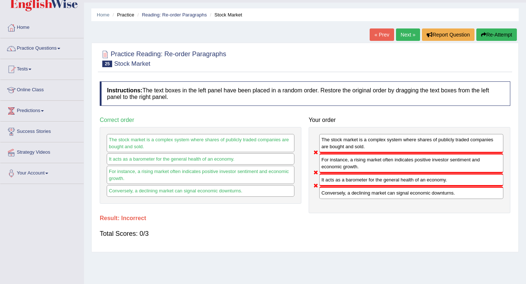
click at [505, 38] on button "Re-Attempt" at bounding box center [496, 34] width 41 height 12
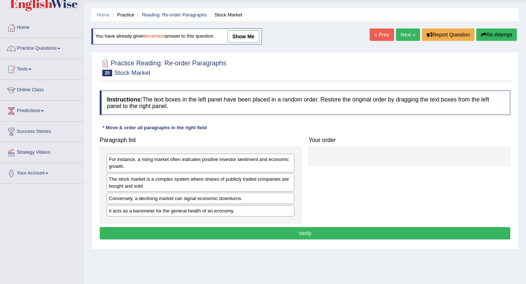
scroll to position [19, 0]
drag, startPoint x: 227, startPoint y: 184, endPoint x: 274, endPoint y: 174, distance: 48.1
click at [261, 174] on div "The stock market is a complex system where shares of publicly traded companies …" at bounding box center [201, 182] width 188 height 18
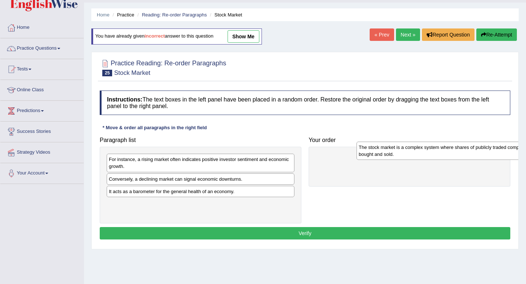
drag, startPoint x: 207, startPoint y: 181, endPoint x: 446, endPoint y: 154, distance: 240.5
click at [446, 154] on div "The stock market is a complex system where shares of publicly traded companies …" at bounding box center [450, 151] width 188 height 18
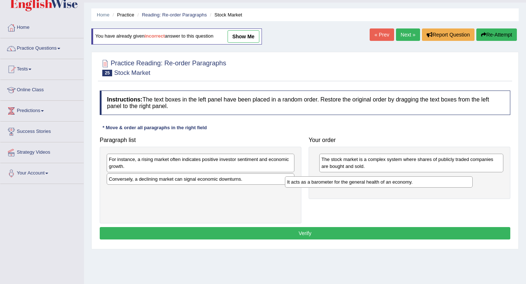
drag, startPoint x: 233, startPoint y: 192, endPoint x: 410, endPoint y: 182, distance: 178.0
click at [410, 182] on div "It acts as a barometer for the general health of an economy." at bounding box center [379, 181] width 188 height 11
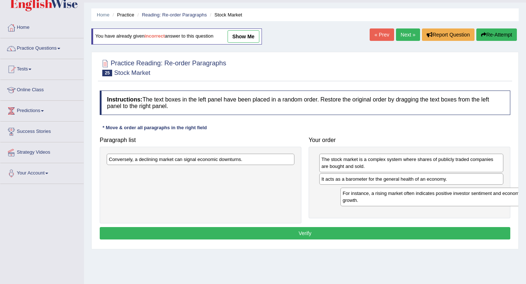
drag, startPoint x: 201, startPoint y: 166, endPoint x: 435, endPoint y: 200, distance: 236.1
click at [435, 200] on div "For instance, a rising market often indicates positive investor sentiment and e…" at bounding box center [434, 197] width 188 height 18
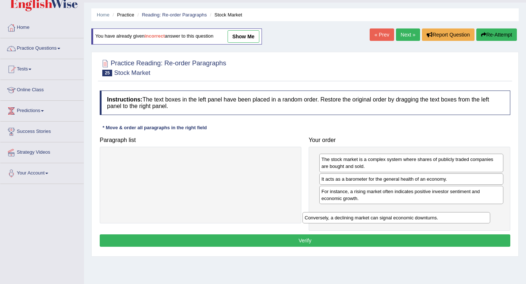
drag, startPoint x: 263, startPoint y: 160, endPoint x: 462, endPoint y: 207, distance: 204.8
click at [462, 212] on div "Conversely, a declining market can signal economic downturns." at bounding box center [396, 217] width 188 height 11
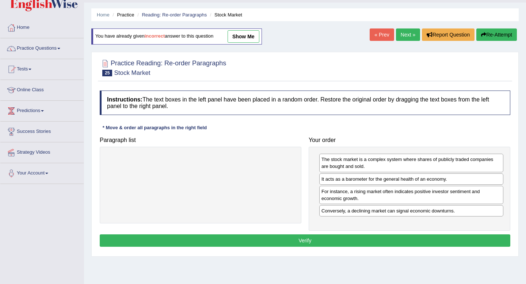
click at [431, 243] on button "Verify" at bounding box center [305, 240] width 410 height 12
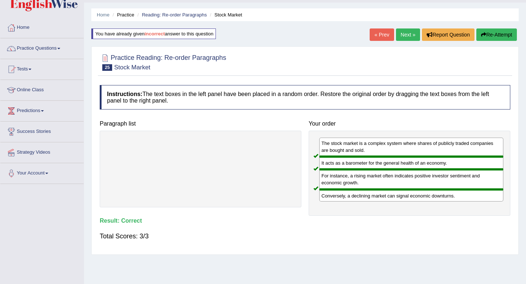
click at [411, 32] on link "Next »" at bounding box center [408, 34] width 24 height 12
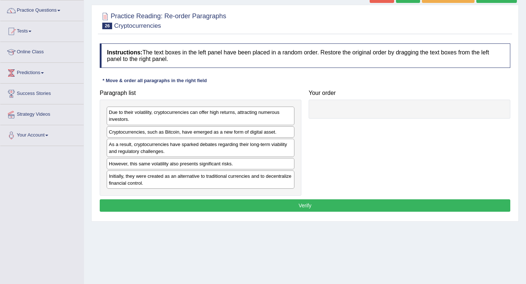
scroll to position [54, 0]
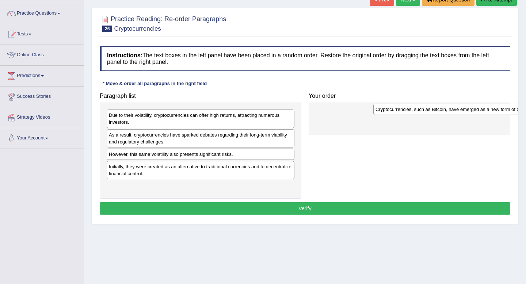
drag, startPoint x: 184, startPoint y: 138, endPoint x: 450, endPoint y: 112, distance: 267.3
click at [450, 112] on div "Cryptocurrencies, such as Bitcoin, have emerged as a new form of digital asset." at bounding box center [467, 109] width 188 height 11
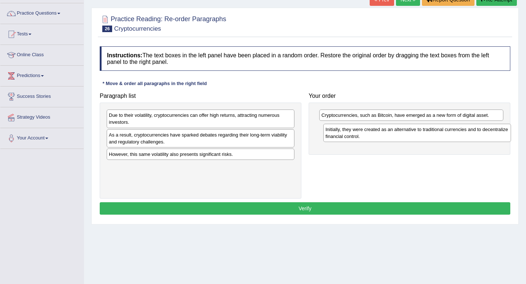
drag, startPoint x: 232, startPoint y: 173, endPoint x: 448, endPoint y: 135, distance: 219.6
click at [448, 135] on div "Initially, they were created as an alternative to traditional currencies and to…" at bounding box center [417, 133] width 188 height 18
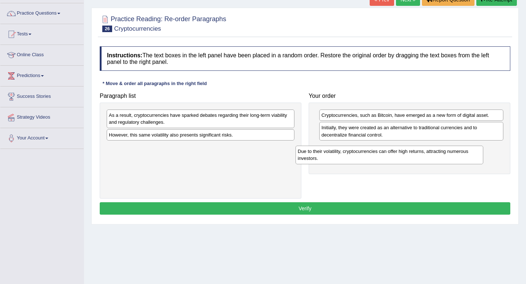
drag, startPoint x: 191, startPoint y: 123, endPoint x: 385, endPoint y: 159, distance: 198.2
click at [385, 159] on div "Due to their volatility, cryptocurrencies can offer high returns, attracting nu…" at bounding box center [389, 155] width 188 height 18
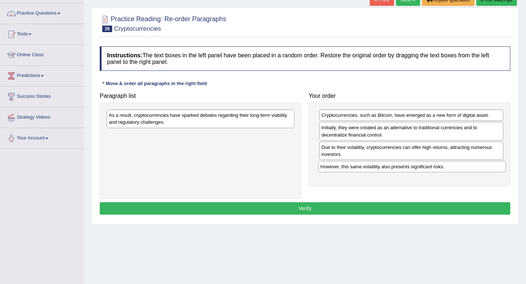
drag, startPoint x: 206, startPoint y: 133, endPoint x: 417, endPoint y: 165, distance: 213.7
click at [417, 165] on div "However, this same volatility also presents significant risks." at bounding box center [412, 166] width 188 height 11
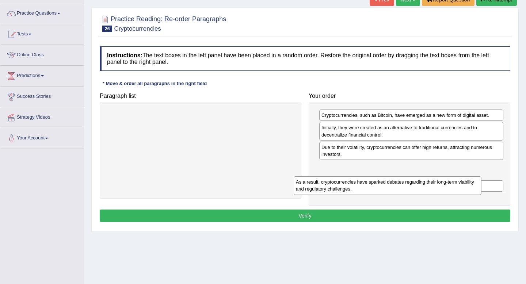
drag, startPoint x: 197, startPoint y: 116, endPoint x: 384, endPoint y: 182, distance: 198.5
click at [384, 182] on div "As a result, cryptocurrencies have sparked debates regarding their long-term vi…" at bounding box center [387, 185] width 188 height 18
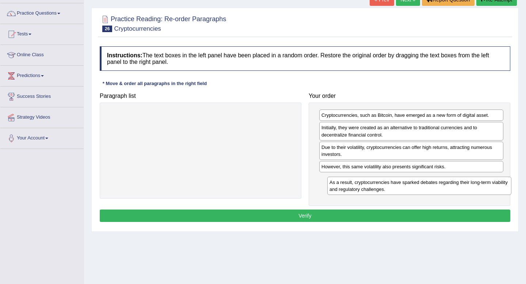
drag, startPoint x: 387, startPoint y: 174, endPoint x: 395, endPoint y: 189, distance: 17.6
click at [395, 189] on div "As a result, cryptocurrencies have sparked debates regarding their long-term vi…" at bounding box center [419, 186] width 184 height 18
click at [395, 189] on div "As a result, cryptocurrencies have sparked debates regarding their long-term vi…" at bounding box center [411, 182] width 184 height 18
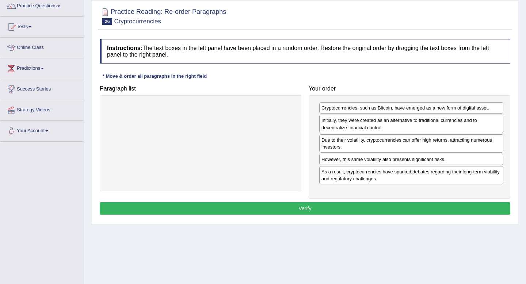
scroll to position [65, 0]
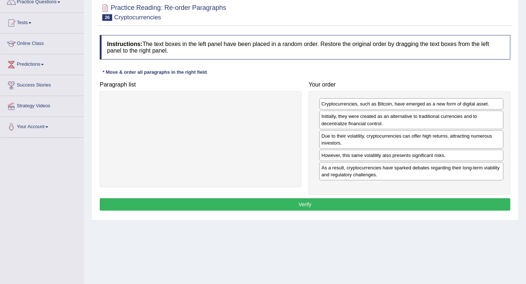
click at [377, 207] on button "Verify" at bounding box center [305, 204] width 410 height 12
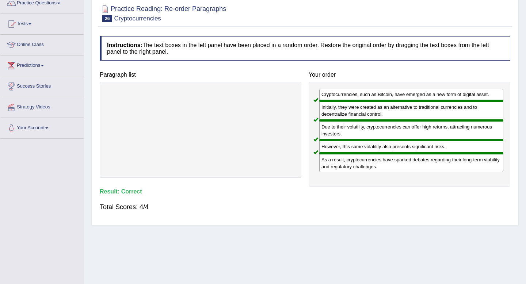
scroll to position [0, 0]
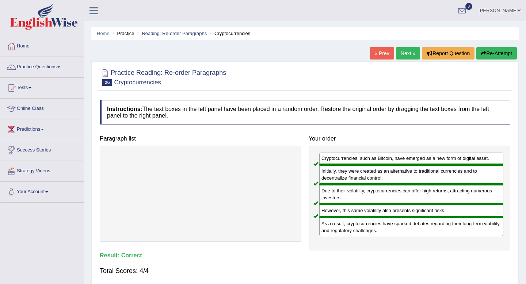
click at [407, 58] on link "Next »" at bounding box center [408, 53] width 24 height 12
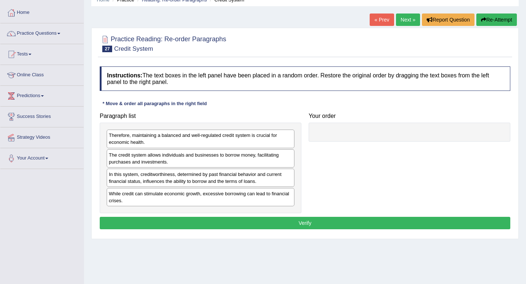
scroll to position [37, 0]
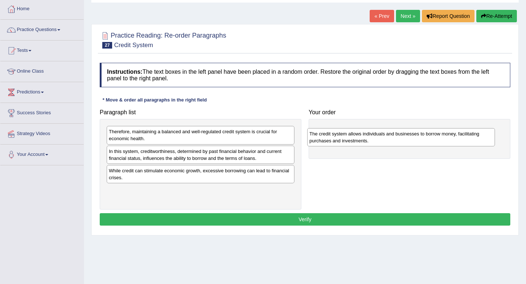
drag, startPoint x: 212, startPoint y: 155, endPoint x: 412, endPoint y: 137, distance: 200.1
click at [412, 137] on div "The credit system allows individuals and businesses to borrow money, facilitati…" at bounding box center [401, 137] width 188 height 18
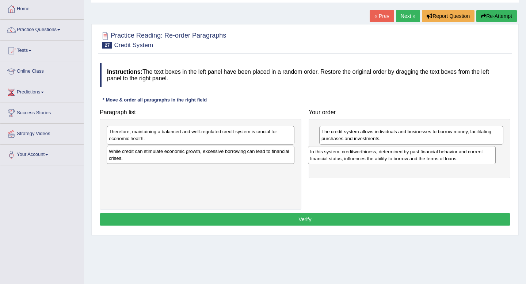
drag, startPoint x: 239, startPoint y: 155, endPoint x: 440, endPoint y: 155, distance: 201.1
click at [440, 155] on div "In this system, creditworthiness, determined by past financial behavior and cur…" at bounding box center [402, 155] width 188 height 18
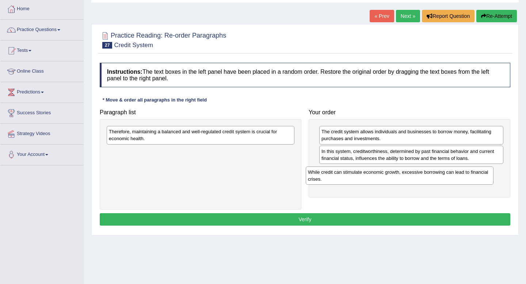
drag, startPoint x: 238, startPoint y: 158, endPoint x: 437, endPoint y: 178, distance: 200.0
click at [437, 178] on div "While credit can stimulate economic growth, excessive borrowing can lead to fin…" at bounding box center [400, 175] width 188 height 18
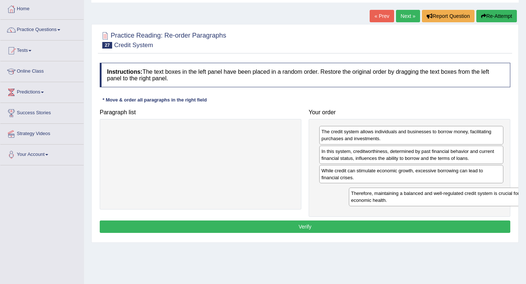
drag, startPoint x: 212, startPoint y: 138, endPoint x: 454, endPoint y: 199, distance: 249.6
click at [454, 199] on div "Therefore, maintaining a balanced and well-regulated credit system is crucial f…" at bounding box center [443, 197] width 188 height 18
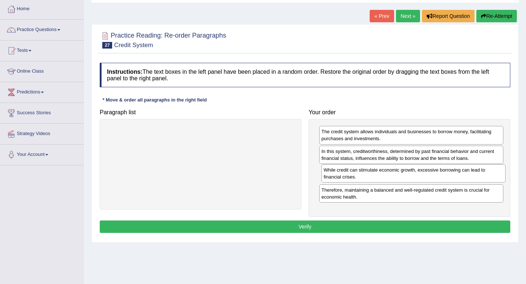
click at [423, 182] on div "While credit can stimulate economic growth, excessive borrowing can lead to fin…" at bounding box center [413, 173] width 184 height 18
click at [398, 229] on button "Verify" at bounding box center [305, 226] width 410 height 12
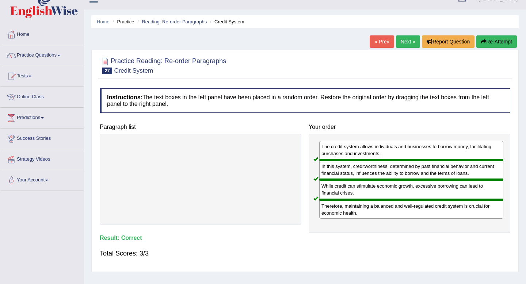
scroll to position [0, 0]
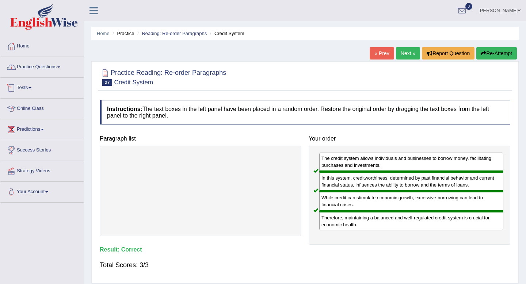
click at [29, 72] on link "Practice Questions" at bounding box center [41, 66] width 83 height 18
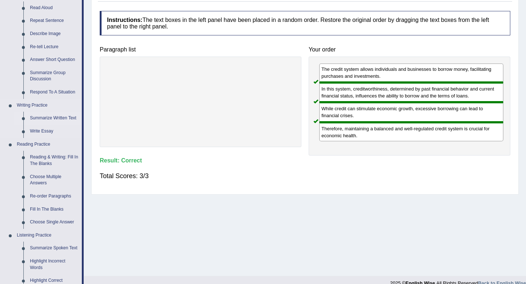
scroll to position [92, 0]
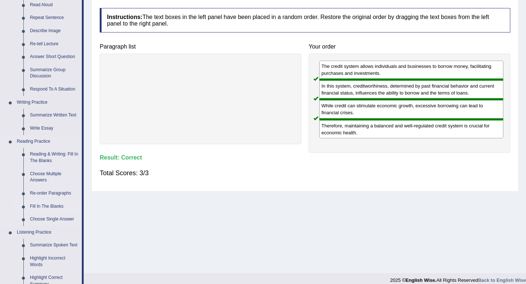
click at [34, 207] on link "Fill In The Blanks" at bounding box center [54, 206] width 55 height 13
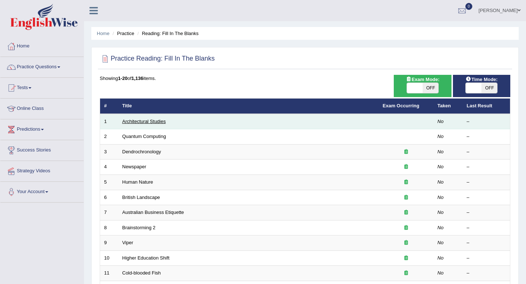
click at [147, 121] on link "Architectural Studies" at bounding box center [143, 121] width 43 height 5
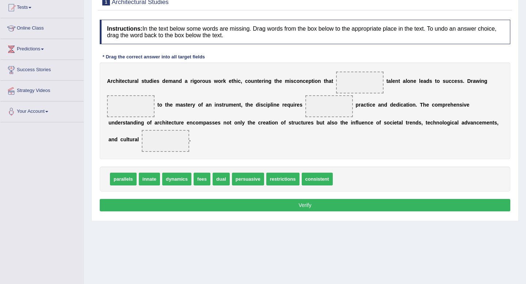
scroll to position [81, 0]
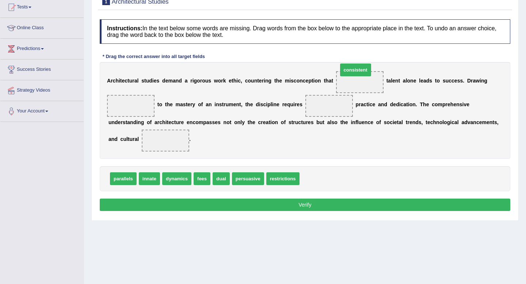
drag, startPoint x: 307, startPoint y: 184, endPoint x: 346, endPoint y: 78, distance: 113.6
drag, startPoint x: 123, startPoint y: 181, endPoint x: 132, endPoint y: 114, distance: 68.0
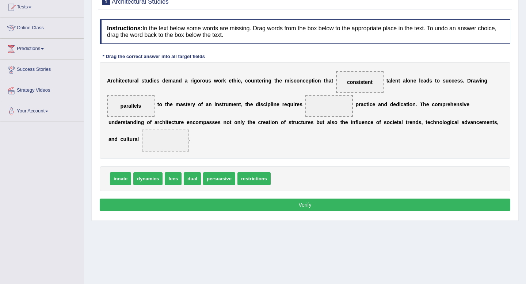
drag, startPoint x: 366, startPoint y: 78, endPoint x: 332, endPoint y: 102, distance: 41.4
click at [332, 102] on div "A r c h i t e c t u r a l s t u d i e s d e m a n d a r i g o r o u s w o r k e…" at bounding box center [305, 110] width 410 height 97
click at [357, 81] on span "consistent" at bounding box center [360, 82] width 26 height 6
drag, startPoint x: 357, startPoint y: 81, endPoint x: 330, endPoint y: 105, distance: 36.5
drag, startPoint x: 149, startPoint y: 183, endPoint x: 164, endPoint y: 152, distance: 34.4
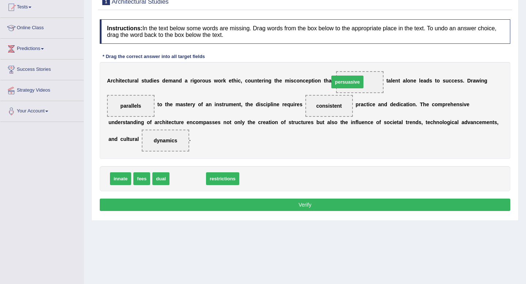
drag, startPoint x: 182, startPoint y: 182, endPoint x: 342, endPoint y: 85, distance: 186.5
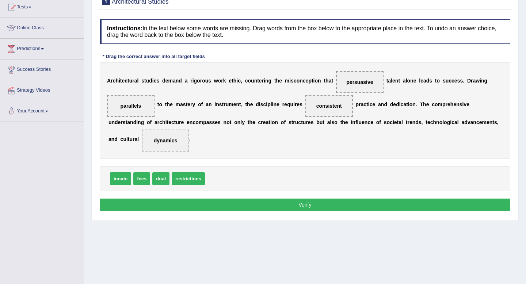
click at [286, 208] on button "Verify" at bounding box center [305, 205] width 410 height 12
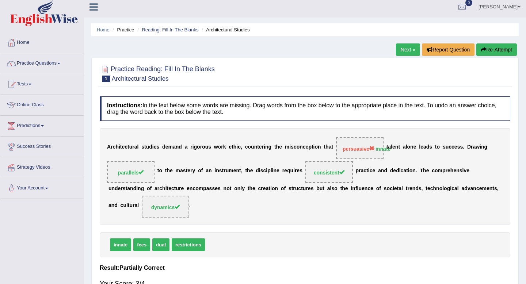
scroll to position [0, 0]
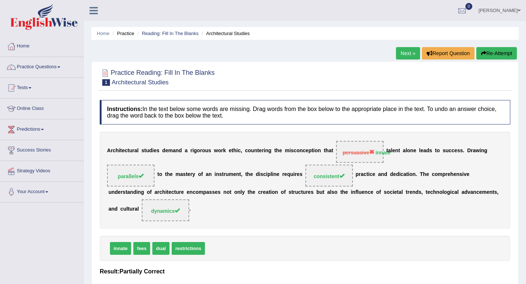
click at [494, 55] on button "Re-Attempt" at bounding box center [496, 53] width 41 height 12
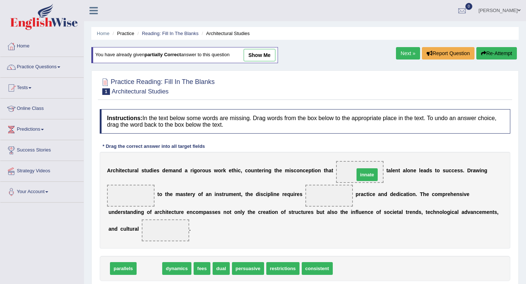
drag, startPoint x: 142, startPoint y: 269, endPoint x: 360, endPoint y: 175, distance: 236.9
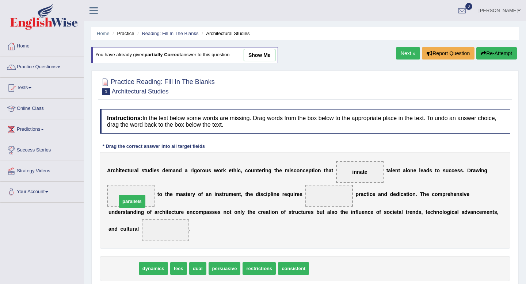
drag, startPoint x: 128, startPoint y: 270, endPoint x: 137, endPoint y: 203, distance: 67.8
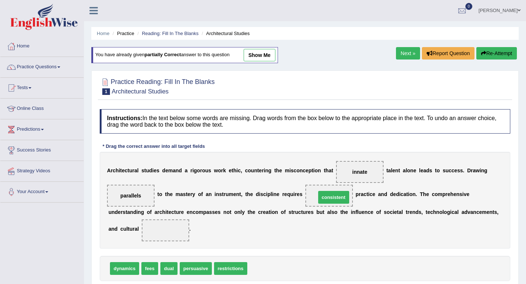
drag, startPoint x: 259, startPoint y: 268, endPoint x: 327, endPoint y: 197, distance: 98.9
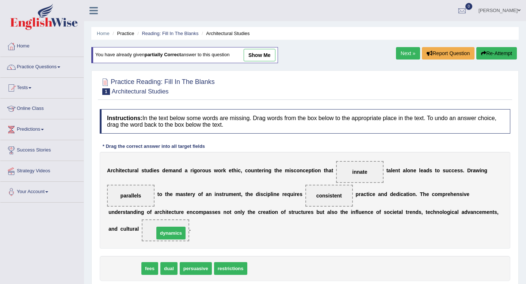
drag, startPoint x: 116, startPoint y: 271, endPoint x: 162, endPoint y: 236, distance: 58.0
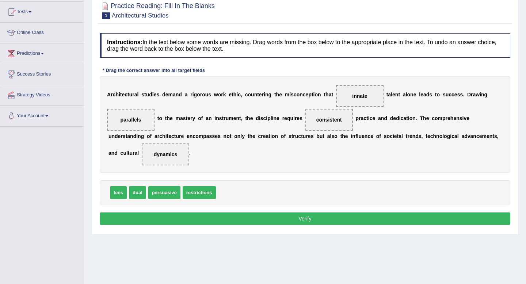
scroll to position [99, 0]
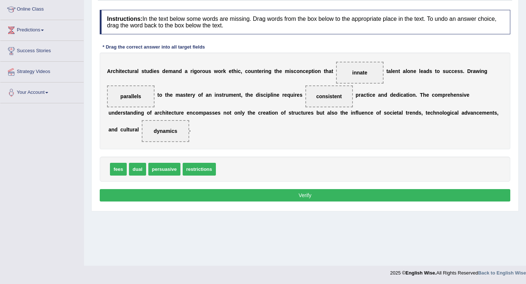
click at [302, 196] on button "Verify" at bounding box center [305, 195] width 410 height 12
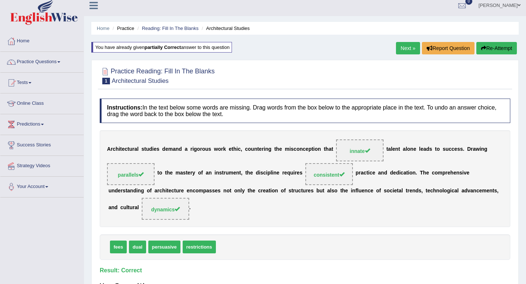
scroll to position [0, 0]
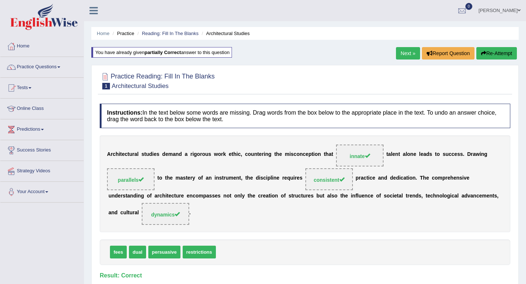
click at [407, 56] on link "Next »" at bounding box center [408, 53] width 24 height 12
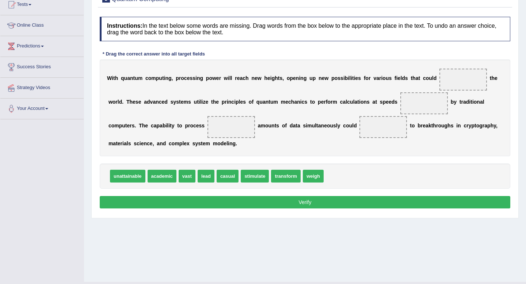
scroll to position [85, 0]
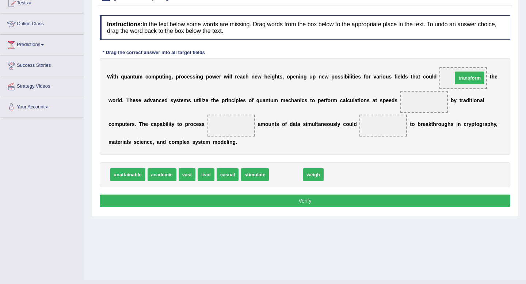
drag, startPoint x: 281, startPoint y: 177, endPoint x: 465, endPoint y: 81, distance: 207.5
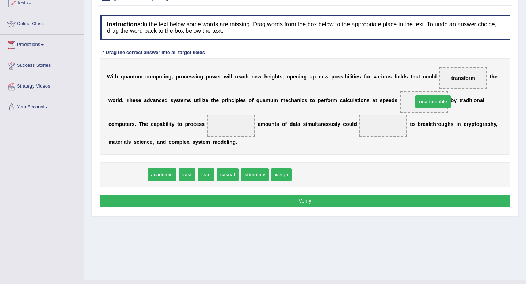
drag, startPoint x: 135, startPoint y: 175, endPoint x: 440, endPoint y: 102, distance: 313.4
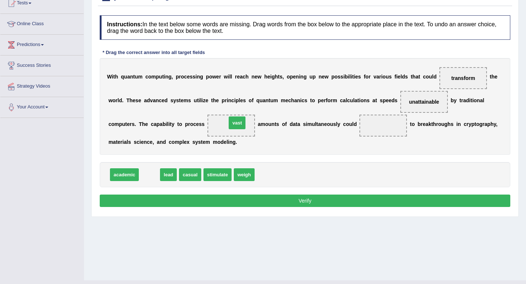
drag, startPoint x: 147, startPoint y: 179, endPoint x: 235, endPoint y: 127, distance: 101.8
drag, startPoint x: 149, startPoint y: 179, endPoint x: 379, endPoint y: 138, distance: 233.2
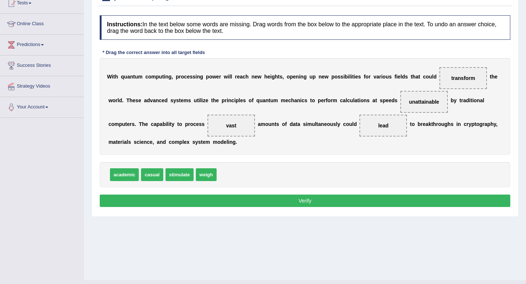
click at [322, 204] on button "Verify" at bounding box center [305, 201] width 410 height 12
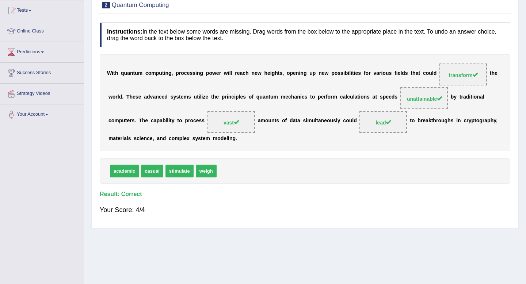
scroll to position [0, 0]
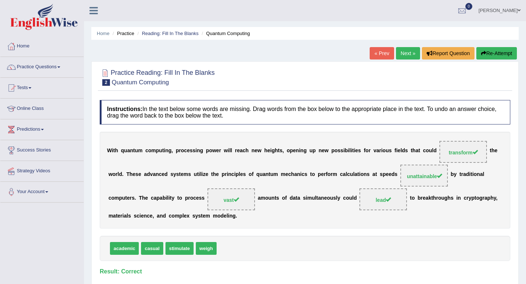
click at [405, 54] on link "Next »" at bounding box center [408, 53] width 24 height 12
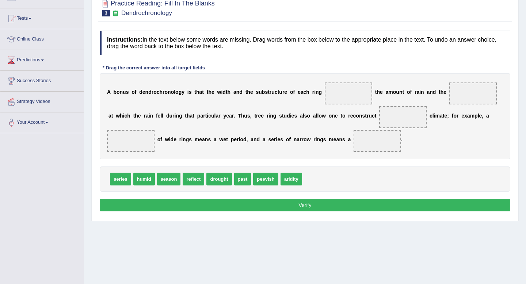
scroll to position [71, 0]
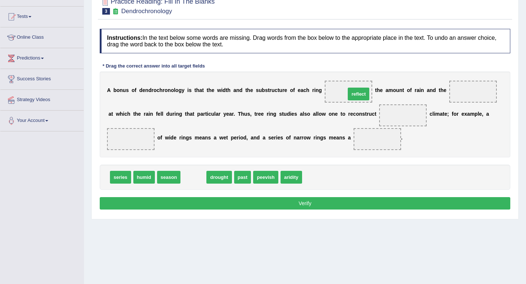
drag, startPoint x: 190, startPoint y: 181, endPoint x: 351, endPoint y: 96, distance: 182.1
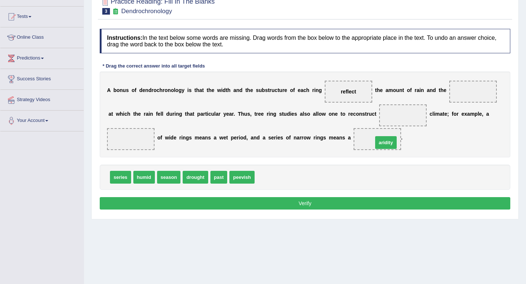
drag, startPoint x: 271, startPoint y: 180, endPoint x: 389, endPoint y: 145, distance: 123.2
drag, startPoint x: 378, startPoint y: 138, endPoint x: 482, endPoint y: 85, distance: 116.5
click at [148, 180] on span "humid" at bounding box center [144, 177] width 22 height 13
drag, startPoint x: 217, startPoint y: 176, endPoint x: 415, endPoint y: 116, distance: 206.9
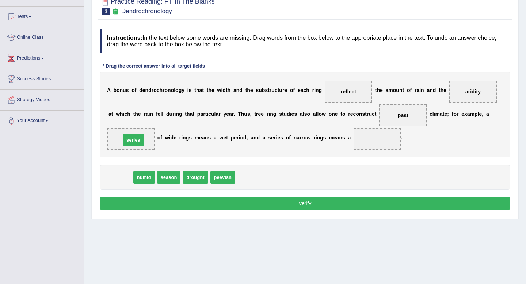
drag, startPoint x: 128, startPoint y: 181, endPoint x: 141, endPoint y: 144, distance: 39.9
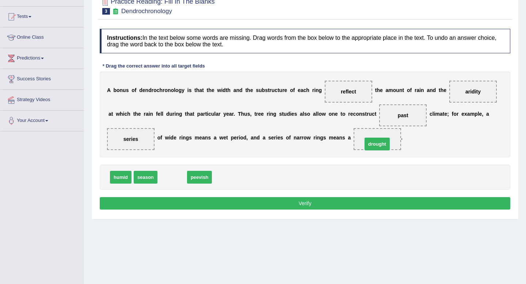
drag, startPoint x: 174, startPoint y: 177, endPoint x: 379, endPoint y: 144, distance: 207.1
click at [329, 208] on button "Verify" at bounding box center [305, 203] width 410 height 12
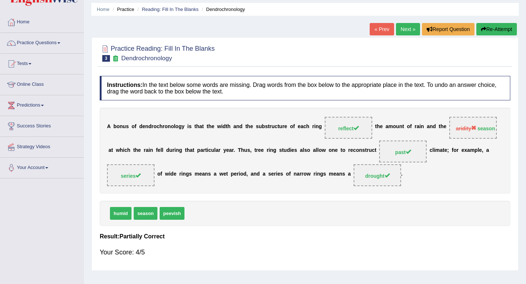
scroll to position [31, 0]
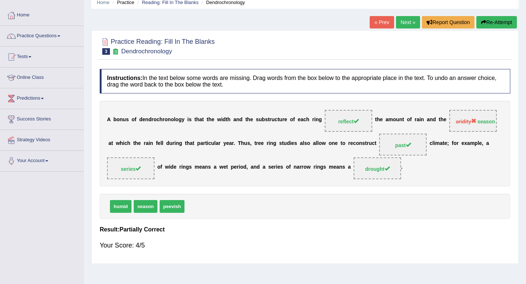
click at [408, 22] on link "Next »" at bounding box center [408, 22] width 24 height 12
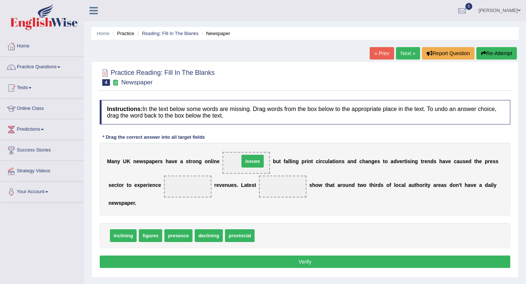
drag, startPoint x: 265, startPoint y: 239, endPoint x: 250, endPoint y: 165, distance: 76.0
drag, startPoint x: 203, startPoint y: 238, endPoint x: 187, endPoint y: 192, distance: 49.1
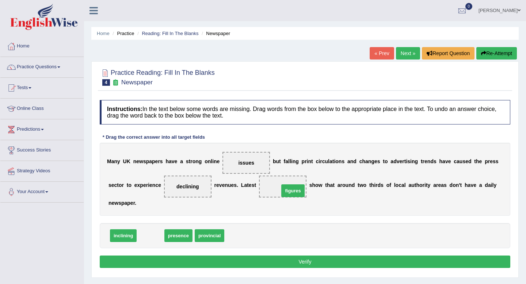
drag, startPoint x: 139, startPoint y: 237, endPoint x: 281, endPoint y: 192, distance: 149.3
click at [268, 265] on button "Verify" at bounding box center [305, 261] width 410 height 12
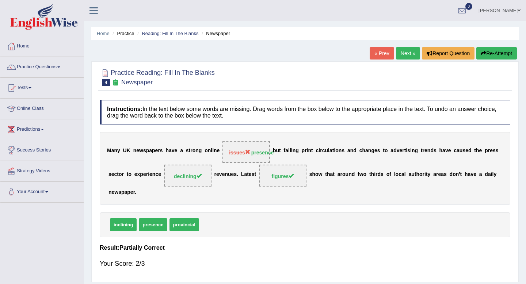
click at [406, 54] on link "Next »" at bounding box center [408, 53] width 24 height 12
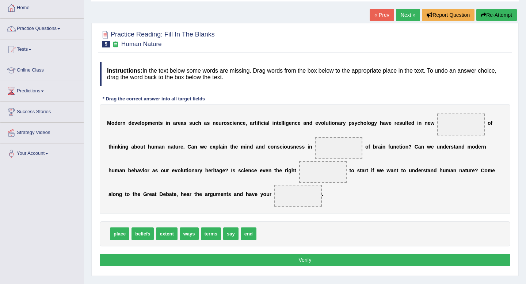
scroll to position [40, 0]
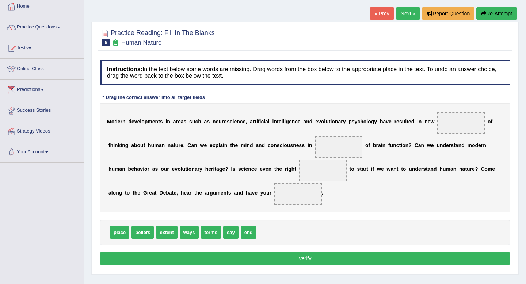
click at [365, 151] on div "M o d e r n d e v e l o p m e n t s i n a r e a s s u c h a s n e u r o s c i e…" at bounding box center [305, 157] width 410 height 109
drag, startPoint x: 190, startPoint y: 235, endPoint x: 452, endPoint y: 124, distance: 285.1
drag, startPoint x: 192, startPoint y: 232, endPoint x: 351, endPoint y: 148, distance: 180.2
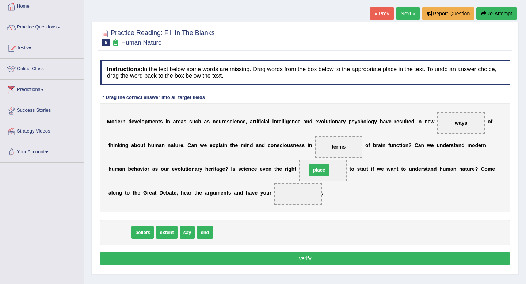
drag, startPoint x: 113, startPoint y: 233, endPoint x: 312, endPoint y: 169, distance: 208.9
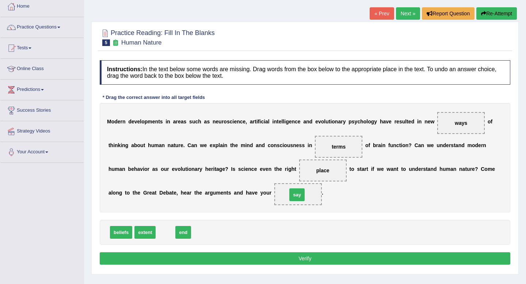
drag, startPoint x: 169, startPoint y: 231, endPoint x: 300, endPoint y: 194, distance: 136.7
click at [275, 260] on button "Verify" at bounding box center [305, 258] width 410 height 12
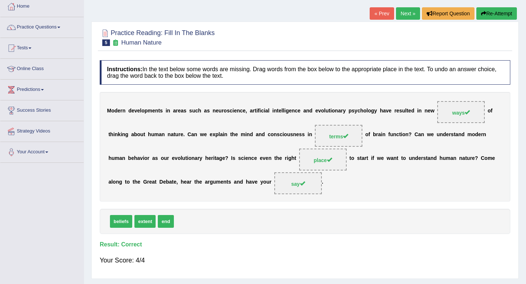
click at [403, 14] on link "Next »" at bounding box center [408, 13] width 24 height 12
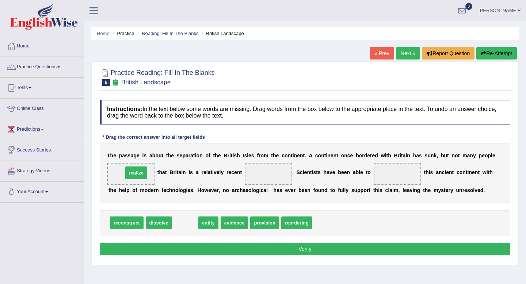
drag, startPoint x: 185, startPoint y: 225, endPoint x: 136, endPoint y: 176, distance: 69.7
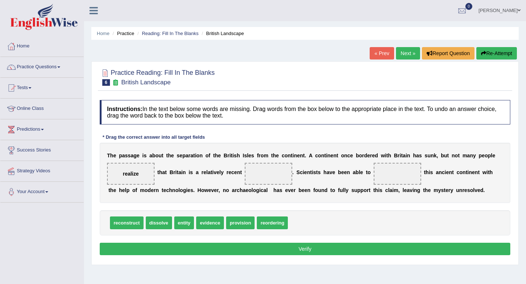
drag, startPoint x: 190, startPoint y: 223, endPoint x: 224, endPoint y: 211, distance: 36.1
drag, startPoint x: 277, startPoint y: 224, endPoint x: 264, endPoint y: 181, distance: 45.3
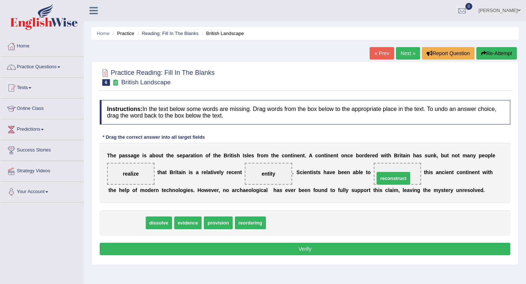
drag, startPoint x: 120, startPoint y: 227, endPoint x: 387, endPoint y: 183, distance: 269.8
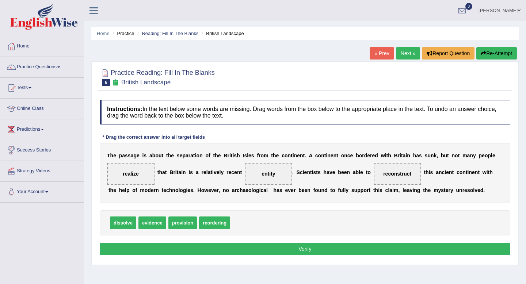
click at [307, 250] on button "Verify" at bounding box center [305, 249] width 410 height 12
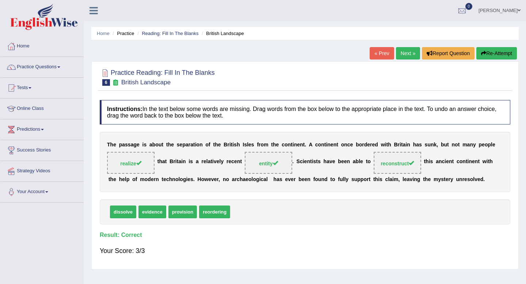
click at [408, 50] on link "Next »" at bounding box center [408, 53] width 24 height 12
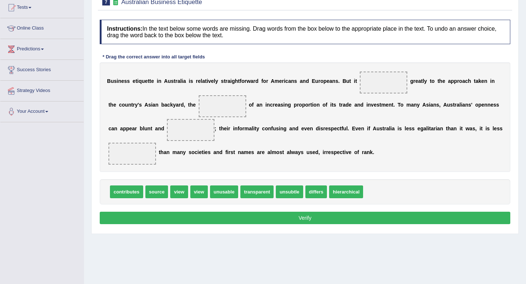
scroll to position [81, 0]
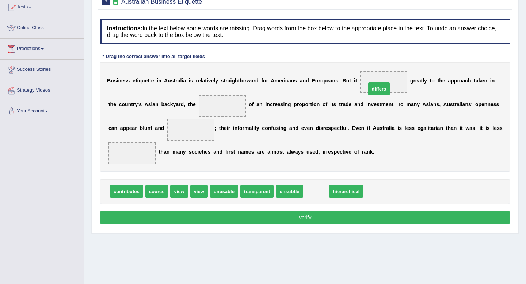
drag, startPoint x: 314, startPoint y: 196, endPoint x: 377, endPoint y: 93, distance: 120.3
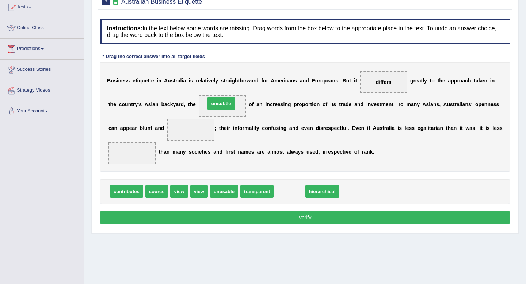
drag, startPoint x: 279, startPoint y: 191, endPoint x: 211, endPoint y: 104, distance: 111.1
drag, startPoint x: 211, startPoint y: 104, endPoint x: 193, endPoint y: 119, distance: 23.6
click at [190, 119] on div "B u s i n e s s e t i q u e t t e i n A u s t r a l i a i s r e l a t i v e l y…" at bounding box center [305, 116] width 410 height 109
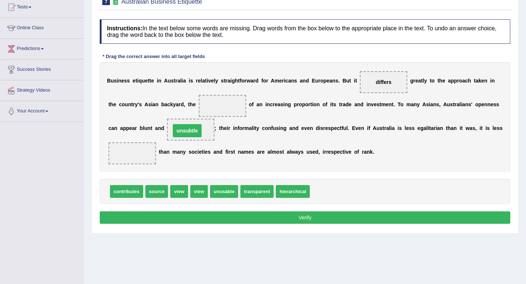
drag, startPoint x: 224, startPoint y: 107, endPoint x: 189, endPoint y: 132, distance: 42.9
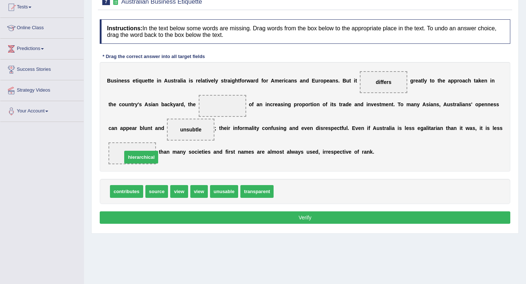
drag, startPoint x: 291, startPoint y: 195, endPoint x: 138, endPoint y: 160, distance: 156.0
drag, startPoint x: 155, startPoint y: 191, endPoint x: 219, endPoint y: 101, distance: 110.0
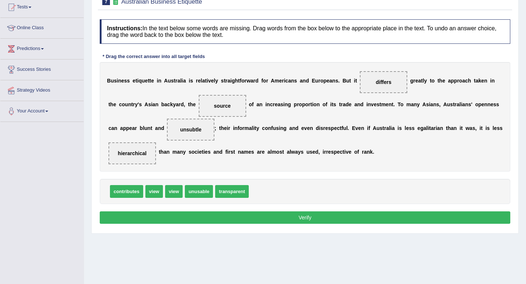
click at [272, 214] on button "Verify" at bounding box center [305, 217] width 410 height 12
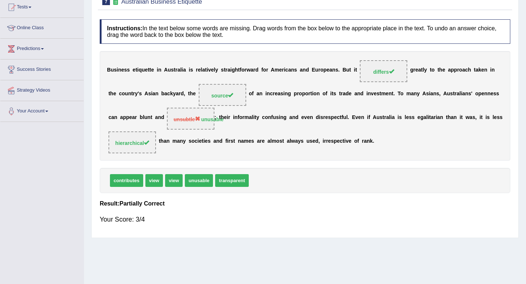
click at [223, 120] on div "B u s i n e s s e t i q u e t t e i n A u s t r a l i a i s r e l a t i v e l y…" at bounding box center [305, 105] width 410 height 109
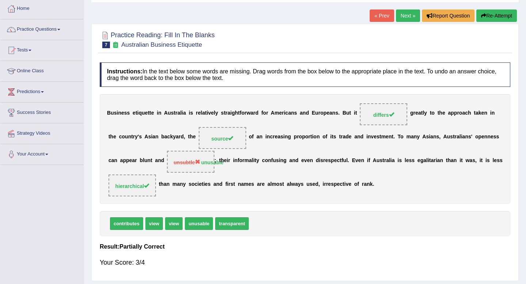
scroll to position [35, 0]
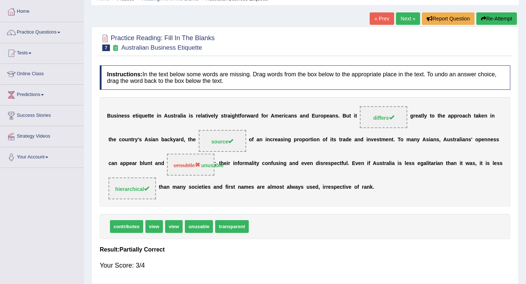
click at [407, 20] on link "Next »" at bounding box center [408, 18] width 24 height 12
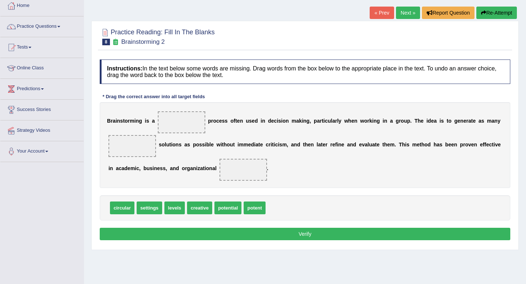
scroll to position [42, 0]
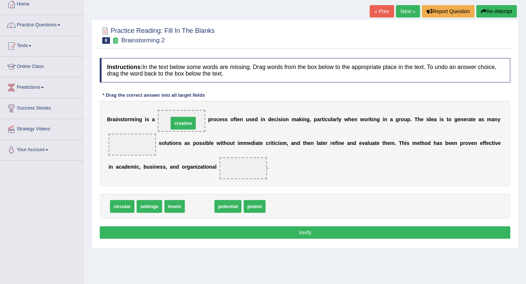
drag, startPoint x: 196, startPoint y: 208, endPoint x: 180, endPoint y: 125, distance: 84.5
drag, startPoint x: 207, startPoint y: 208, endPoint x: 127, endPoint y: 151, distance: 98.4
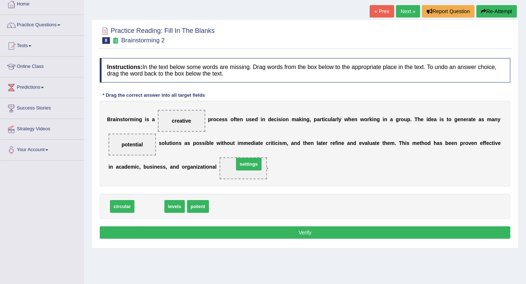
drag, startPoint x: 151, startPoint y: 207, endPoint x: 250, endPoint y: 165, distance: 107.9
click at [271, 229] on button "Verify" at bounding box center [305, 232] width 410 height 12
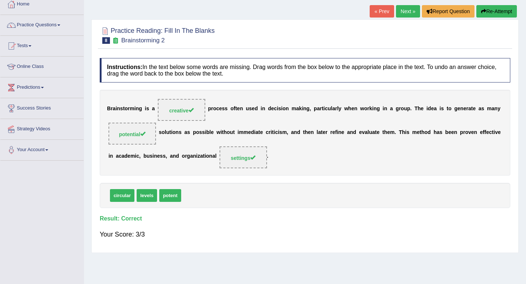
click at [406, 10] on link "Next »" at bounding box center [408, 11] width 24 height 12
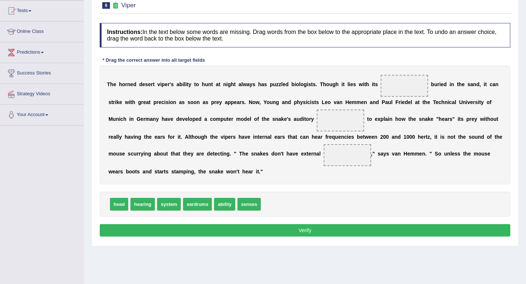
scroll to position [70, 0]
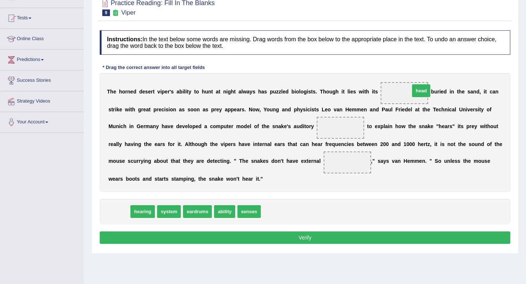
drag, startPoint x: 112, startPoint y: 213, endPoint x: 414, endPoint y: 93, distance: 324.2
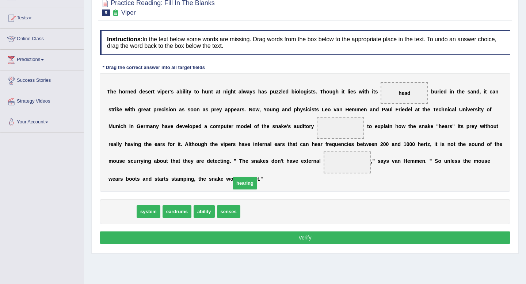
drag, startPoint x: 126, startPoint y: 214, endPoint x: 236, endPoint y: 185, distance: 113.8
click at [236, 185] on span "hearing" at bounding box center [245, 183] width 24 height 13
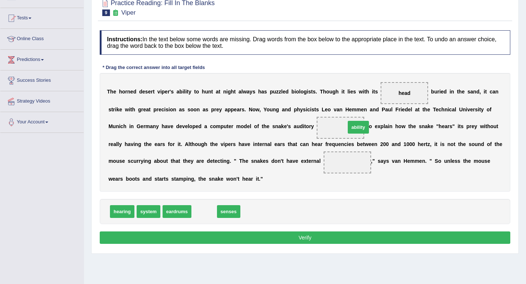
drag, startPoint x: 204, startPoint y: 211, endPoint x: 358, endPoint y: 127, distance: 175.6
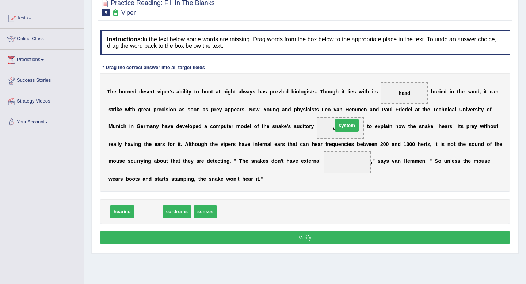
drag, startPoint x: 148, startPoint y: 210, endPoint x: 346, endPoint y: 123, distance: 216.1
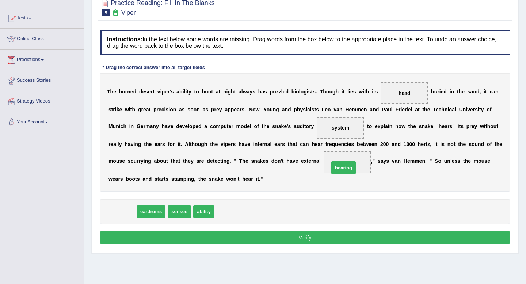
drag, startPoint x: 114, startPoint y: 214, endPoint x: 335, endPoint y: 170, distance: 225.5
click at [287, 242] on button "Verify" at bounding box center [305, 237] width 410 height 12
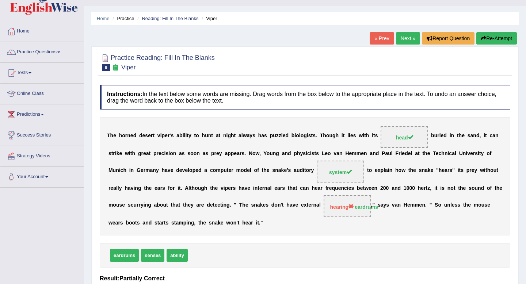
scroll to position [0, 0]
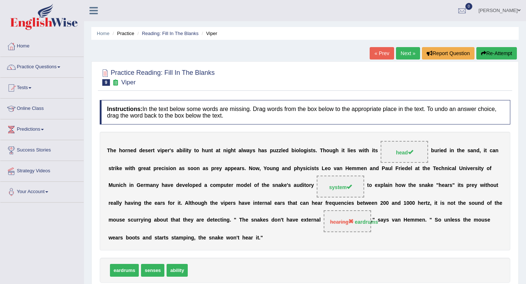
click at [407, 48] on link "Next »" at bounding box center [408, 53] width 24 height 12
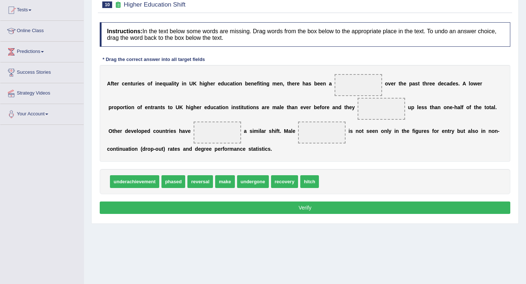
scroll to position [80, 0]
